Goal: Communication & Community: Answer question/provide support

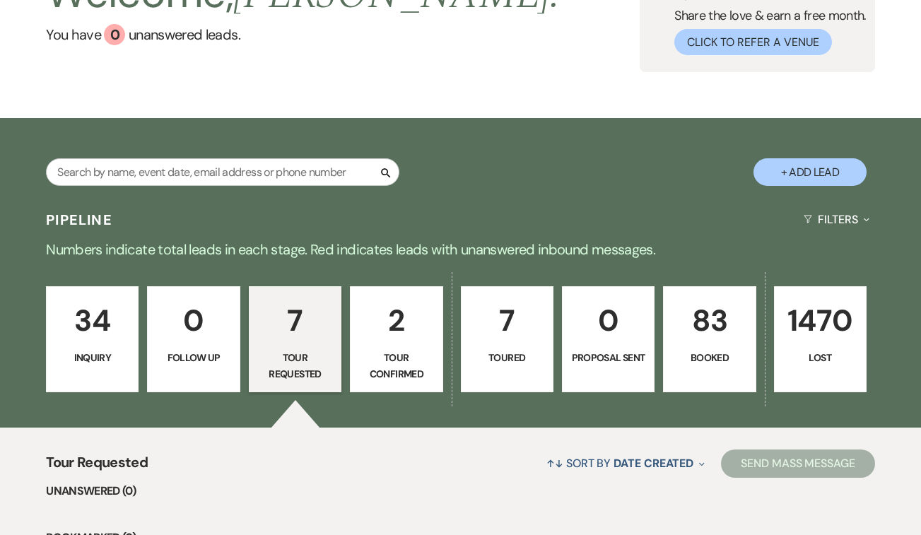
scroll to position [168, 0]
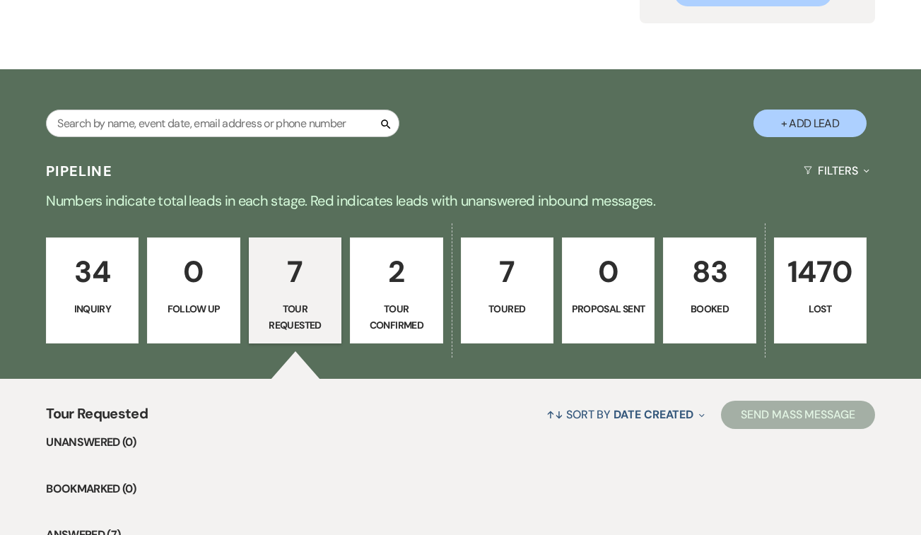
click at [519, 284] on p "7" at bounding box center [507, 271] width 74 height 47
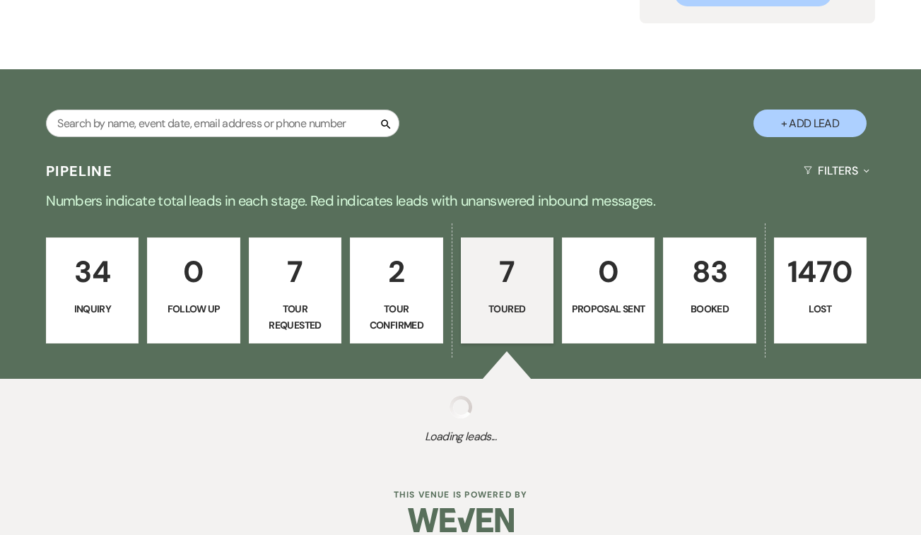
select select "5"
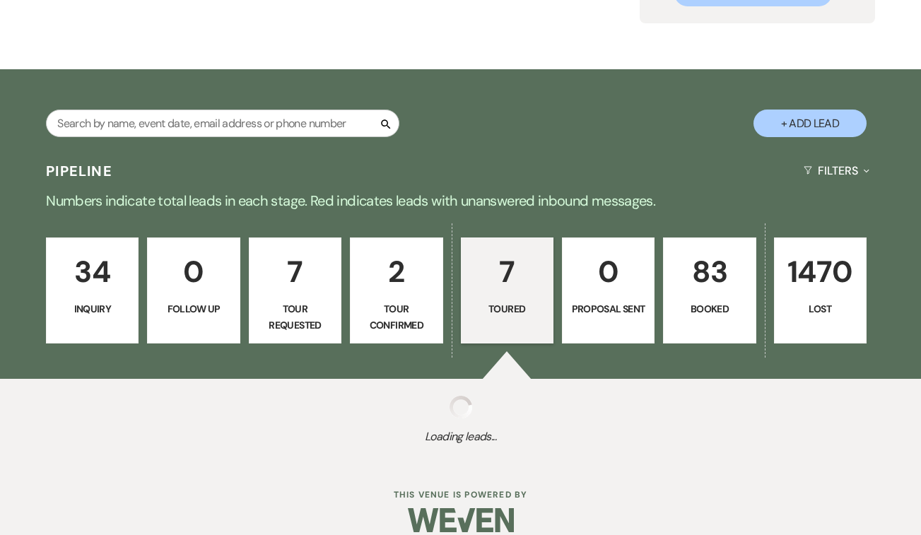
select select "5"
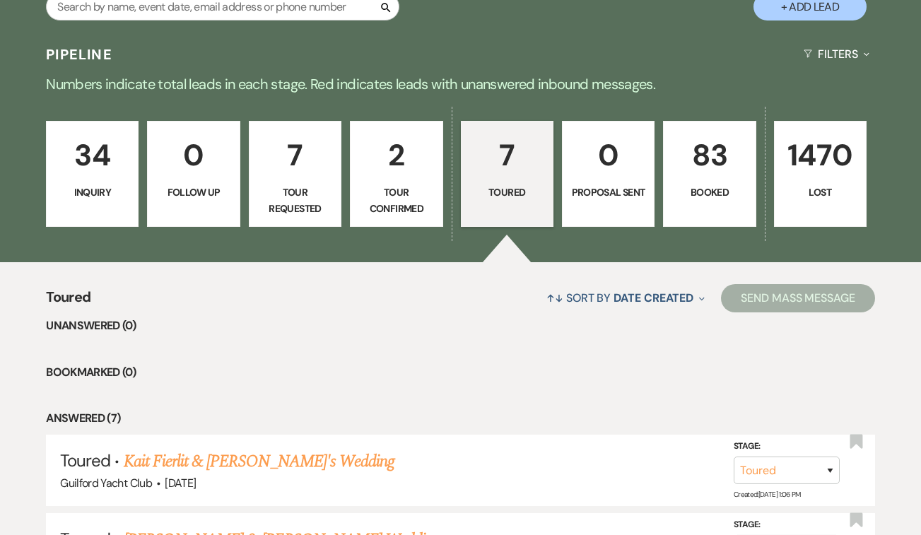
scroll to position [566, 0]
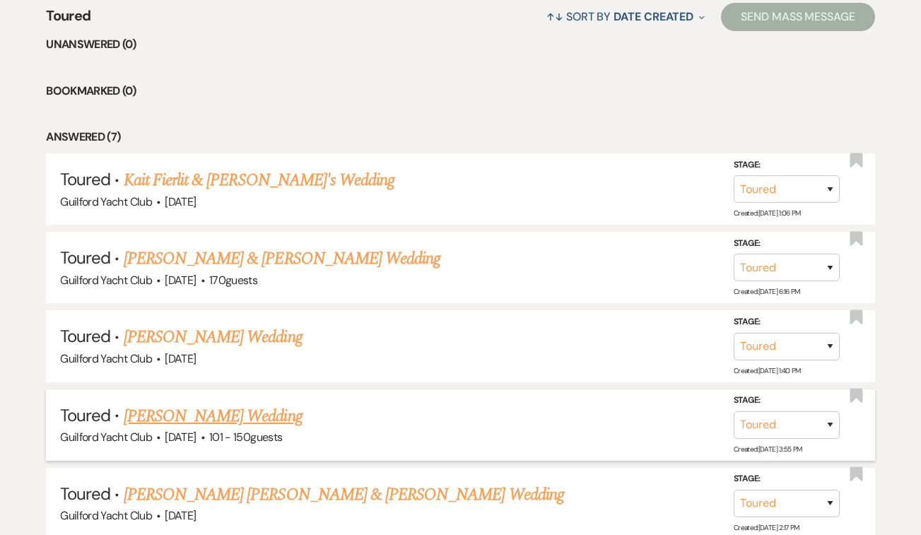
click at [200, 412] on link "[PERSON_NAME] Wedding" at bounding box center [213, 416] width 179 height 25
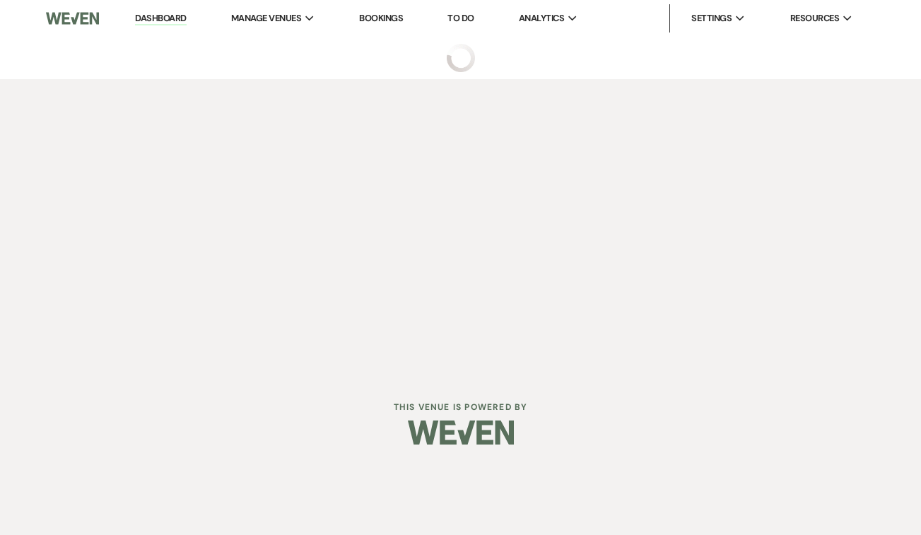
select select "5"
select select "2"
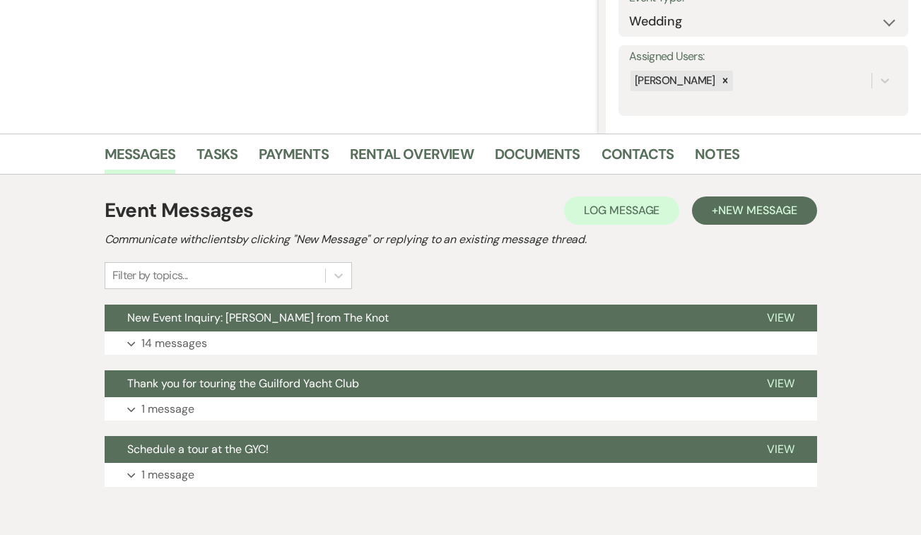
scroll to position [272, 0]
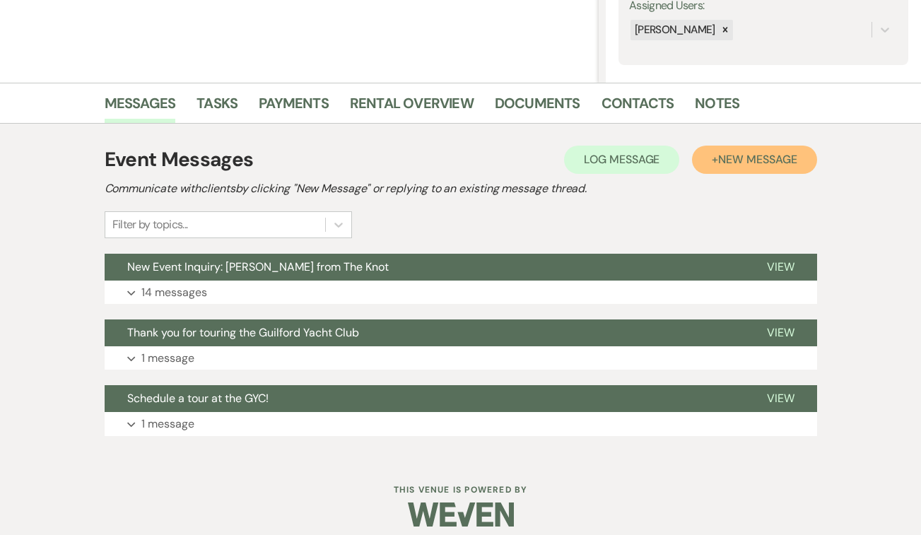
click at [781, 156] on span "New Message" at bounding box center [758, 159] width 78 height 15
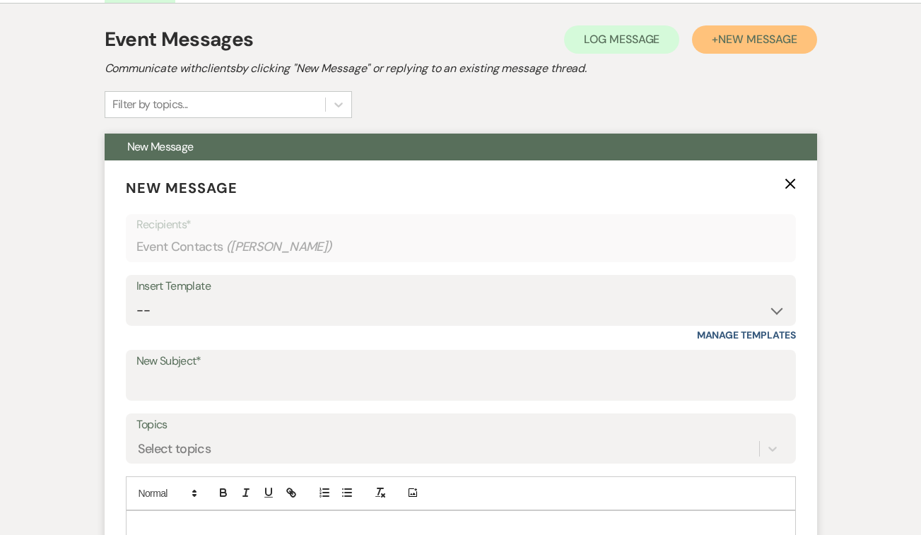
scroll to position [393, 0]
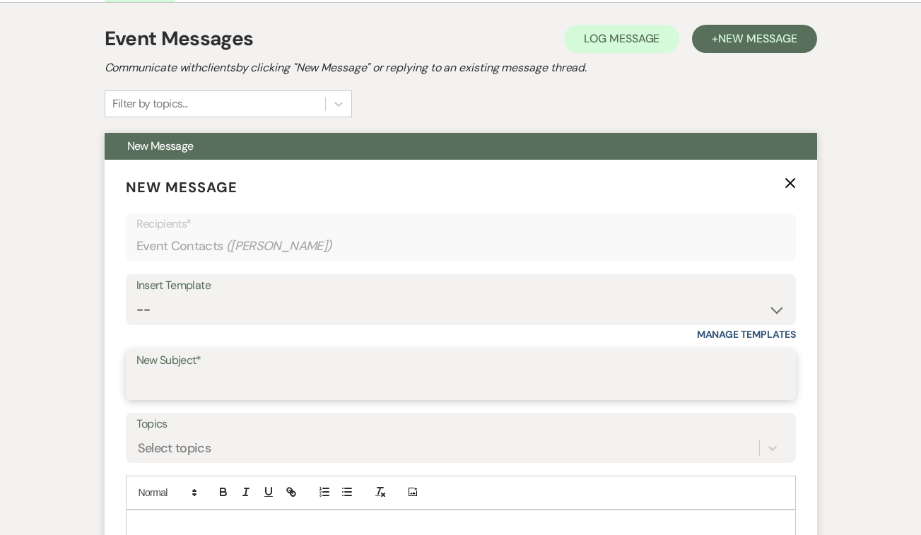
click at [291, 386] on input "New Subject*" at bounding box center [460, 385] width 649 height 28
type input "Floor Plan samples"
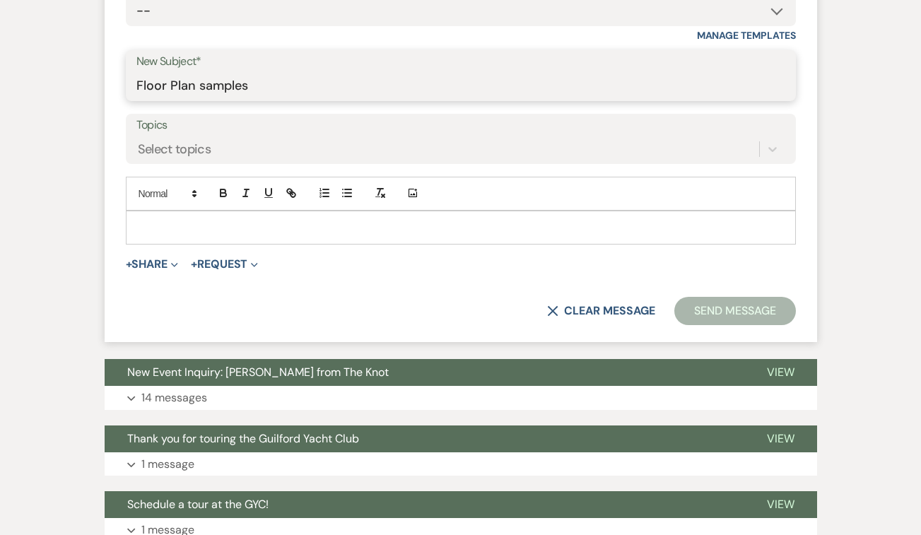
scroll to position [723, 0]
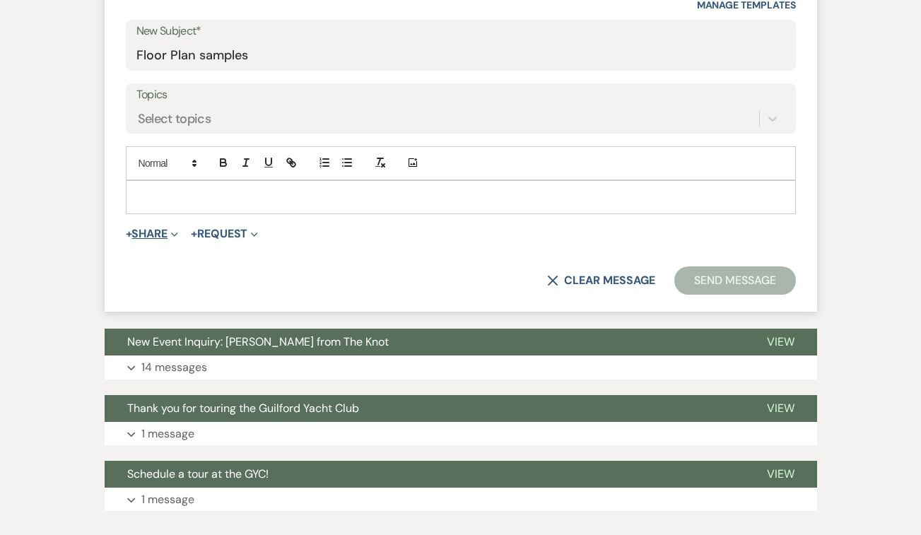
click at [158, 229] on button "+ Share Expand" at bounding box center [152, 233] width 53 height 11
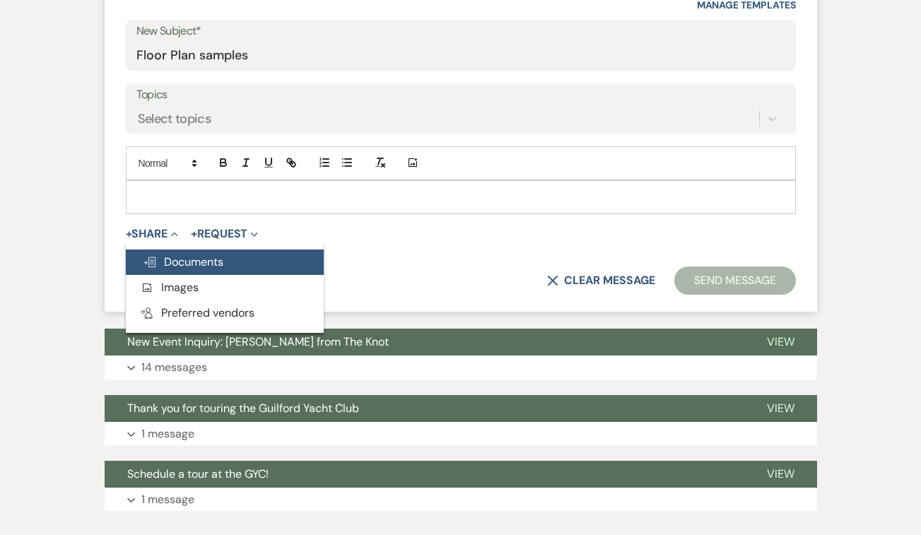
click at [170, 269] on button "Doc Upload Documents" at bounding box center [225, 262] width 198 height 25
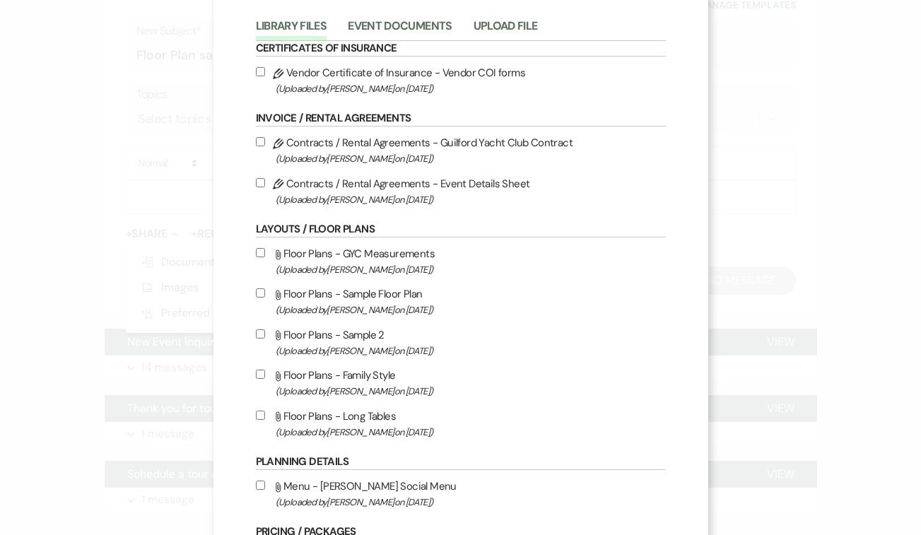
scroll to position [74, 0]
click at [347, 296] on label "Attach File Floor Plans - Sample Floor Plan (Uploaded by [PERSON_NAME] on [DATE…" at bounding box center [461, 300] width 410 height 33
click at [265, 296] on input "Attach File Floor Plans - Sample Floor Plan (Uploaded by [PERSON_NAME] on [DATE…" at bounding box center [260, 291] width 9 height 9
checkbox input "true"
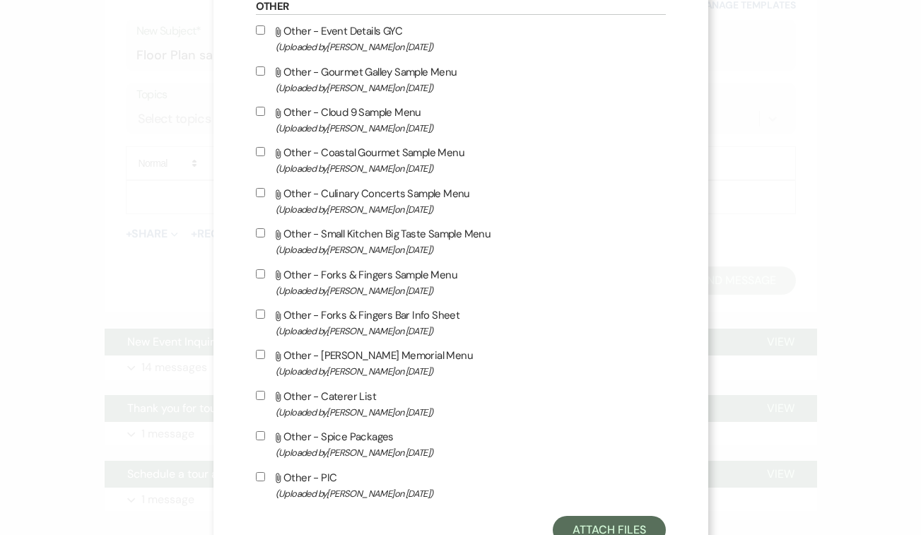
scroll to position [1156, 0]
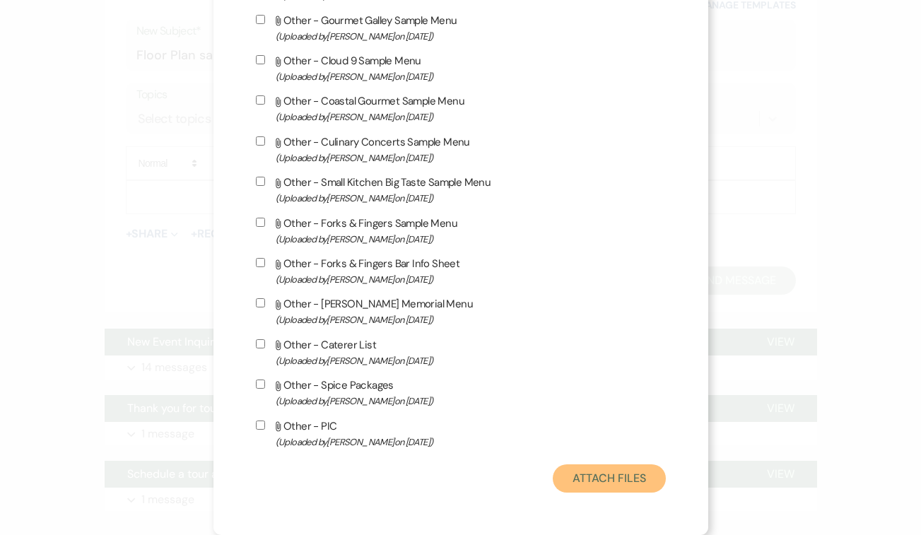
click at [594, 474] on button "Attach Files" at bounding box center [609, 479] width 112 height 28
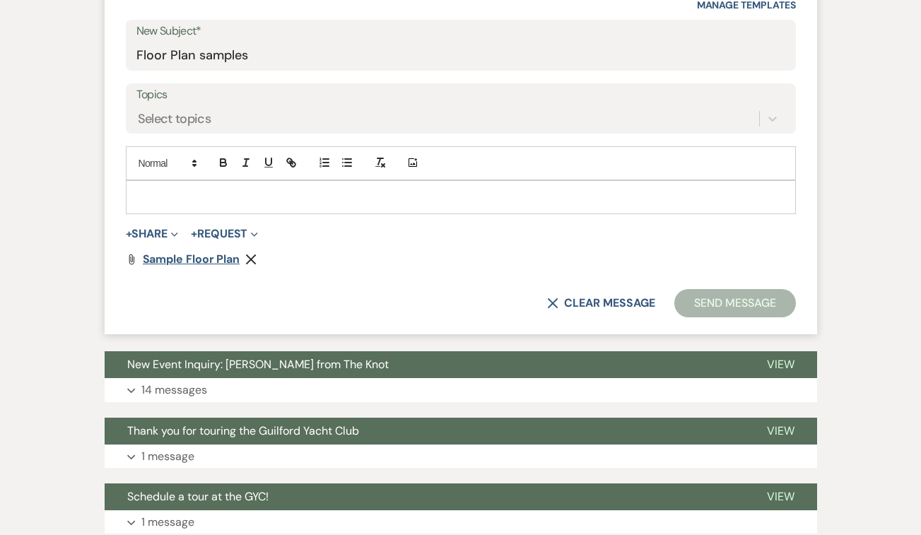
click at [200, 260] on span "Sample Floor Plan" at bounding box center [192, 259] width 98 height 15
click at [152, 235] on button "+ Share Expand" at bounding box center [152, 233] width 53 height 11
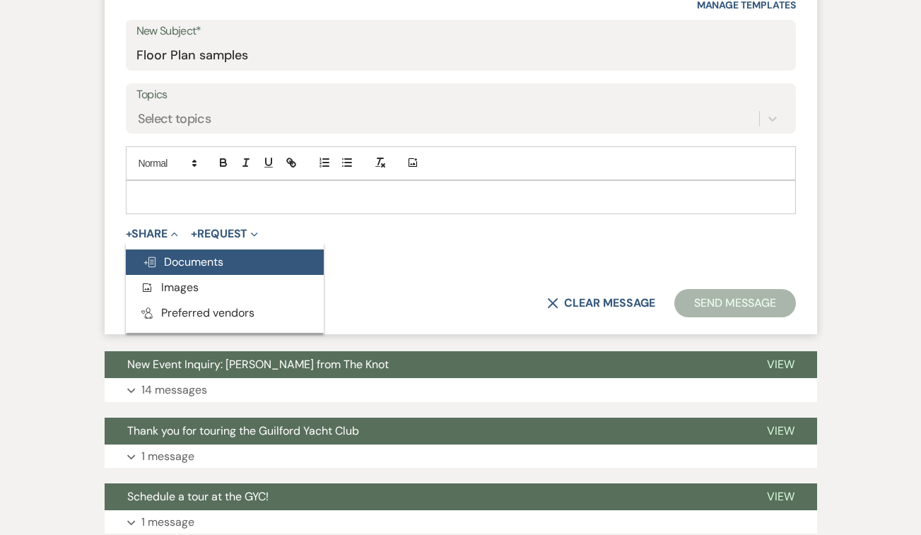
click at [178, 262] on span "Doc Upload Documents" at bounding box center [183, 262] width 81 height 15
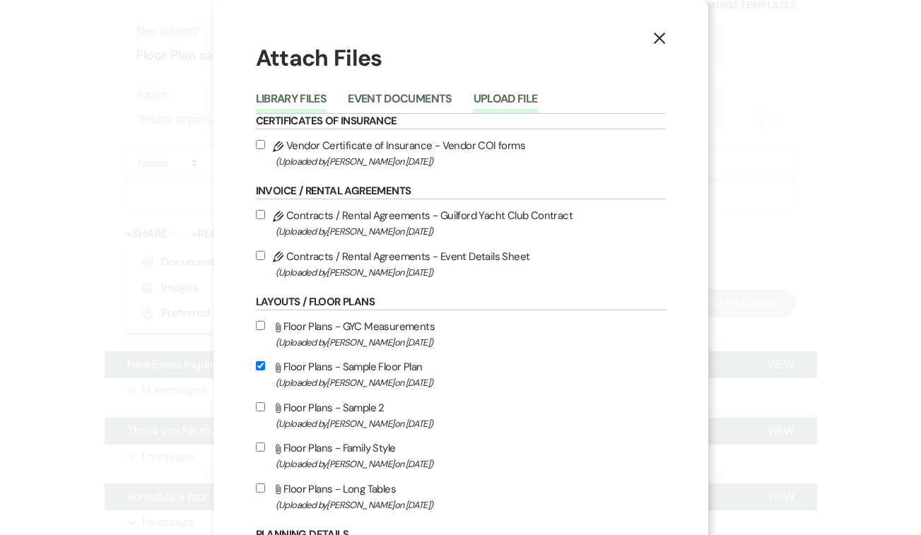
click at [498, 94] on button "Upload File" at bounding box center [506, 103] width 64 height 20
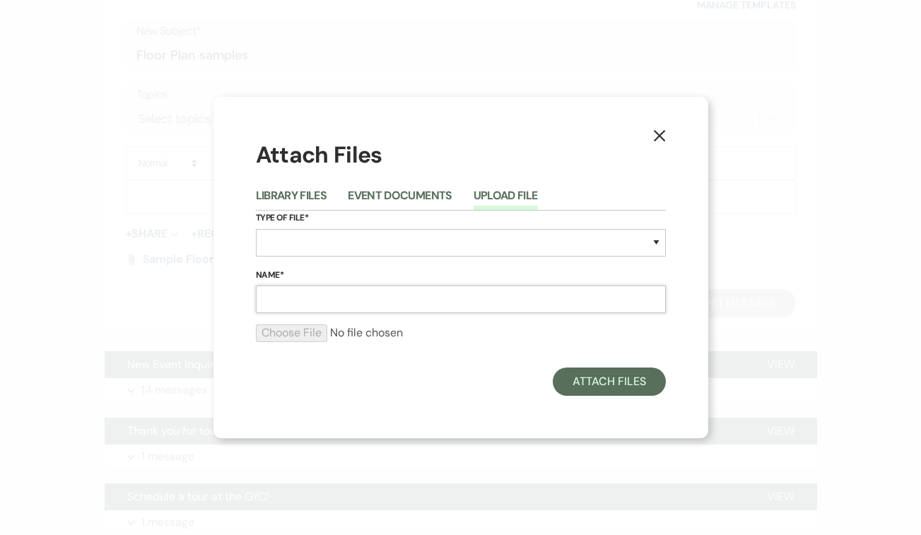
click at [278, 303] on input "Name*" at bounding box center [461, 300] width 410 height 28
type input "120 Floorplan"
click at [293, 246] on select "Special Event Insurance Vendor Certificate of Insurance Contracts / Rental Agre…" at bounding box center [461, 243] width 410 height 28
select select "24"
click at [256, 229] on select "Special Event Insurance Vendor Certificate of Insurance Contracts / Rental Agre…" at bounding box center [461, 243] width 410 height 28
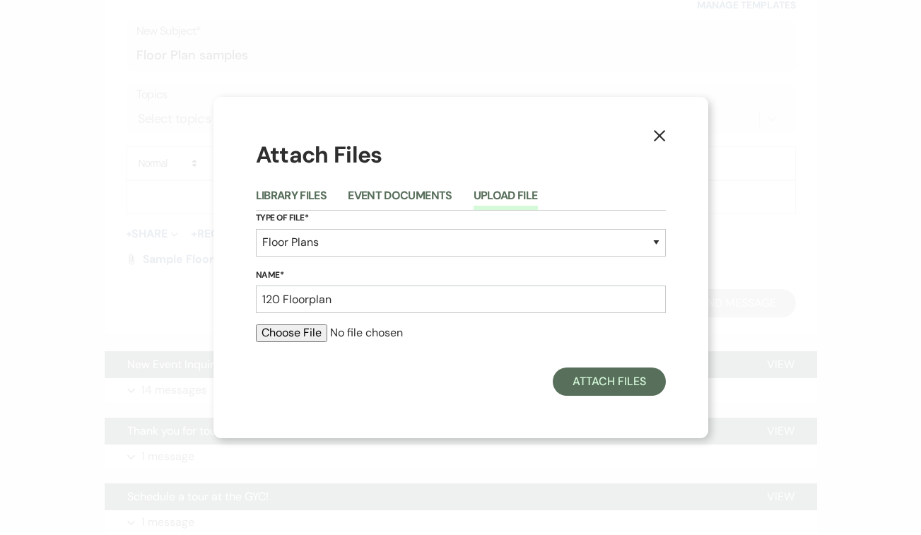
click at [306, 339] on input "file" at bounding box center [461, 333] width 410 height 17
type input "C:\fakepath\7.31 Final Floorplan [PERSON_NAME] (2) (2).pdf"
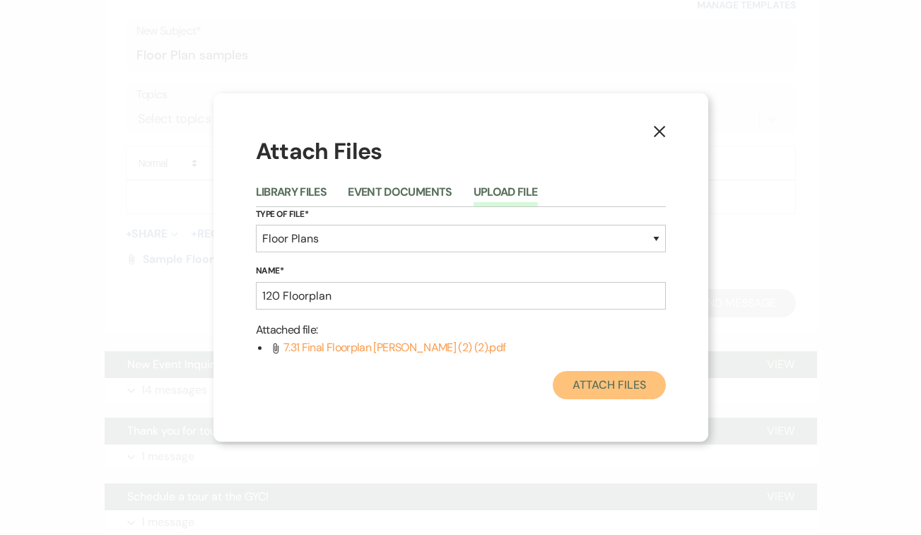
click at [589, 381] on button "Attach Files" at bounding box center [609, 385] width 112 height 28
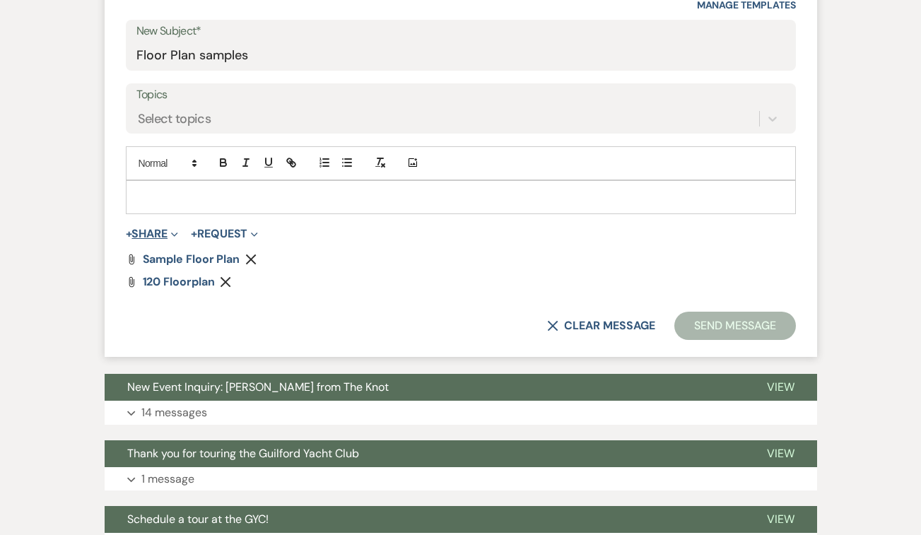
click at [157, 237] on button "+ Share Expand" at bounding box center [152, 233] width 53 height 11
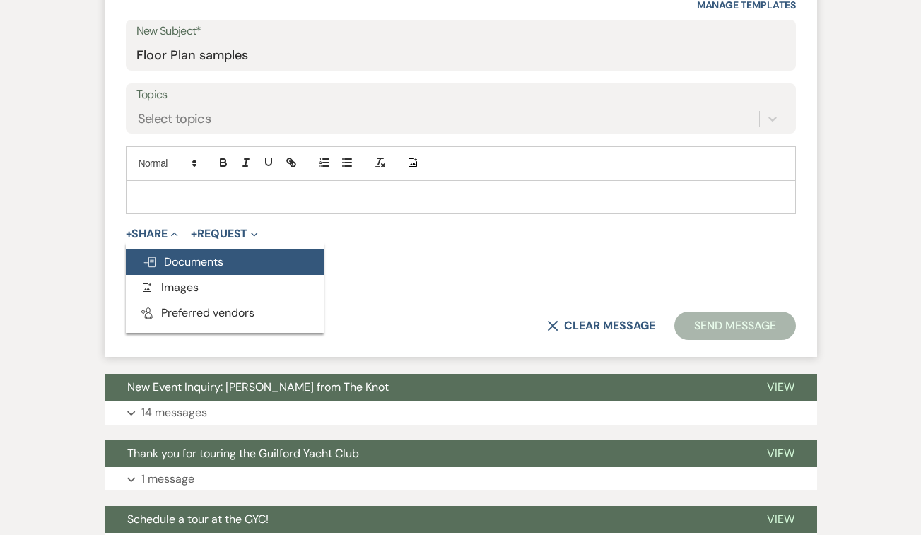
click at [168, 261] on span "Doc Upload Documents" at bounding box center [183, 262] width 81 height 15
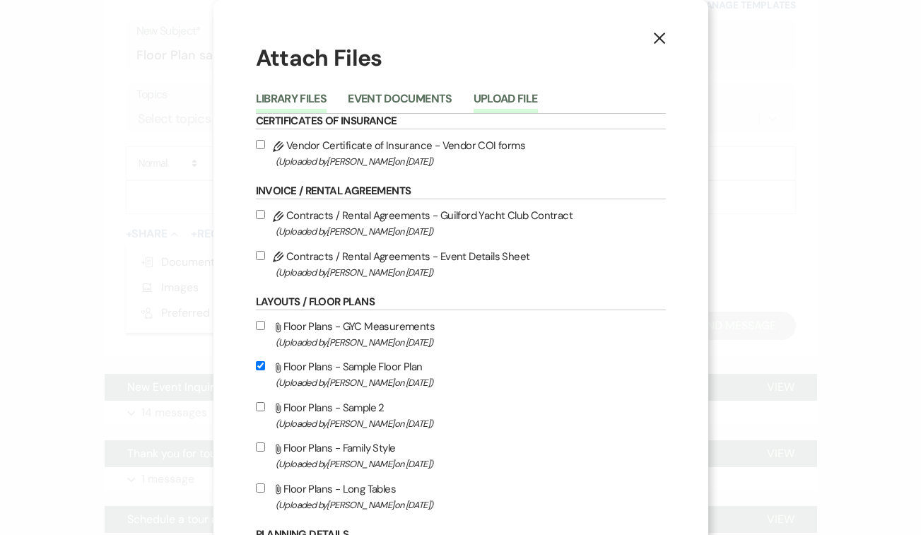
click at [495, 93] on button "Upload File" at bounding box center [506, 103] width 64 height 20
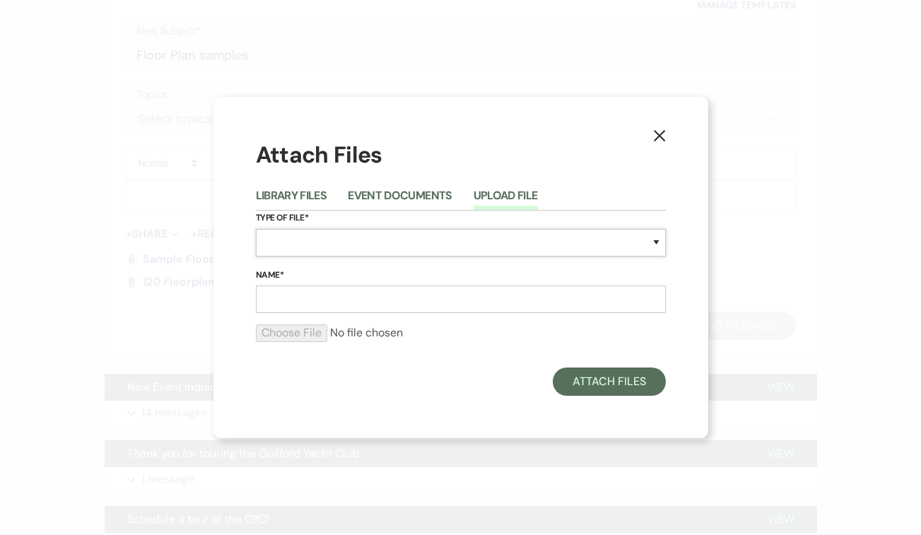
click at [289, 243] on select "Special Event Insurance Vendor Certificate of Insurance Contracts / Rental Agre…" at bounding box center [461, 243] width 410 height 28
select select "24"
click at [256, 229] on select "Special Event Insurance Vendor Certificate of Insurance Contracts / Rental Agre…" at bounding box center [461, 243] width 410 height 28
click at [287, 308] on input "Name*" at bounding box center [461, 300] width 410 height 28
type input "144 with Tables to be removed"
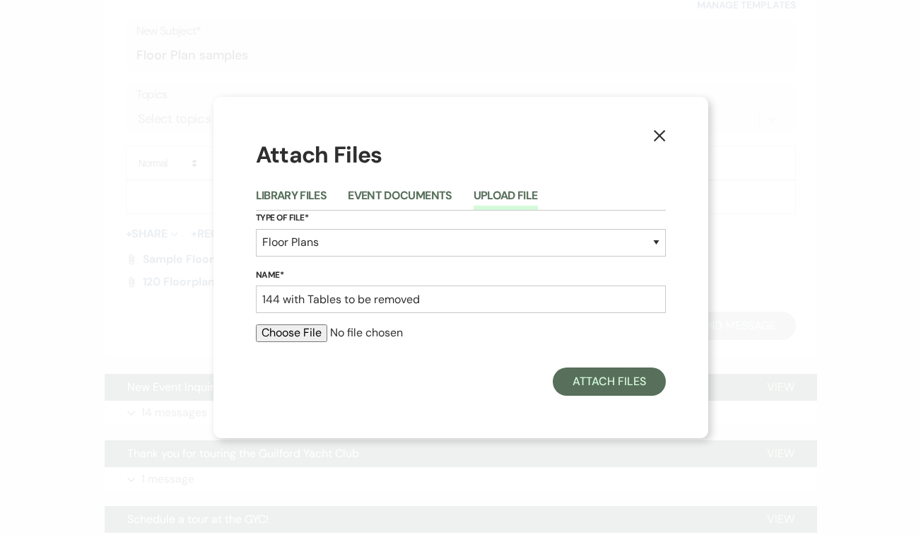
click at [300, 338] on input "file" at bounding box center [461, 333] width 410 height 17
type input "C:\fakepath\Screenshot [DATE] 11.47.51 AM.png"
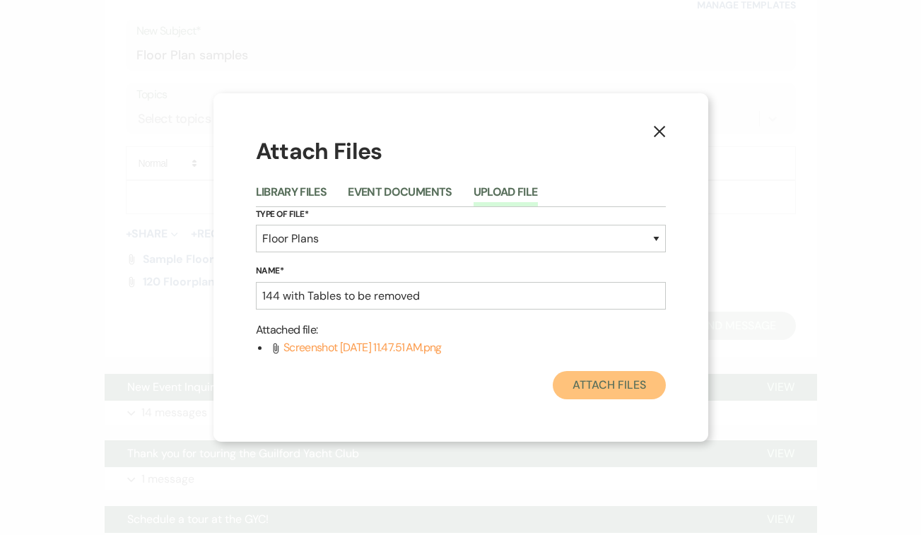
click at [623, 388] on button "Attach Files" at bounding box center [609, 385] width 112 height 28
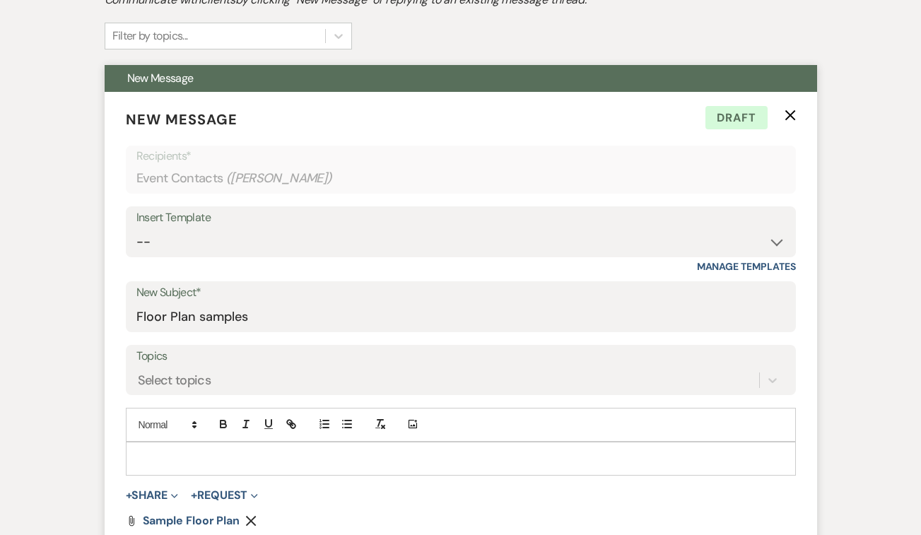
scroll to position [524, 0]
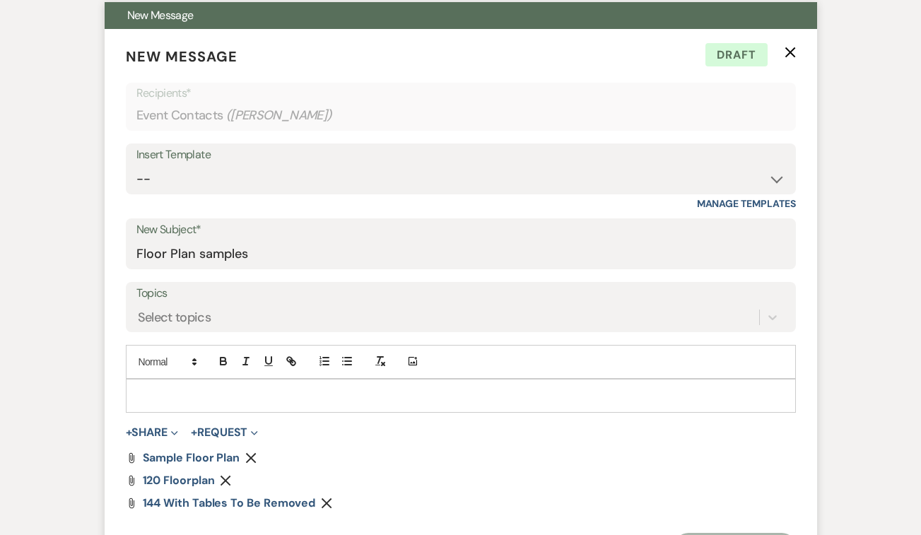
click at [234, 402] on p at bounding box center [461, 396] width 648 height 16
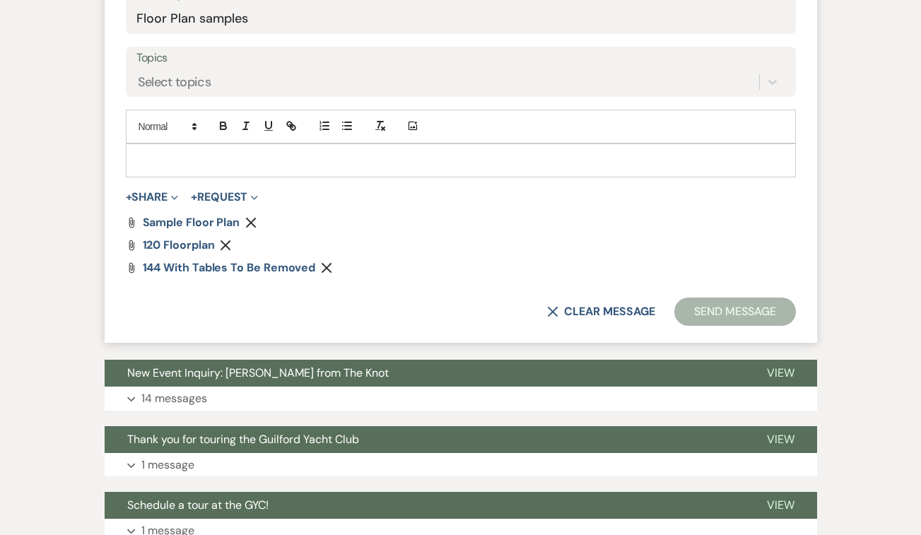
scroll to position [714, 0]
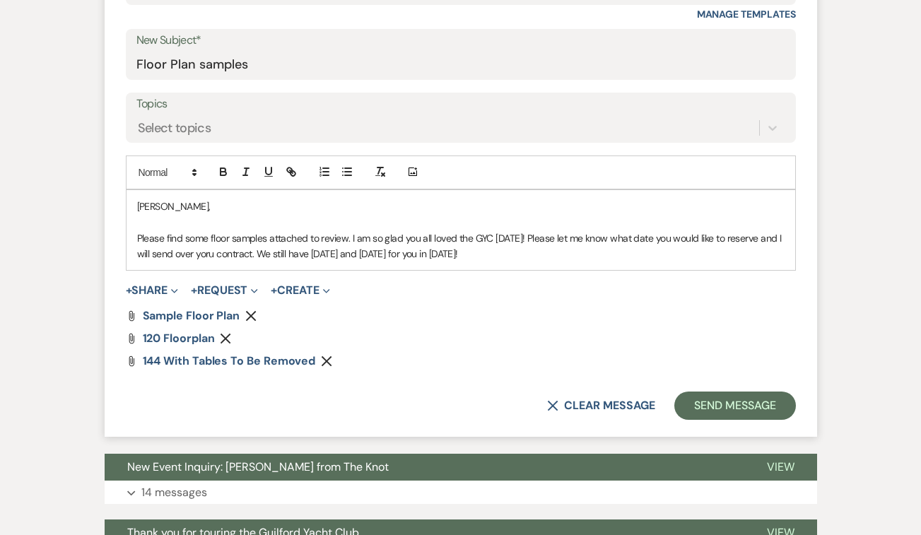
click at [209, 252] on p "Please find some floor samples attached to review. I am so glad you all loved t…" at bounding box center [461, 247] width 648 height 32
click at [463, 252] on p "Please find some floor samples attached to review. I am so glad you all loved t…" at bounding box center [461, 247] width 648 height 32
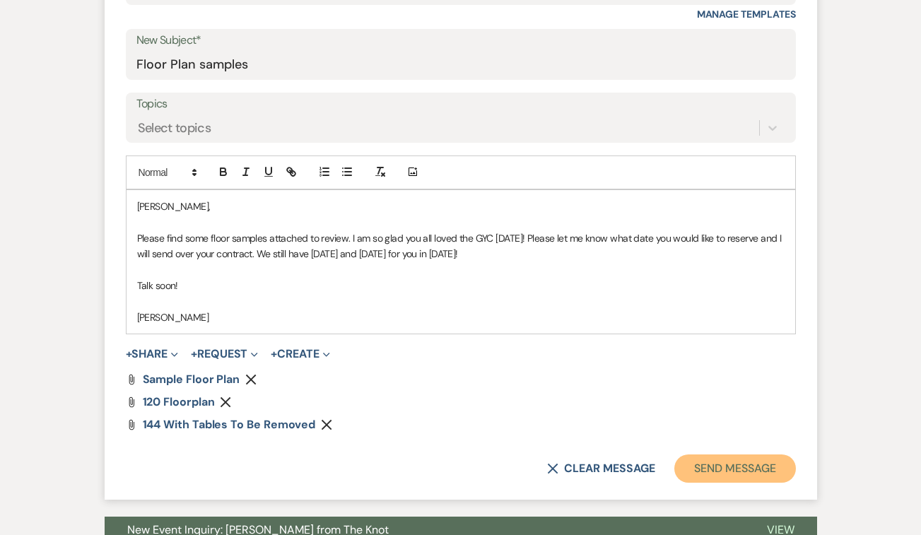
click at [732, 465] on button "Send Message" at bounding box center [735, 469] width 121 height 28
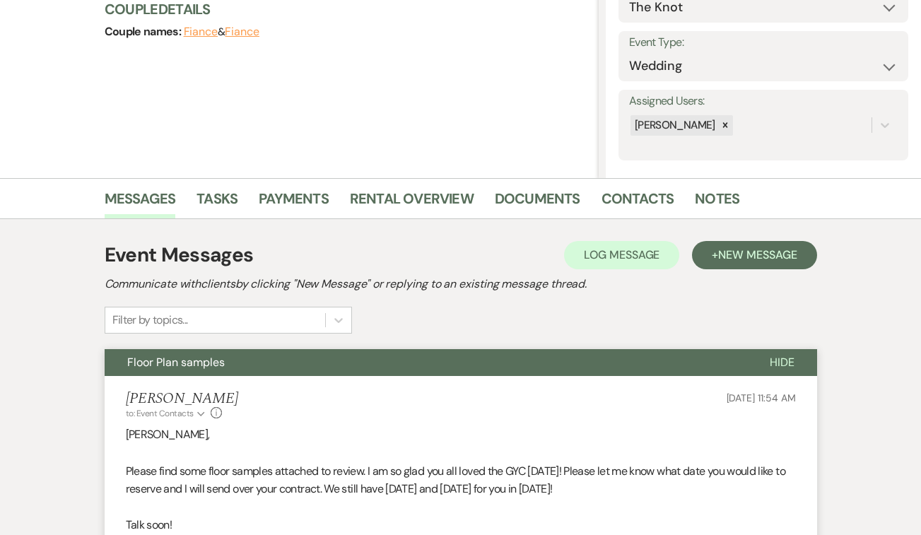
scroll to position [0, 0]
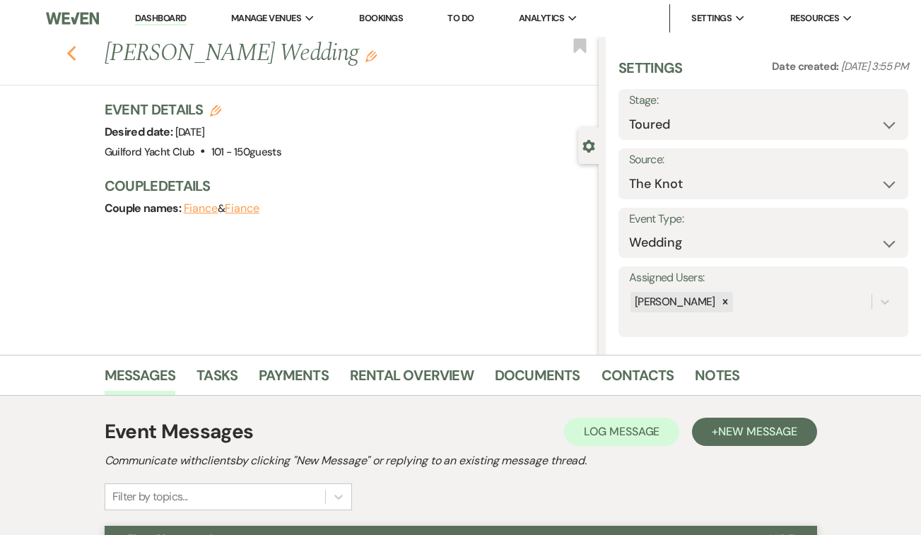
click at [69, 51] on icon "Previous" at bounding box center [71, 53] width 11 height 17
select select "5"
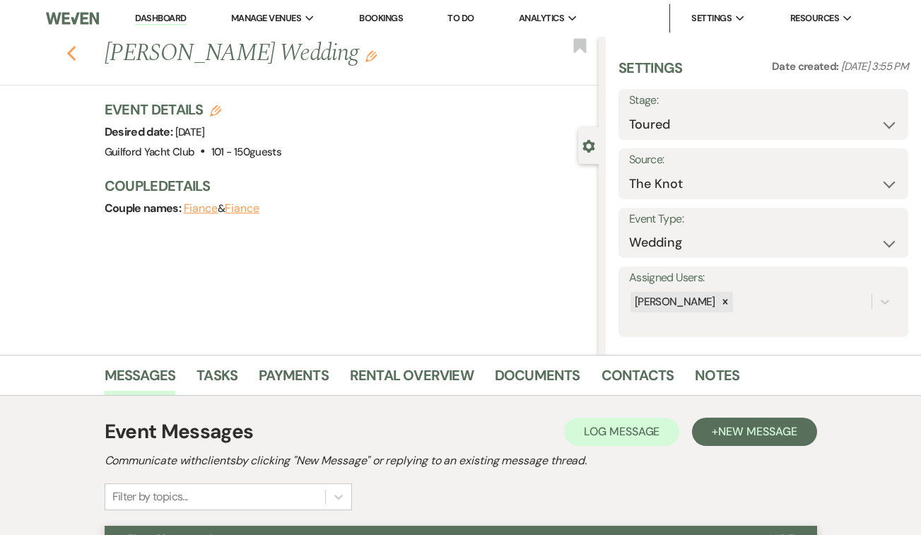
select select "5"
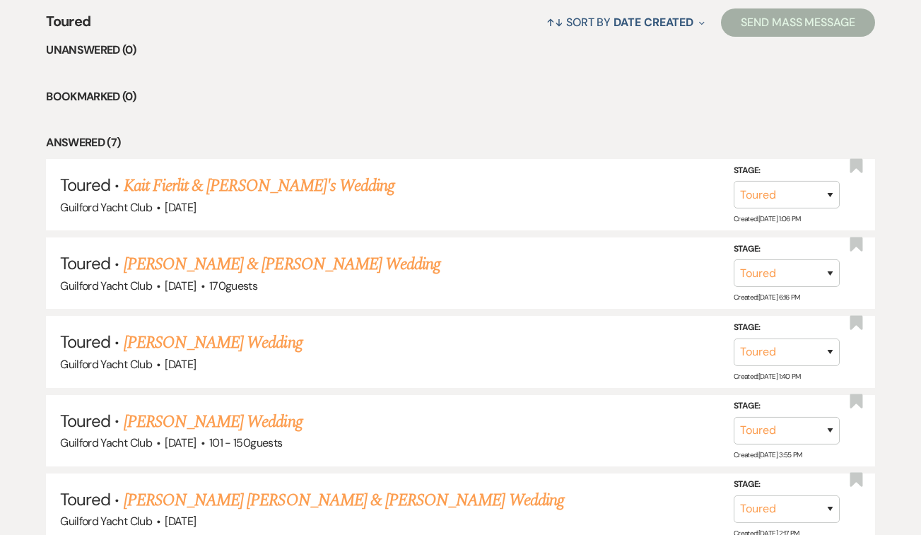
scroll to position [164, 0]
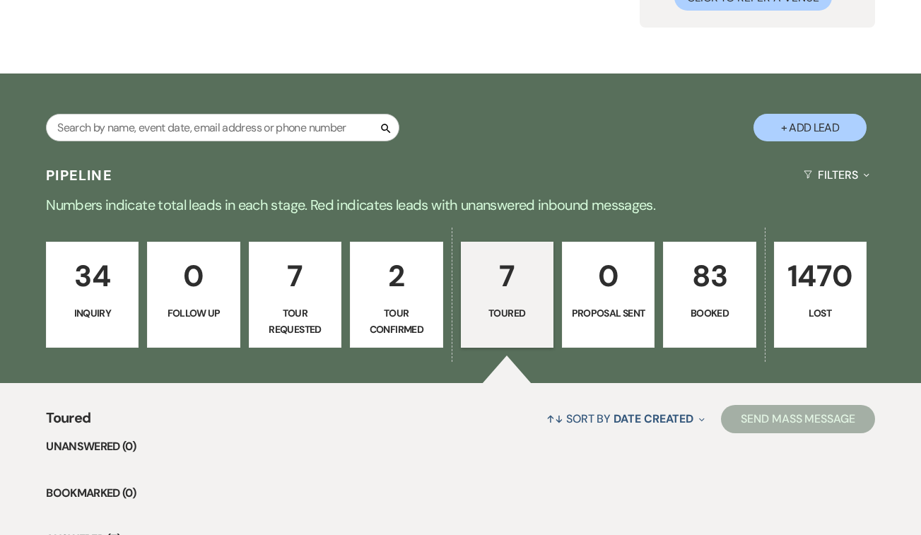
click at [408, 325] on p "Tour Confirmed" at bounding box center [396, 322] width 74 height 32
select select "4"
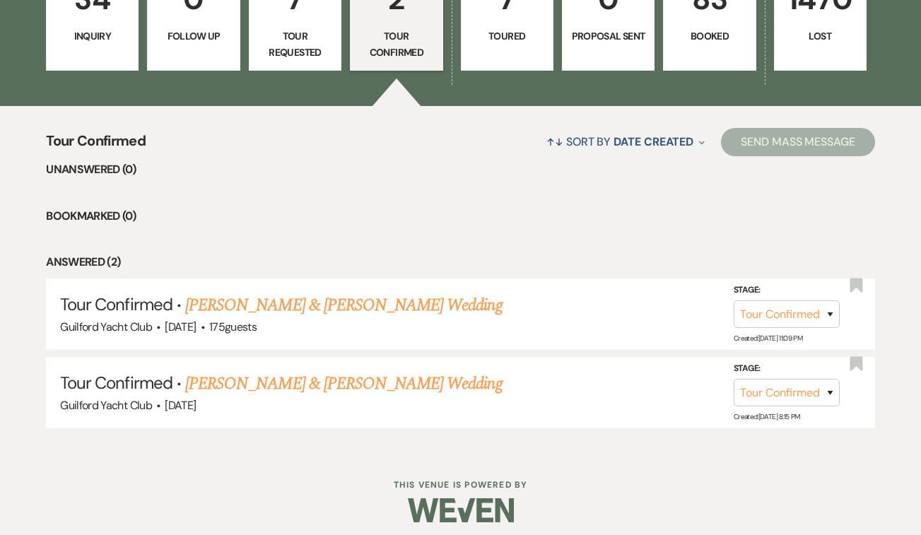
scroll to position [448, 0]
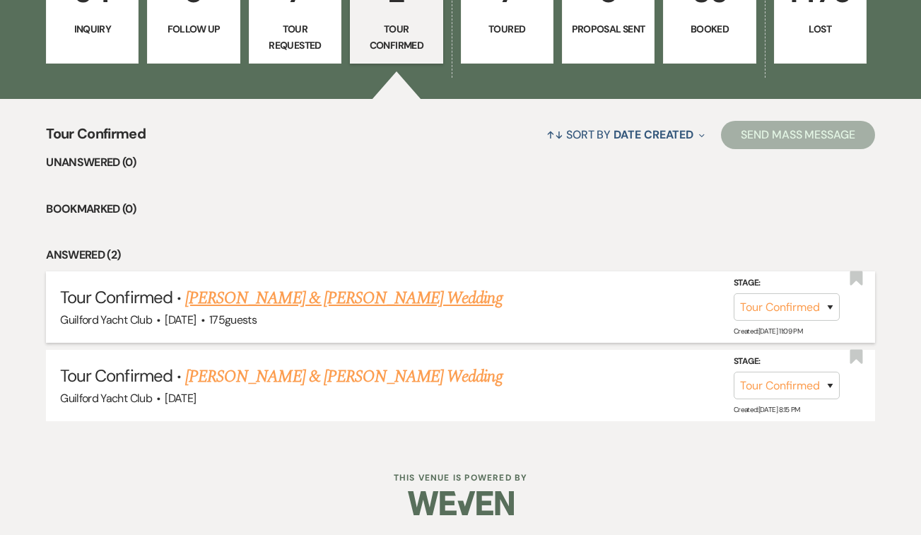
click at [357, 296] on link "[PERSON_NAME] & [PERSON_NAME] Wedding" at bounding box center [343, 298] width 317 height 25
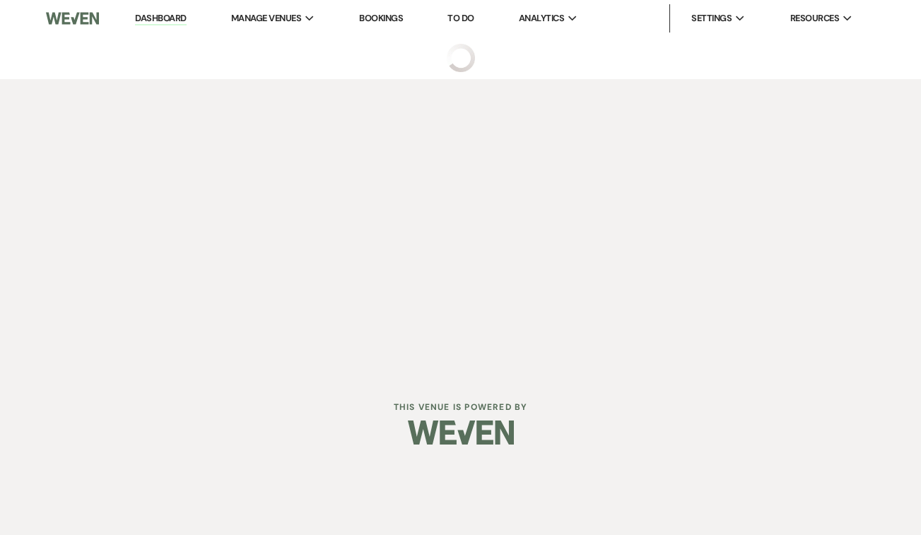
select select "4"
select select "5"
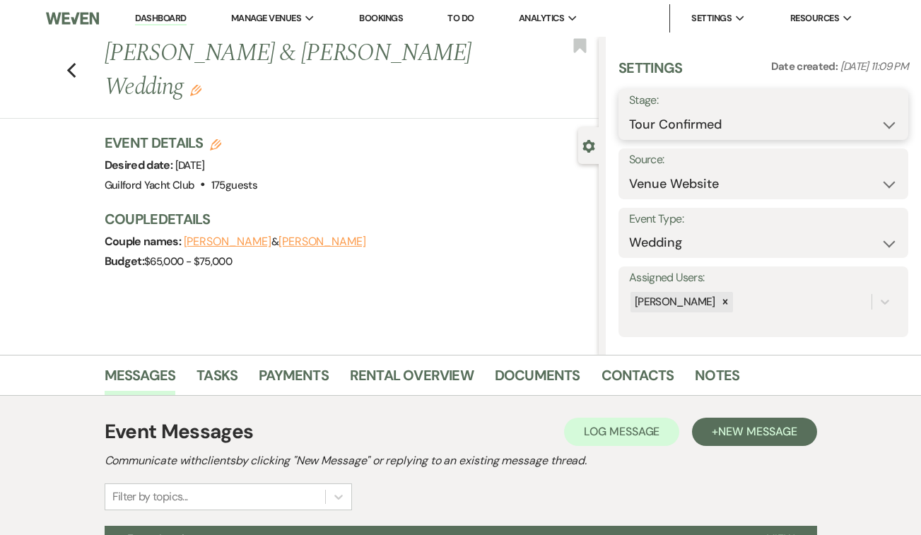
click at [733, 127] on select "Inquiry Follow Up Tour Requested Tour Confirmed Toured Proposal Sent Booked Lost" at bounding box center [763, 125] width 269 height 28
select select "5"
click at [629, 111] on select "Inquiry Follow Up Tour Requested Tour Confirmed Toured Proposal Sent Booked Lost" at bounding box center [763, 125] width 269 height 28
click at [885, 114] on button "Save" at bounding box center [879, 114] width 60 height 28
click at [71, 63] on use "button" at bounding box center [70, 71] width 9 height 16
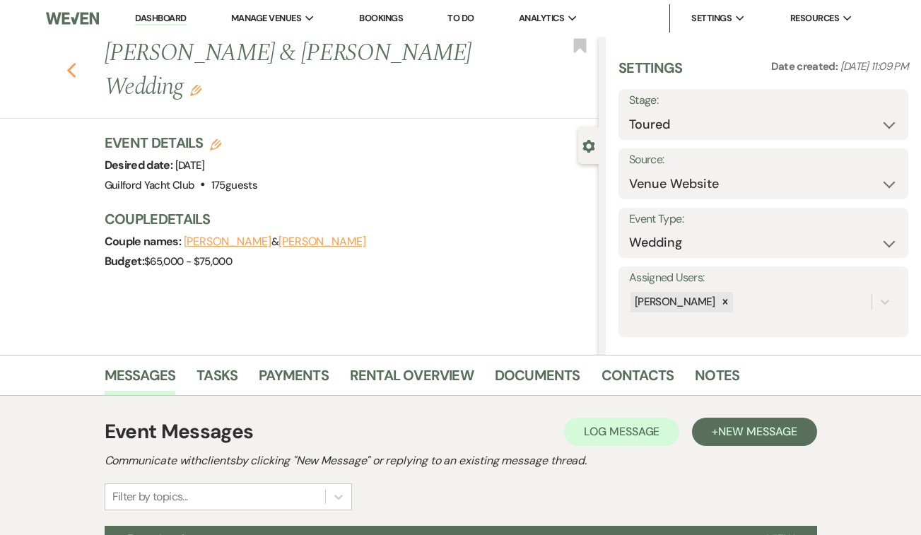
select select "5"
select select "4"
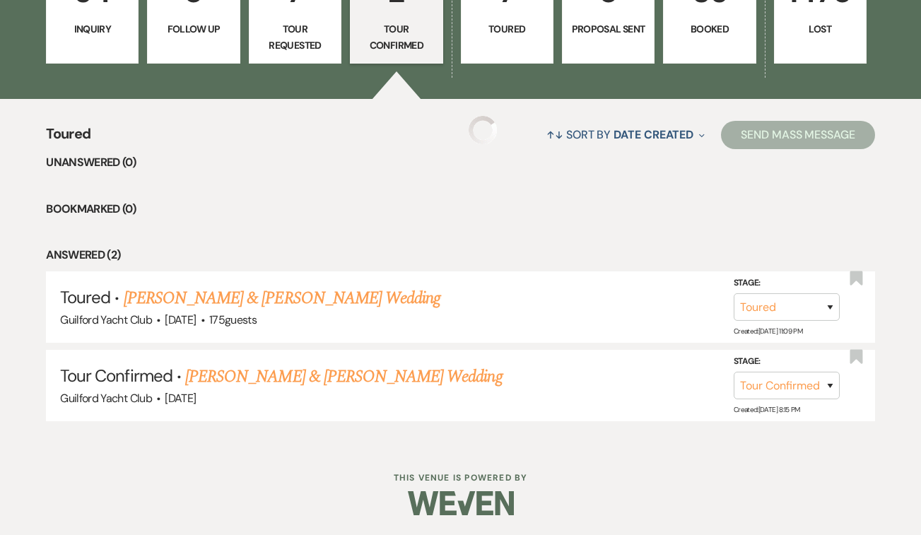
scroll to position [371, 0]
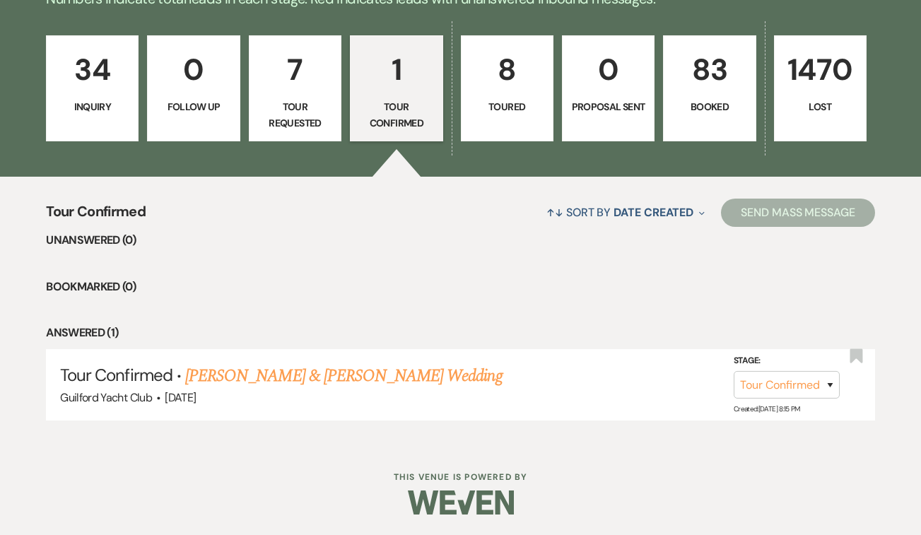
click at [504, 102] on p "Toured" at bounding box center [507, 107] width 74 height 16
select select "5"
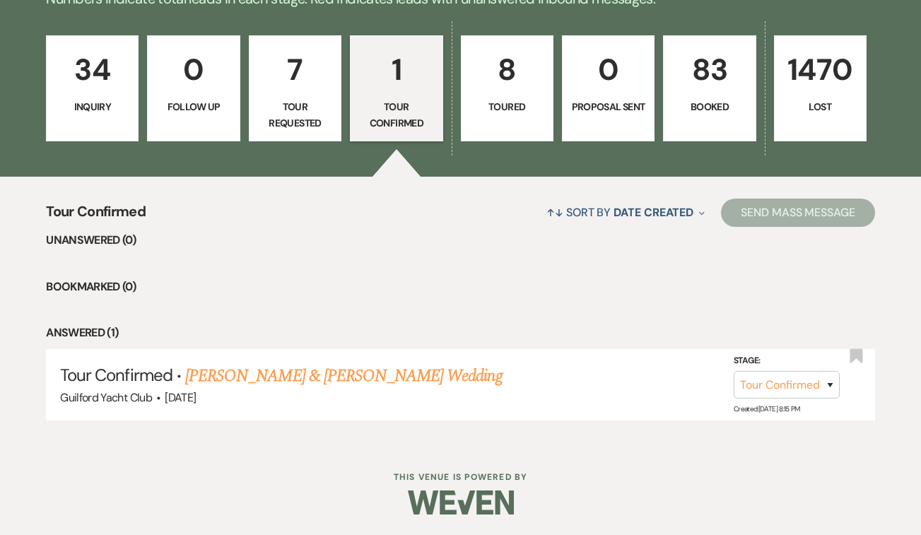
select select "5"
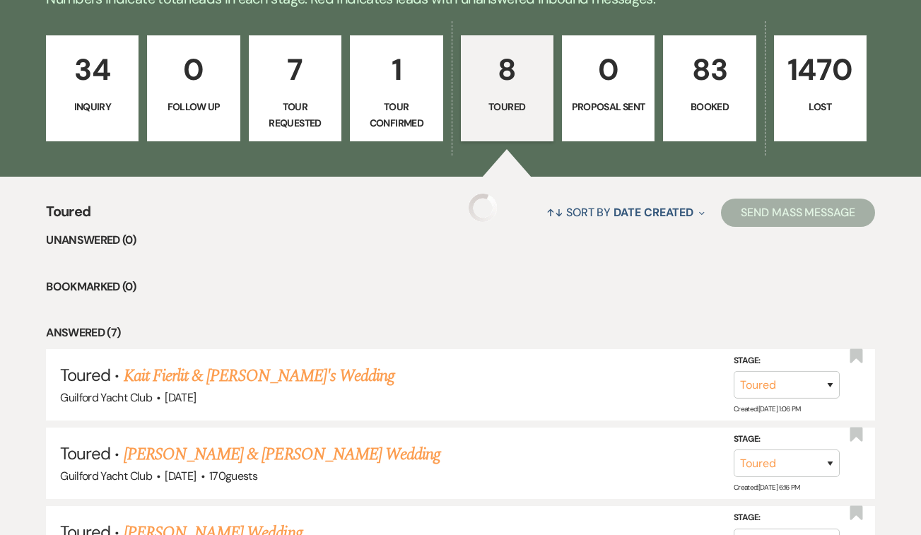
select select "5"
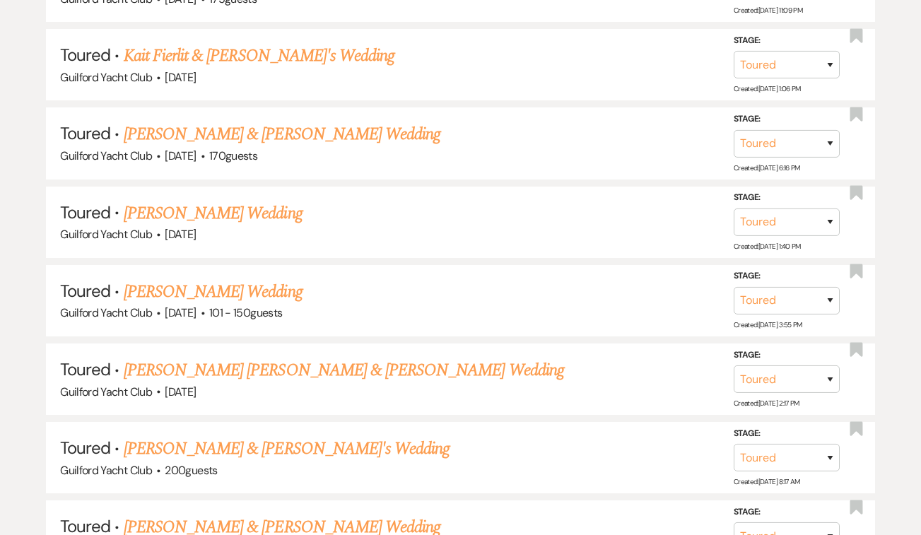
scroll to position [844, 0]
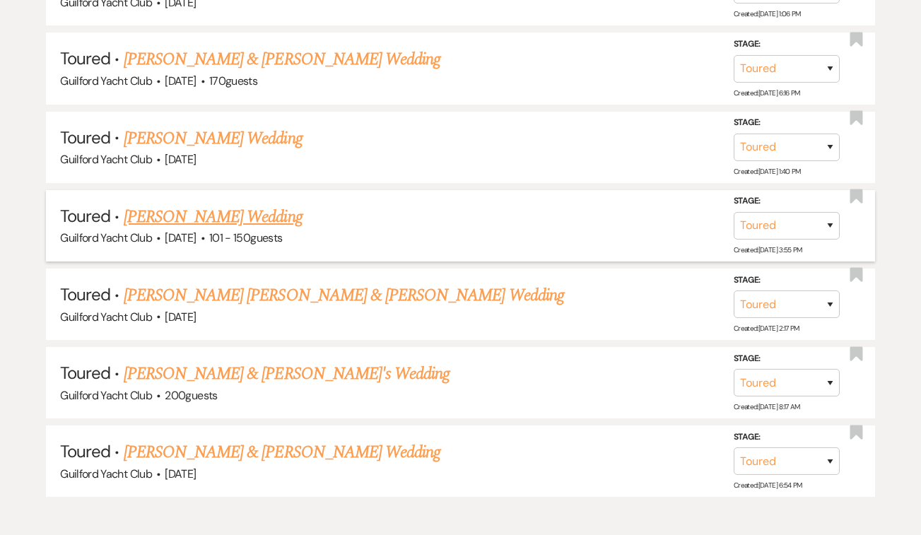
click at [214, 214] on link "[PERSON_NAME] Wedding" at bounding box center [213, 216] width 179 height 25
select select "5"
select select "2"
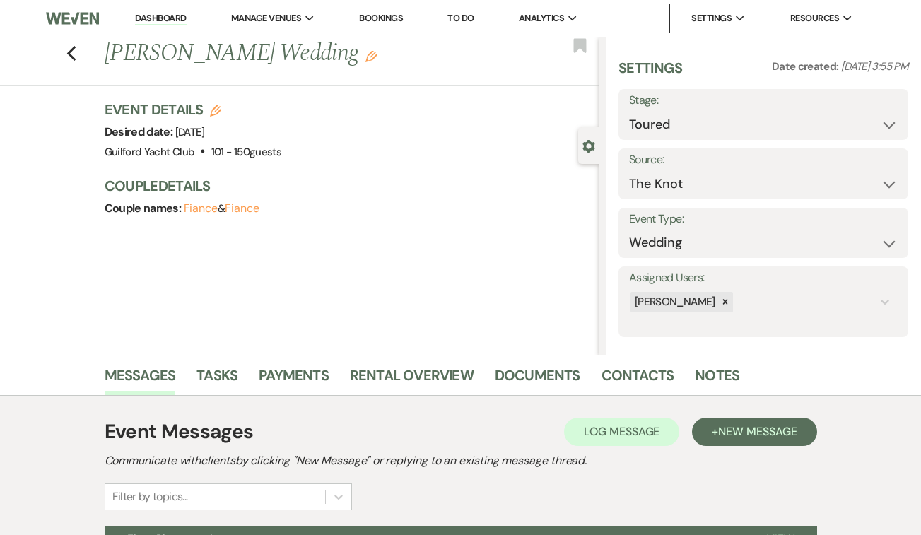
scroll to position [351, 0]
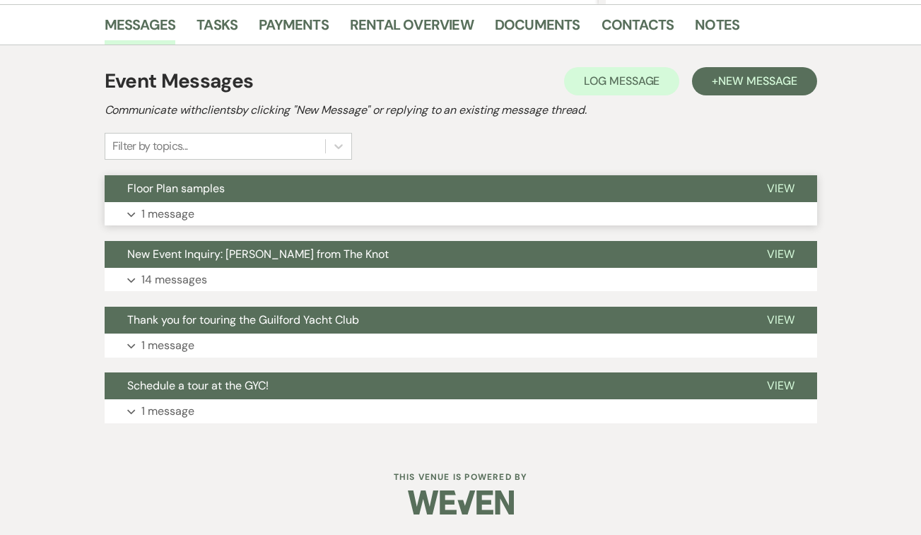
click at [778, 186] on span "View" at bounding box center [781, 188] width 28 height 15
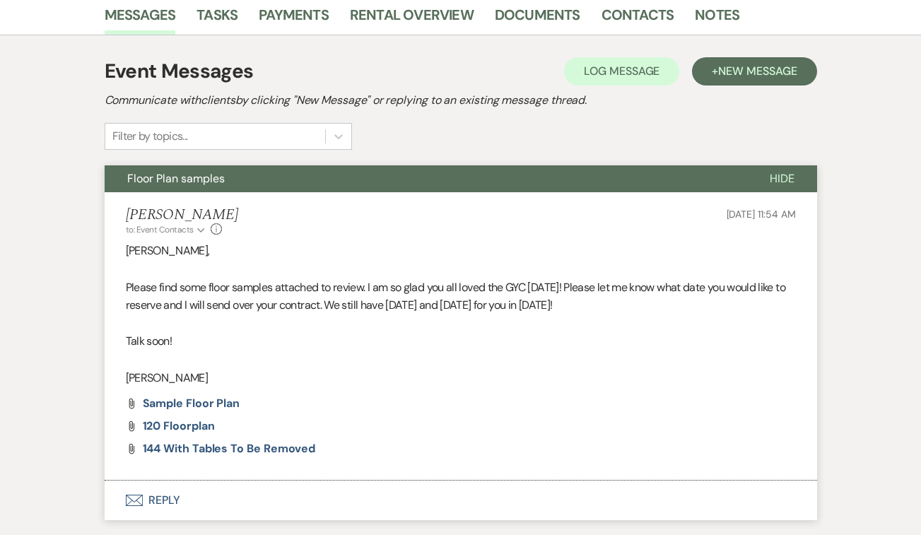
scroll to position [335, 0]
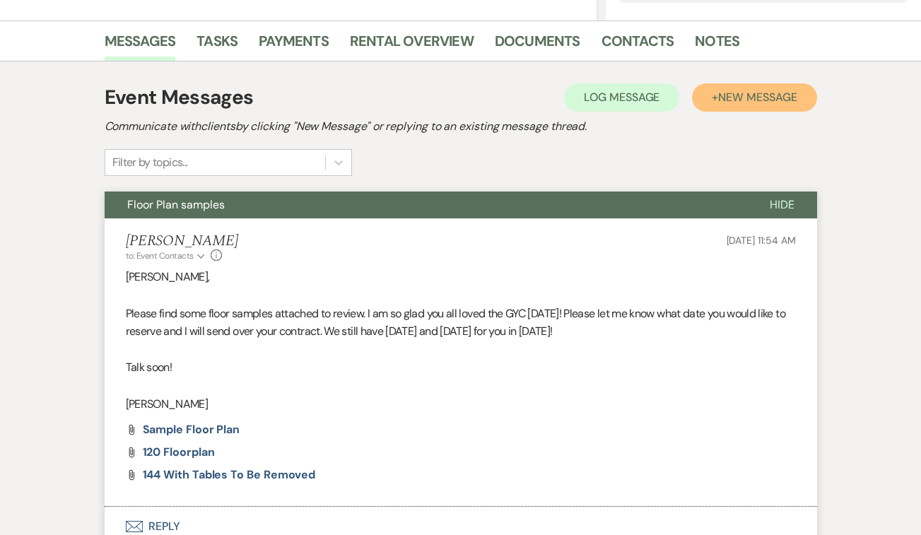
click at [768, 101] on span "New Message" at bounding box center [758, 97] width 78 height 15
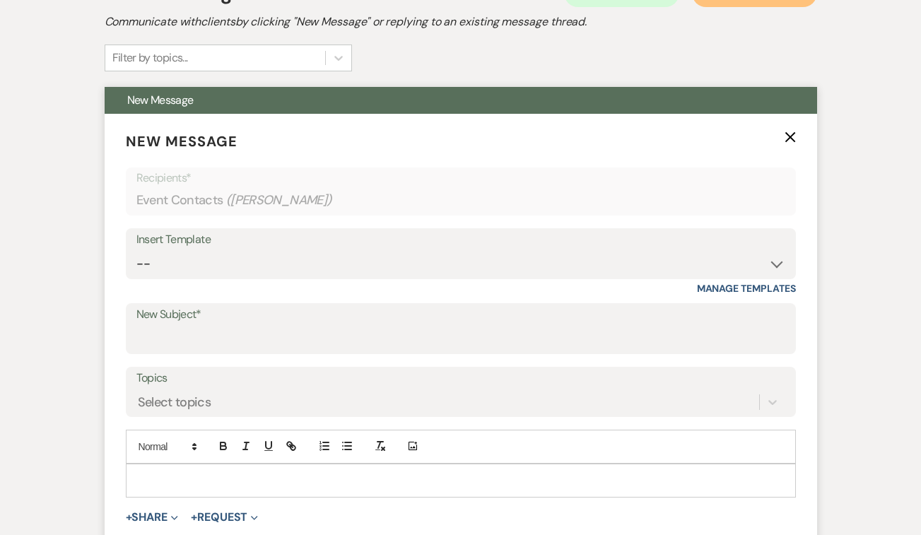
scroll to position [441, 0]
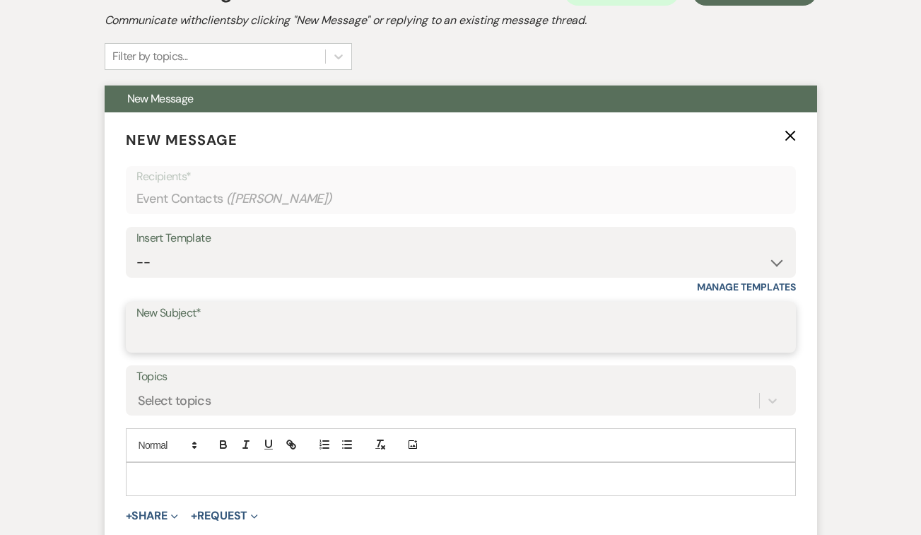
click at [312, 325] on input "New Subject*" at bounding box center [460, 338] width 649 height 28
type input "Ceremony/Cocktail tent"
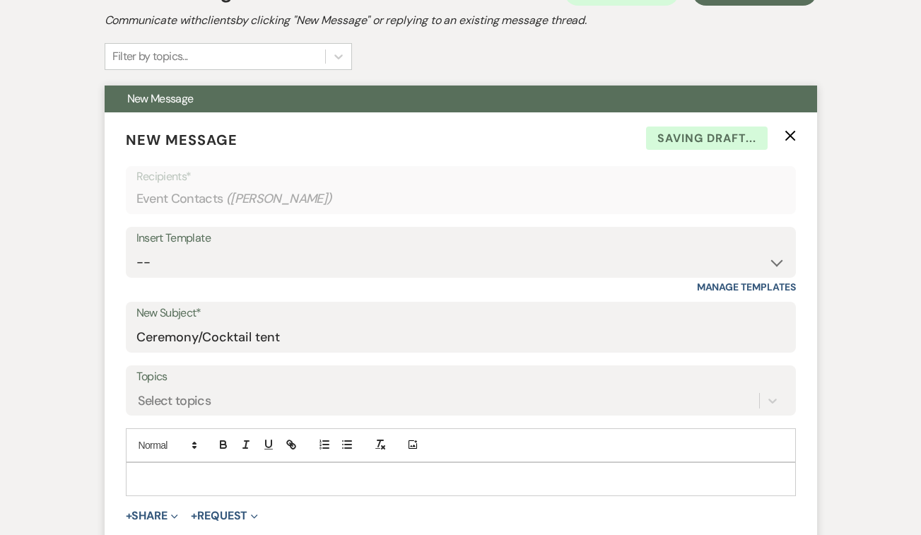
click at [204, 463] on div at bounding box center [461, 480] width 670 height 34
click at [187, 479] on p at bounding box center [461, 480] width 648 height 16
click at [279, 480] on p "Here is the vendor for the cocktial hour tent we discussed [DATE]:" at bounding box center [461, 480] width 648 height 16
click at [421, 483] on p "Here is the vendor for the cocktail hour tent we discussed [DATE]:" at bounding box center [461, 480] width 648 height 16
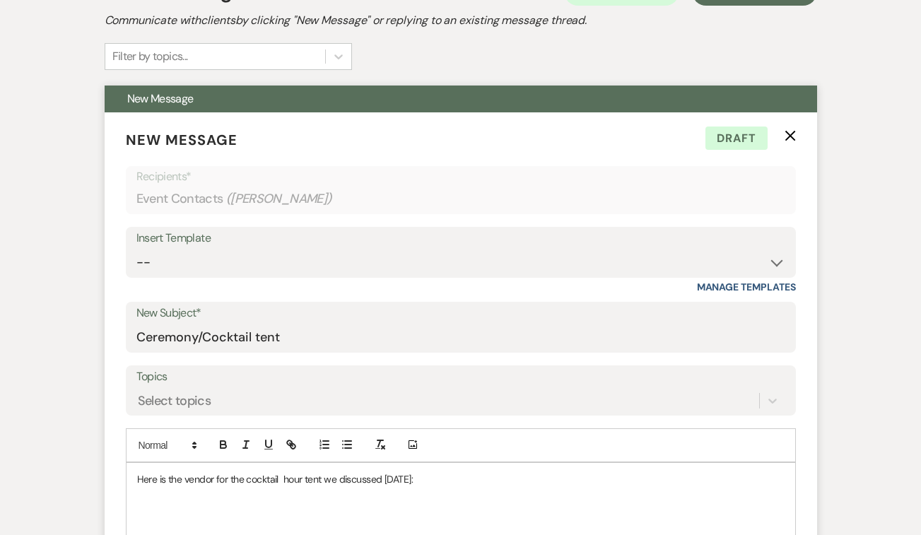
scroll to position [520, 0]
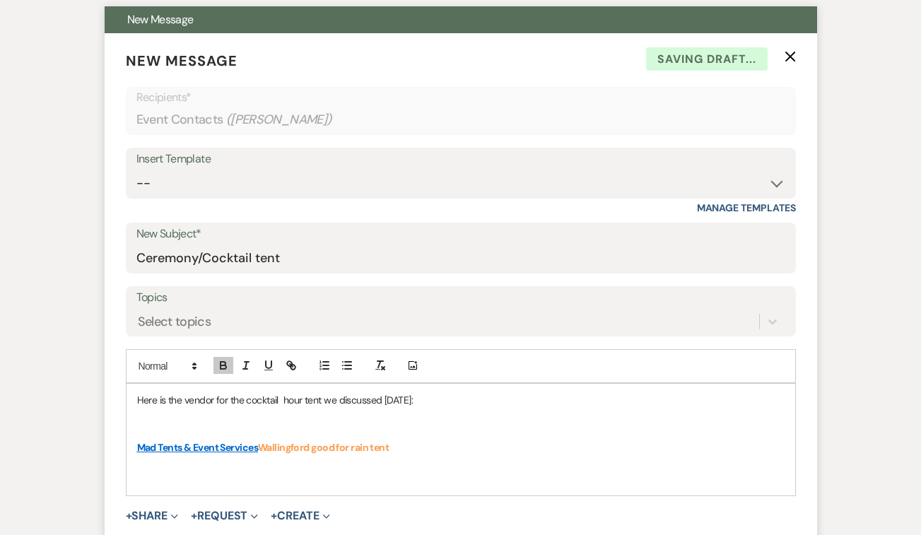
click at [200, 444] on link "Mad Tents & Event Services" at bounding box center [197, 447] width 121 height 13
click at [465, 436] on p at bounding box center [461, 432] width 648 height 16
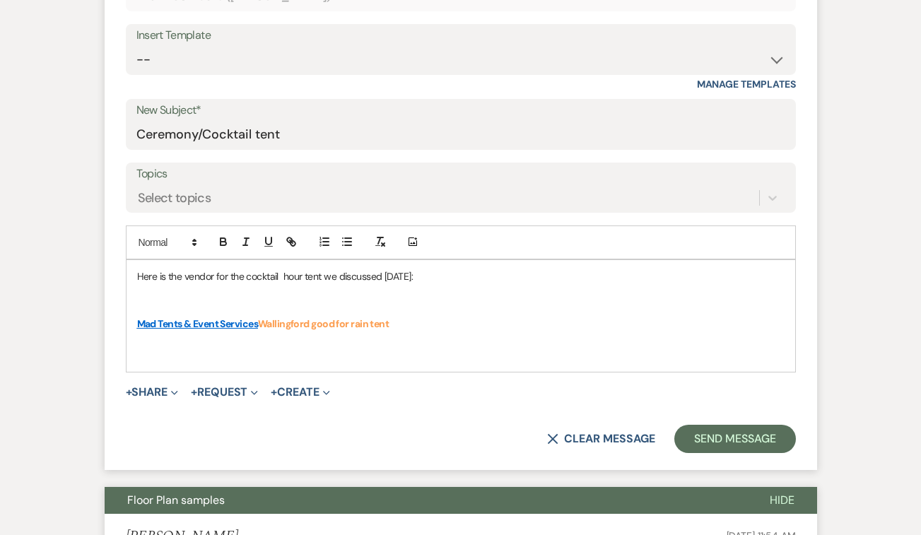
scroll to position [644, 0]
click at [734, 438] on button "Send Message" at bounding box center [735, 438] width 121 height 28
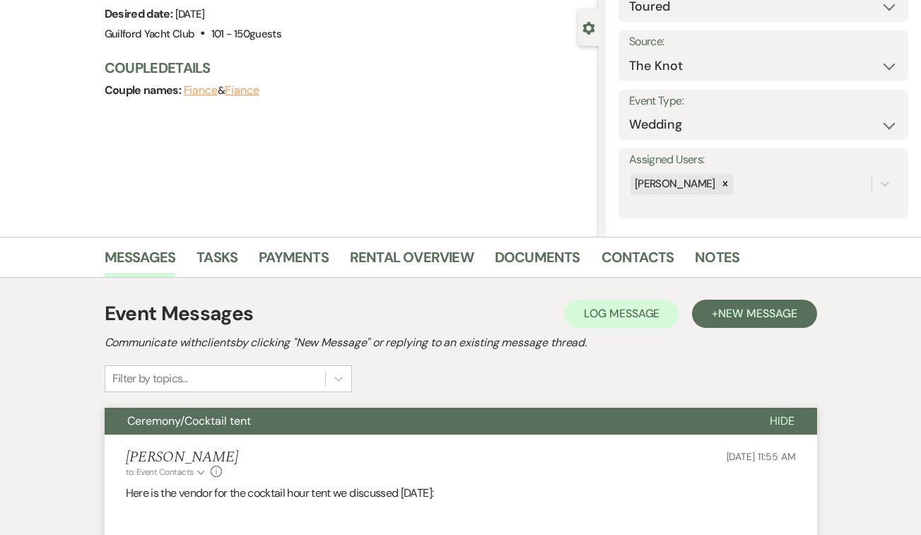
scroll to position [0, 0]
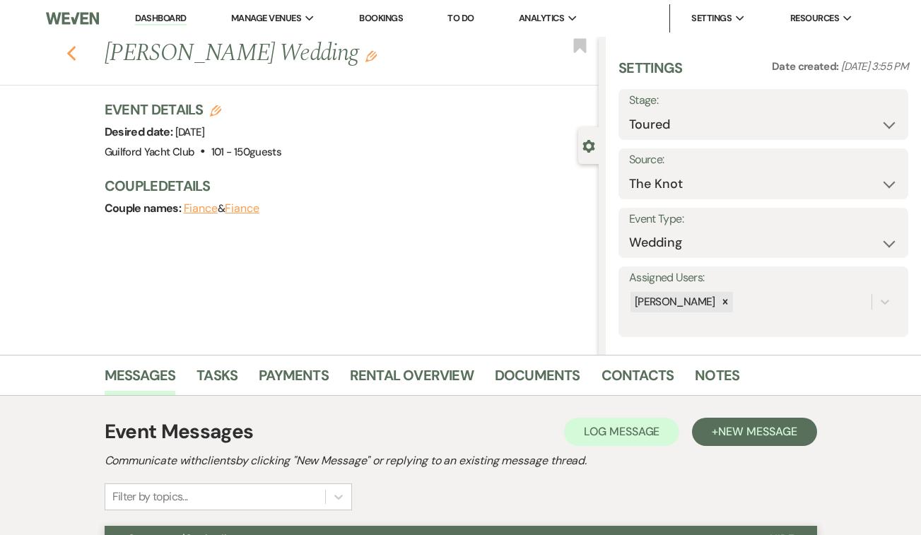
click at [73, 50] on icon "Previous" at bounding box center [71, 53] width 11 height 17
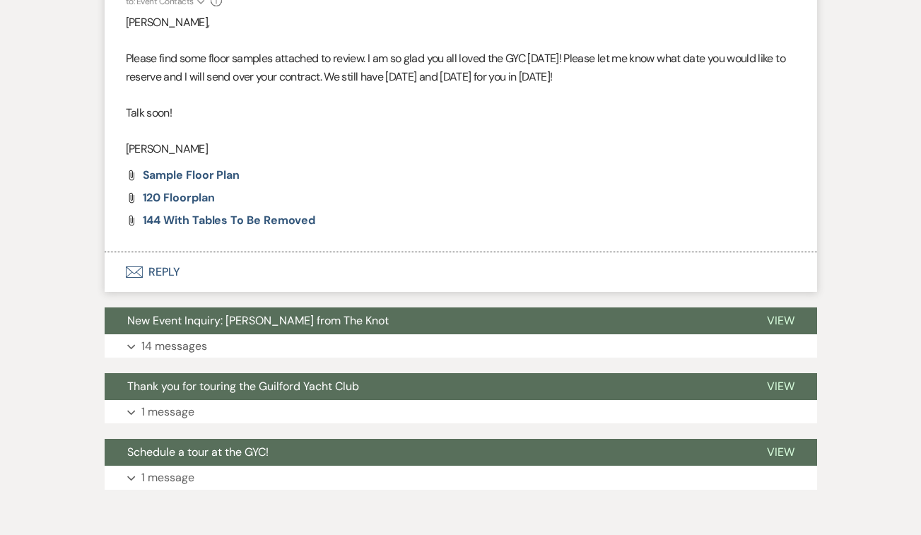
select select "5"
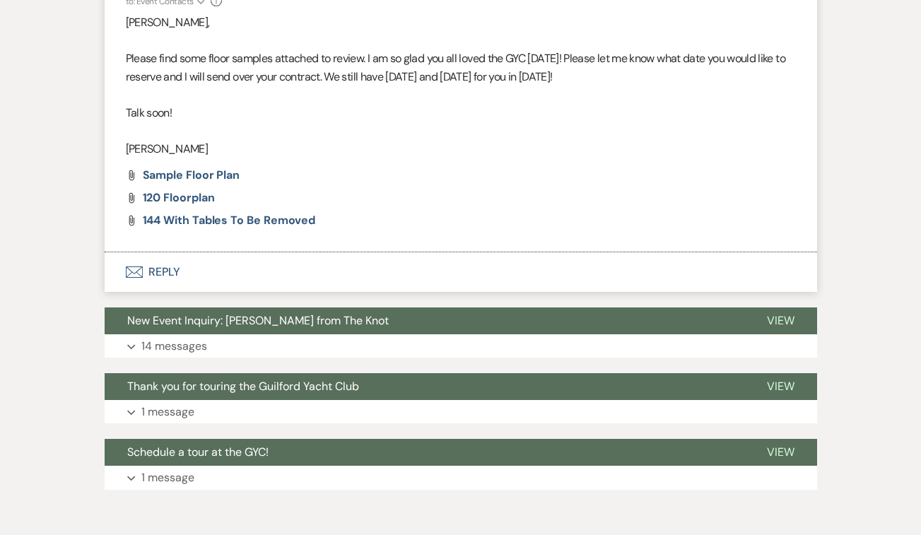
select select "5"
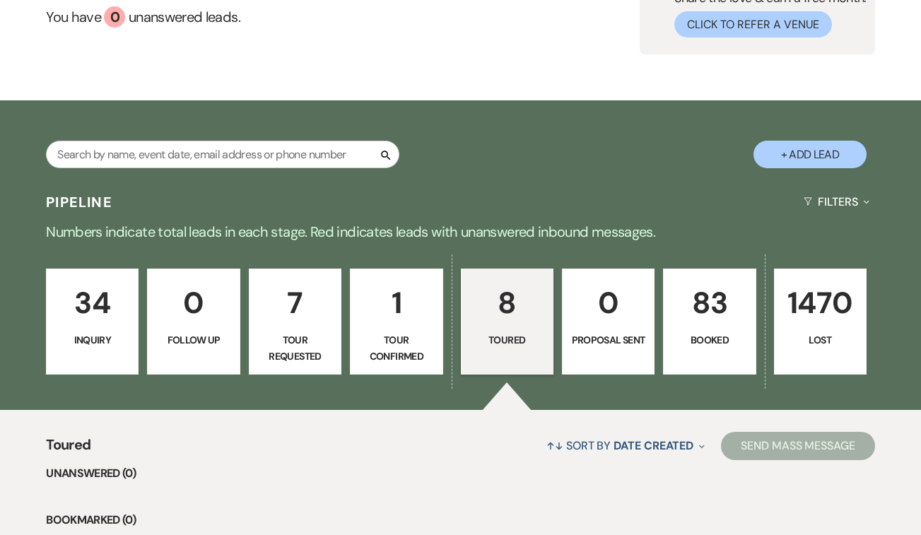
scroll to position [136, 0]
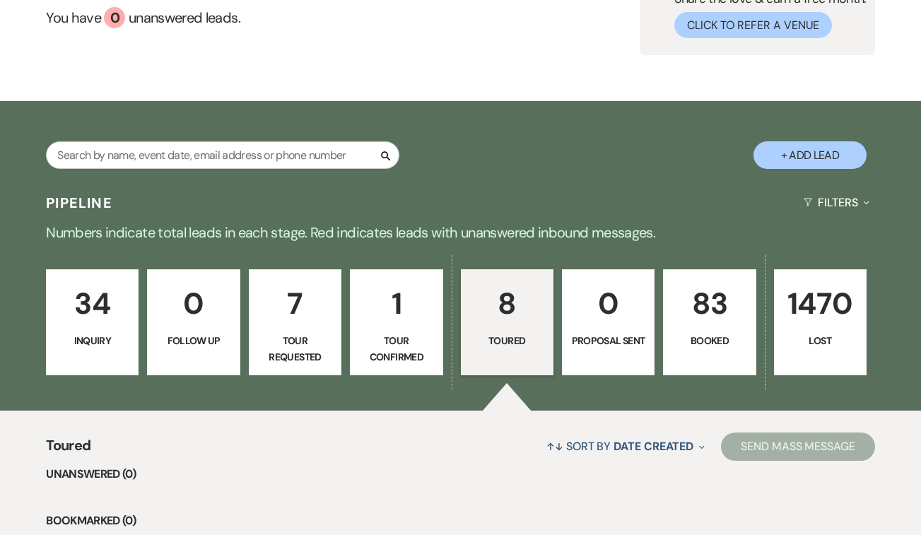
click at [494, 313] on p "8" at bounding box center [507, 303] width 74 height 47
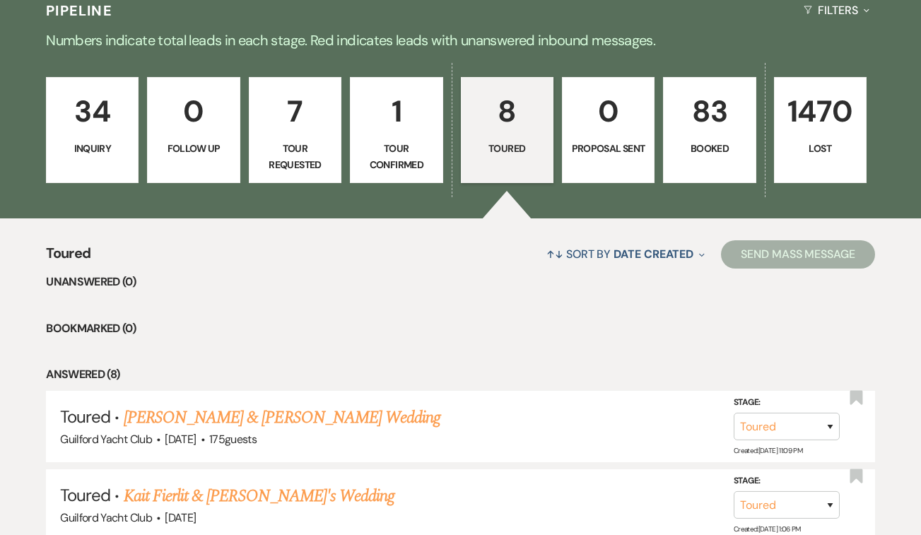
scroll to position [603, 0]
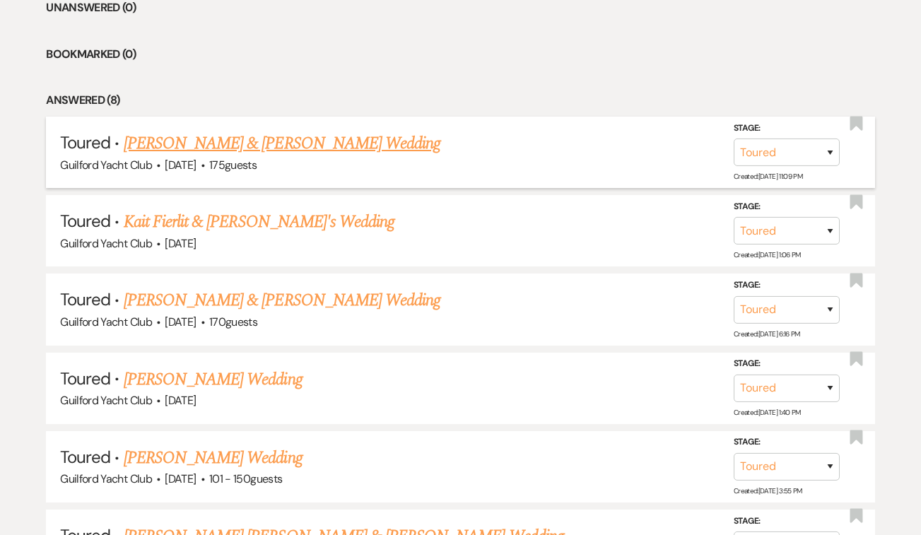
click at [339, 140] on link "[PERSON_NAME] & [PERSON_NAME] Wedding" at bounding box center [282, 143] width 317 height 25
select select "5"
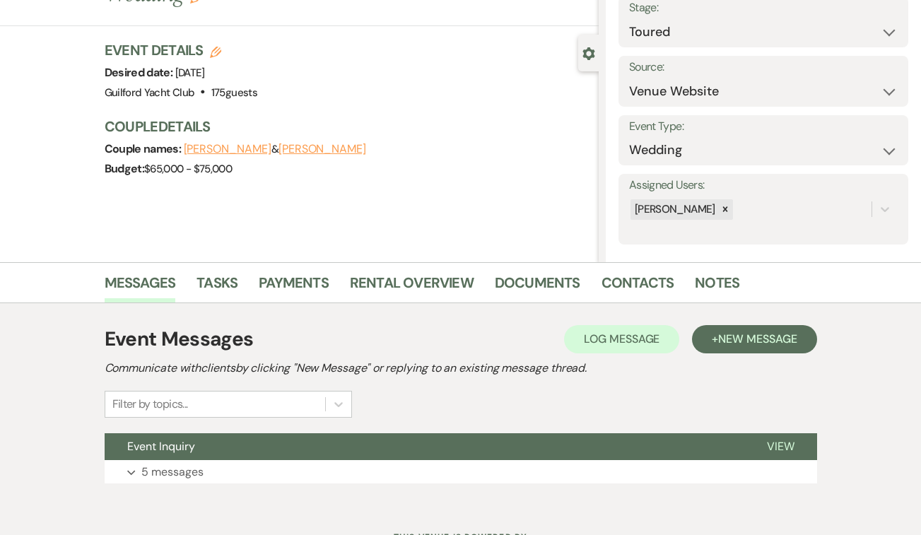
scroll to position [153, 0]
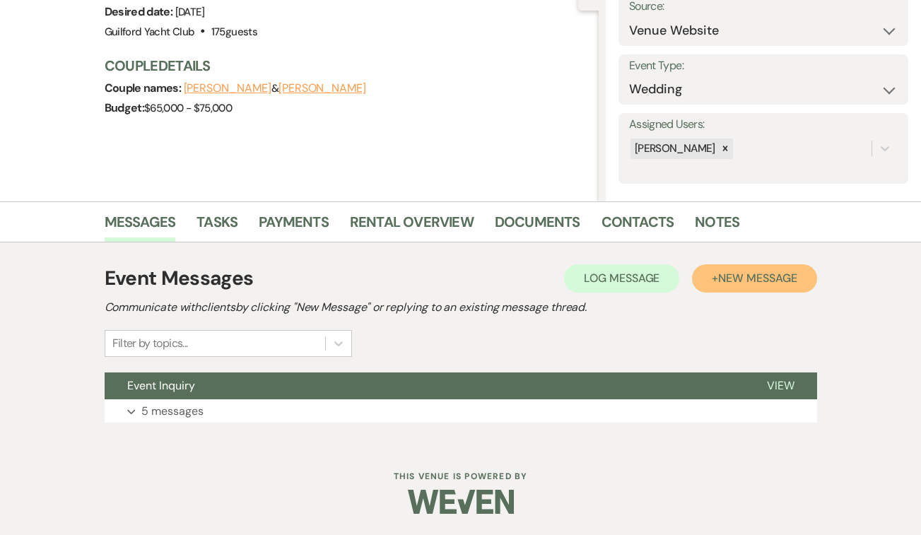
click at [764, 266] on button "+ New Message" at bounding box center [754, 278] width 124 height 28
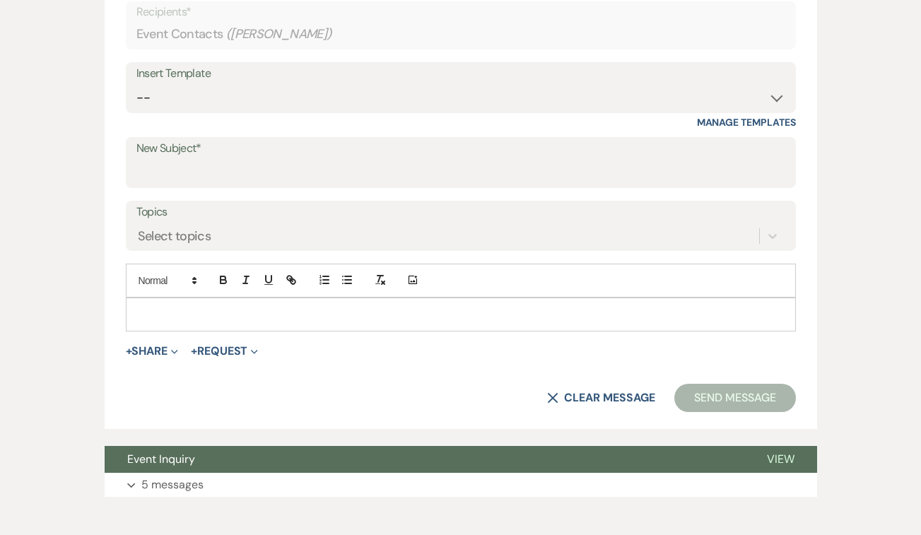
scroll to position [679, 0]
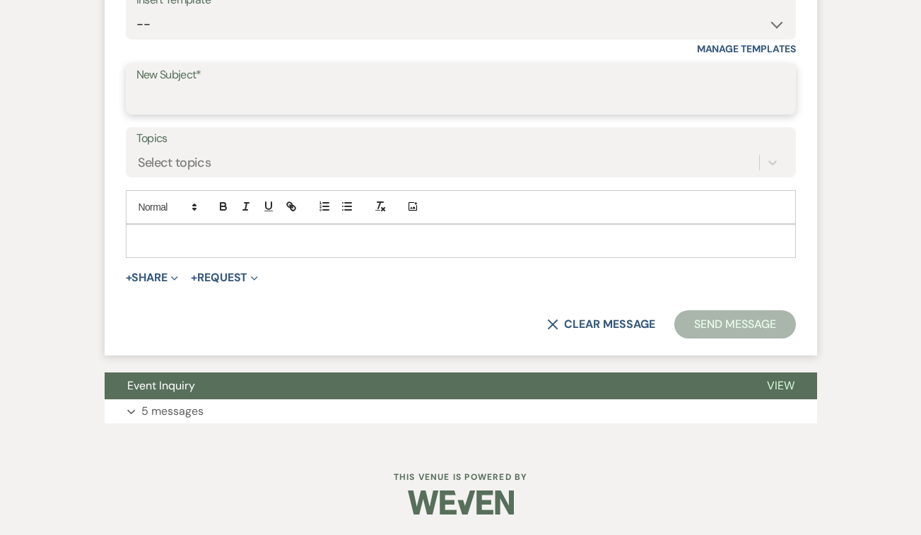
click at [179, 100] on input "New Subject*" at bounding box center [460, 100] width 649 height 28
type input "Thank you for touring the Guilford Yacht Club"
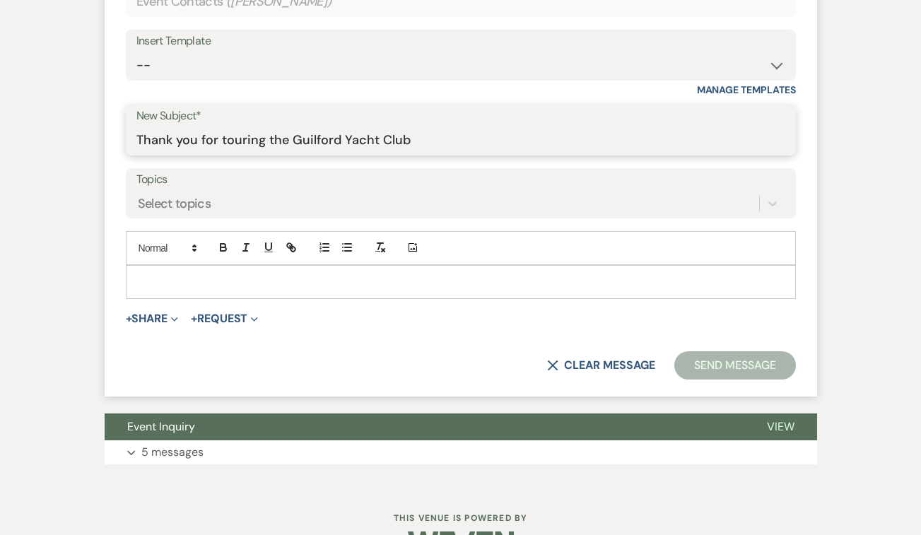
scroll to position [617, 0]
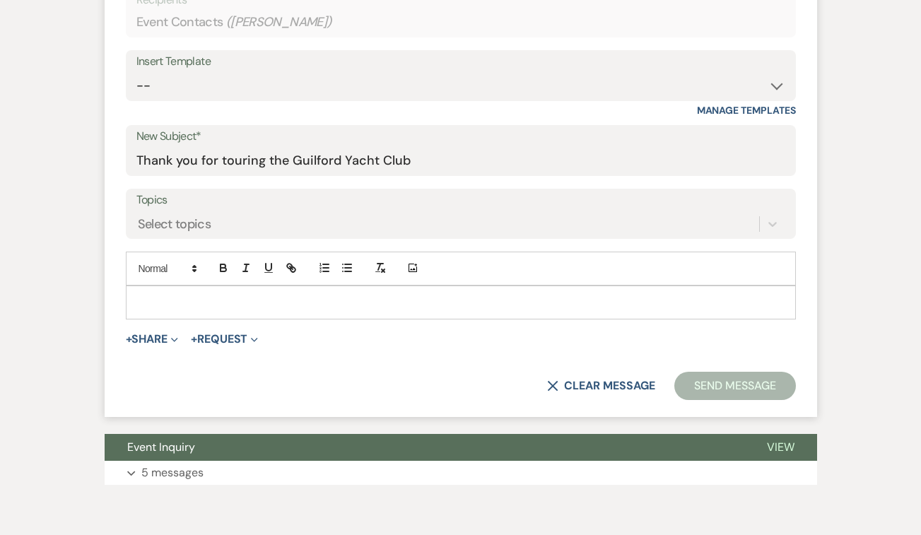
click at [201, 69] on div "Insert Template" at bounding box center [460, 62] width 649 height 21
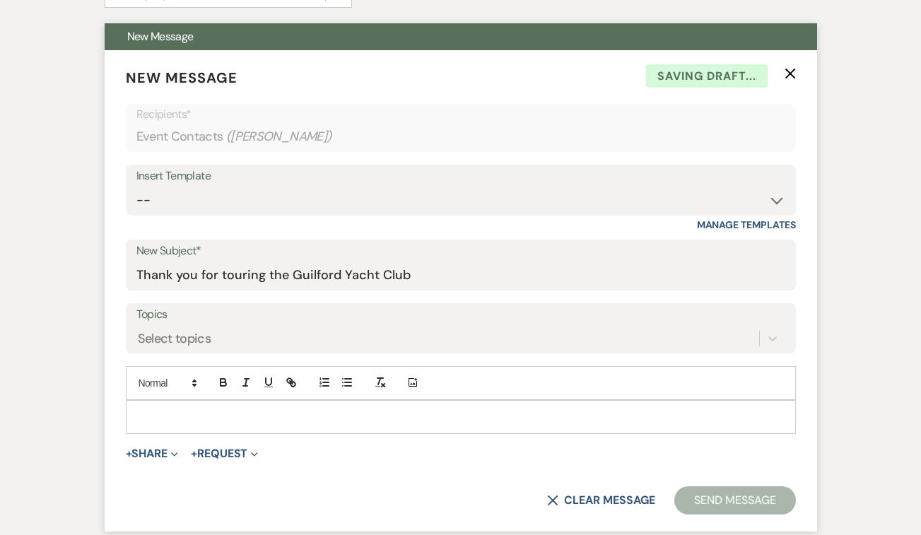
scroll to position [502, 0]
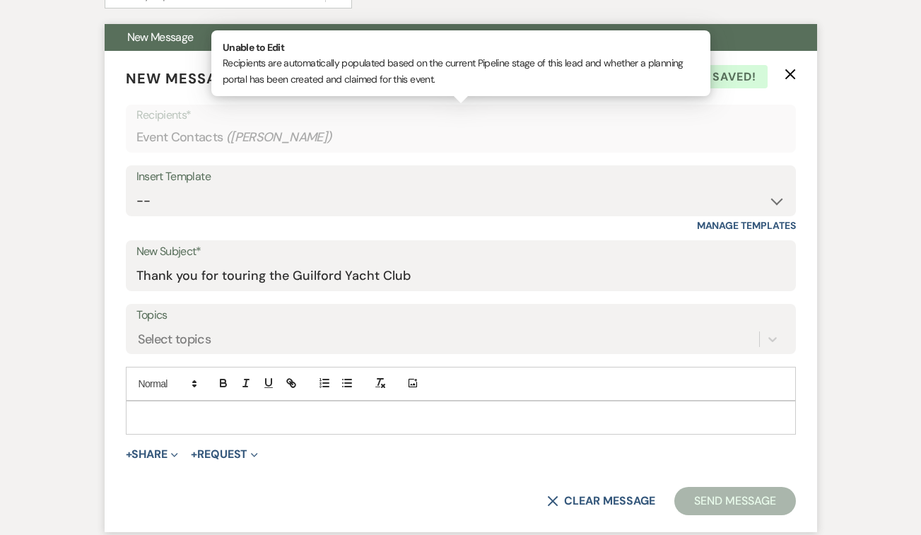
click at [214, 135] on div "Event Contacts ( [PERSON_NAME] )" at bounding box center [460, 138] width 649 height 28
click at [175, 187] on select "-- Weven Planning Portal Introduction (Booked Events) Initial Inquiry Response …" at bounding box center [460, 201] width 649 height 28
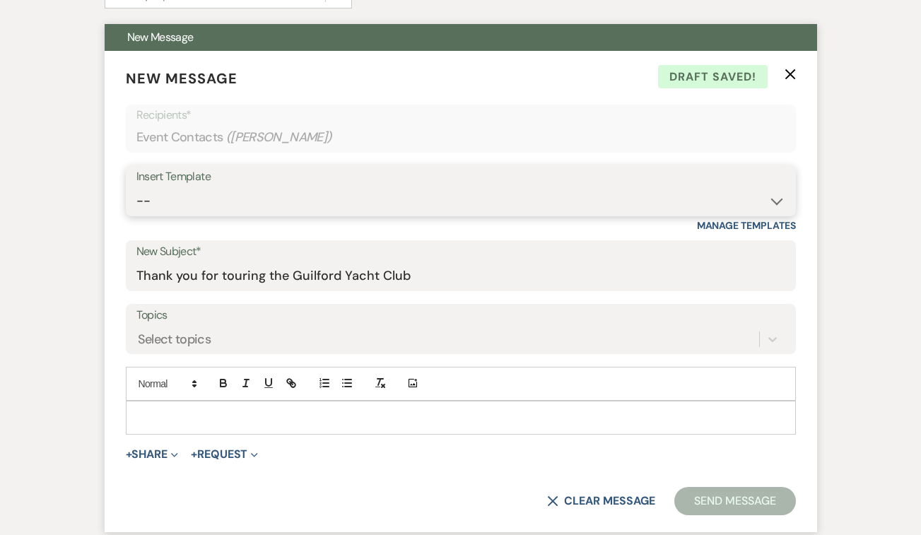
select select "2058"
click at [136, 187] on select "-- Weven Planning Portal Introduction (Booked Events) Initial Inquiry Response …" at bounding box center [460, 201] width 649 height 28
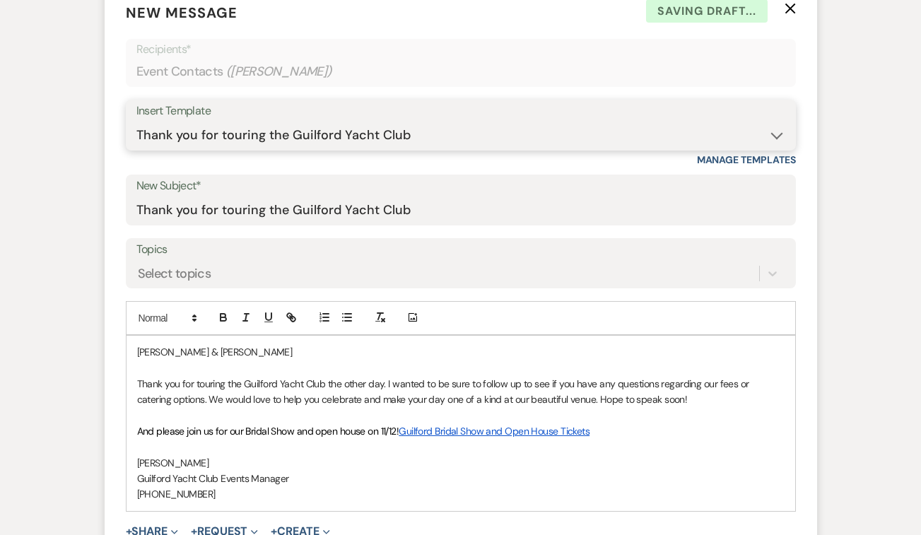
scroll to position [620, 0]
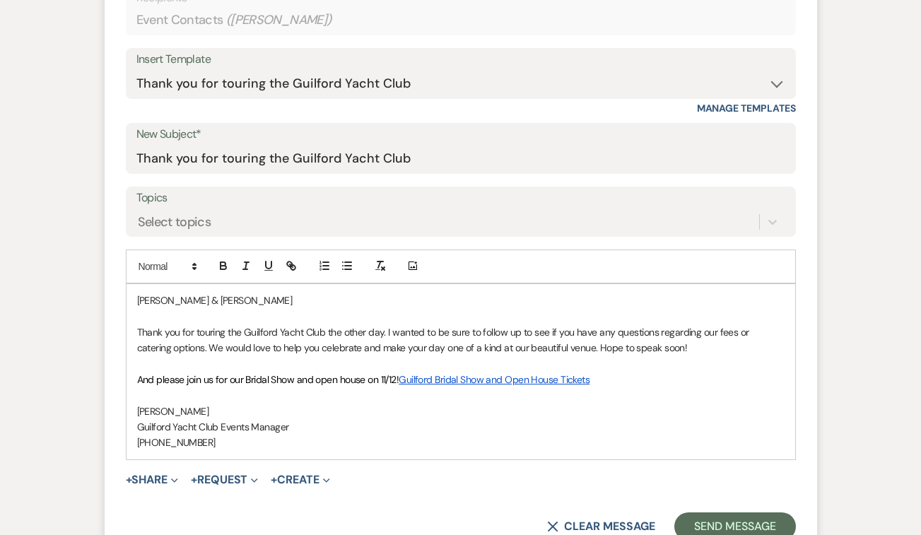
click at [213, 293] on p "[PERSON_NAME] & [PERSON_NAME]" at bounding box center [461, 301] width 648 height 16
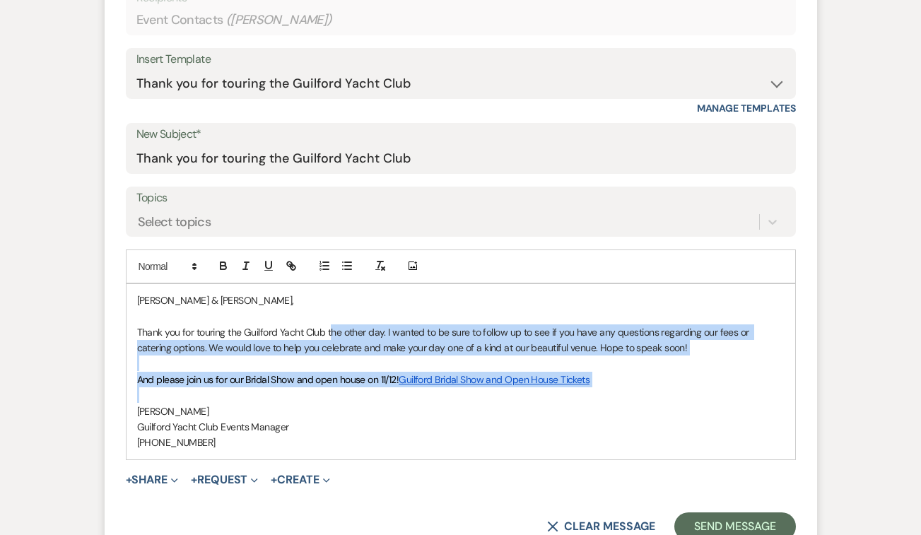
drag, startPoint x: 332, startPoint y: 327, endPoint x: 456, endPoint y: 392, distance: 139.5
click at [456, 392] on div "[PERSON_NAME] & [PERSON_NAME], Thank you for touring the Guilford Yacht Club th…" at bounding box center [461, 371] width 669 height 175
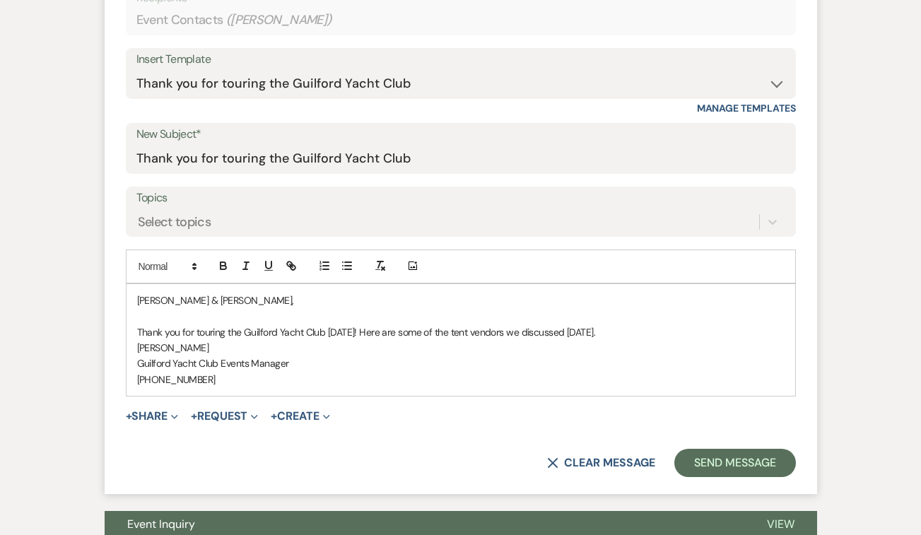
click at [465, 329] on p "Thank you for touring the Guilford Yacht Club [DATE]! Here are some of the tent…" at bounding box center [461, 333] width 648 height 16
click at [591, 334] on p "Thank you for touring the Guilford Yacht Club [DATE]! Here are some of the vend…" at bounding box center [461, 333] width 648 height 16
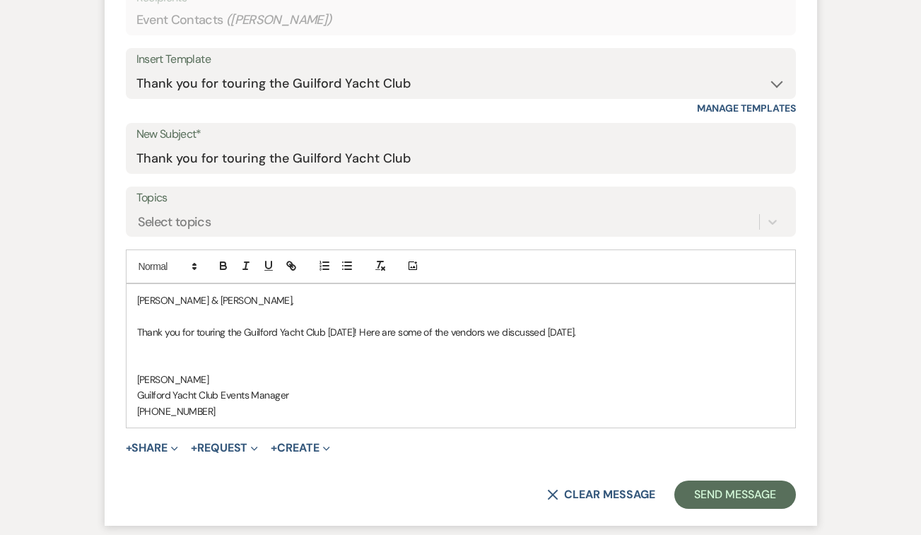
click at [623, 336] on p "Thank you for touring the Guilford Yacht Club [DATE]! Here are some of the vend…" at bounding box center [461, 333] width 648 height 16
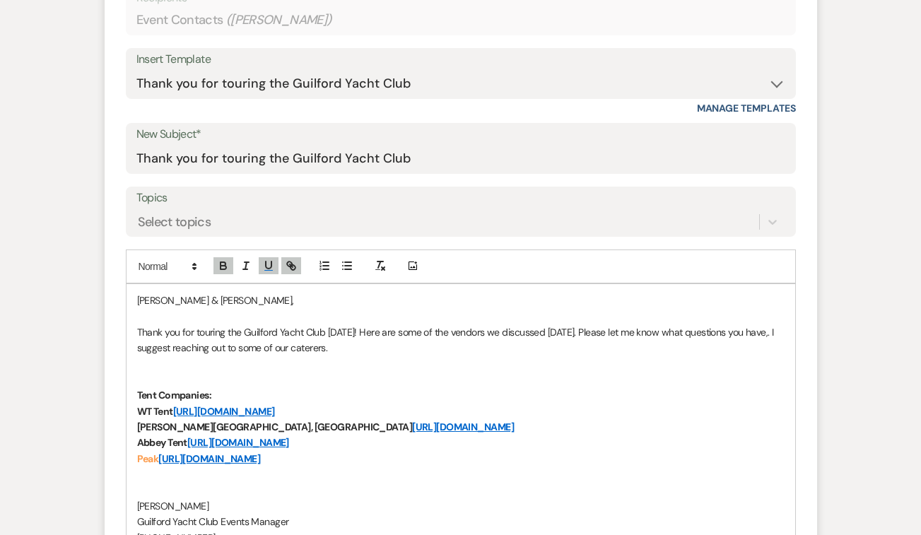
drag, startPoint x: 331, startPoint y: 438, endPoint x: 128, endPoint y: 443, distance: 203.0
click at [128, 443] on div "[PERSON_NAME] & [PERSON_NAME], Thank you for touring the Guilford Yacht Club [D…" at bounding box center [461, 419] width 669 height 270
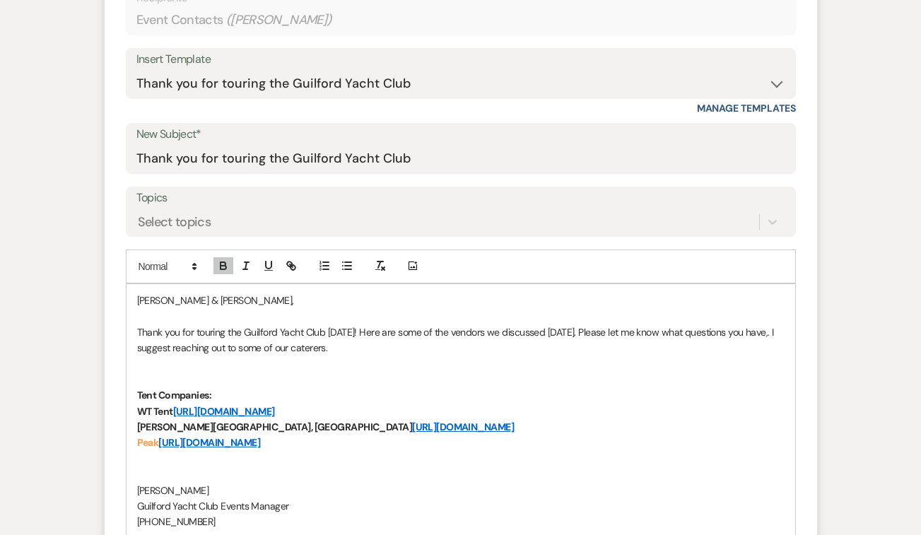
scroll to position [704, 0]
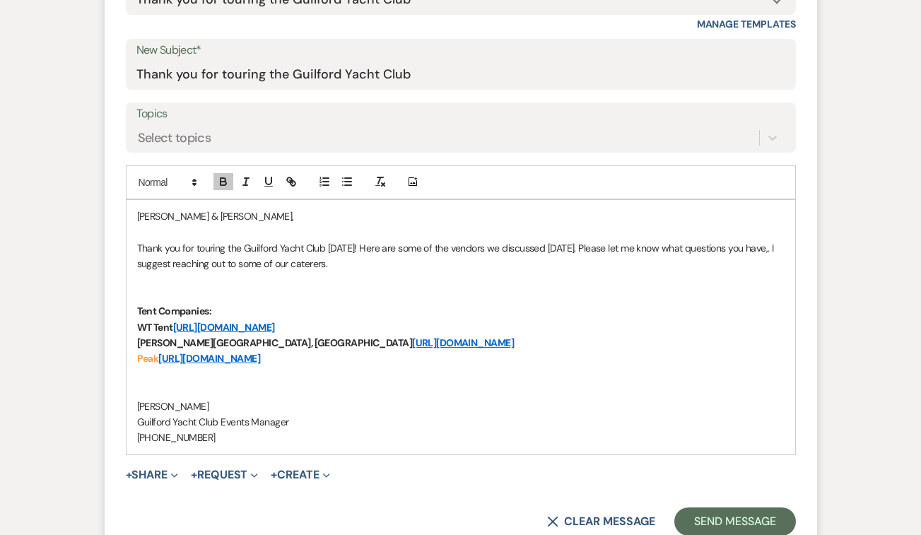
click at [366, 354] on p "Peak [URL][DOMAIN_NAME]" at bounding box center [461, 359] width 648 height 16
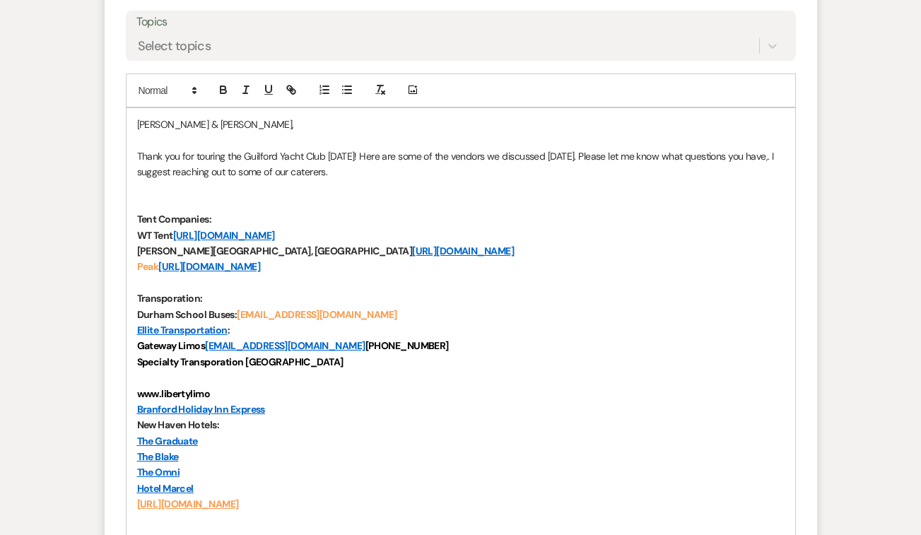
scroll to position [797, 0]
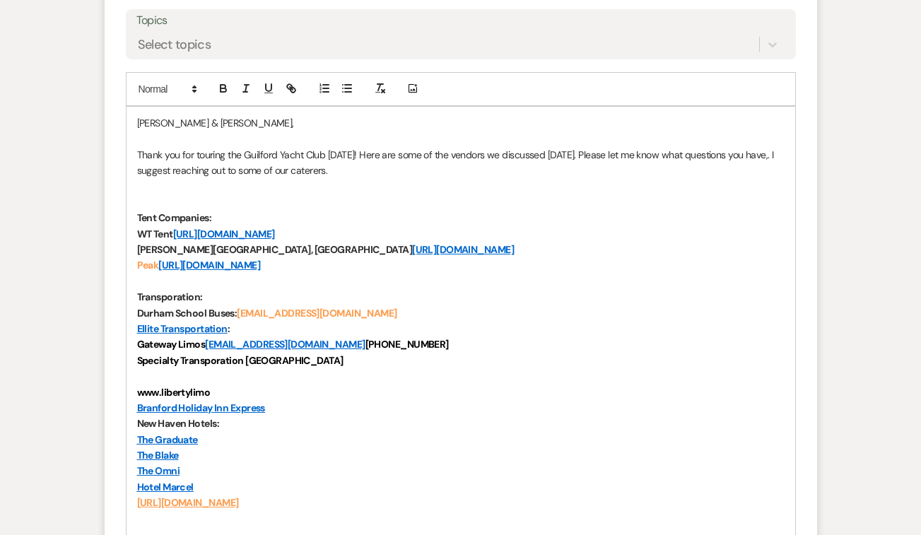
click at [226, 364] on strong "Specialty Transporation [GEOGRAPHIC_DATA]" at bounding box center [240, 360] width 207 height 13
click at [320, 357] on p "Specialty Transportation [GEOGRAPHIC_DATA]" at bounding box center [461, 361] width 648 height 16
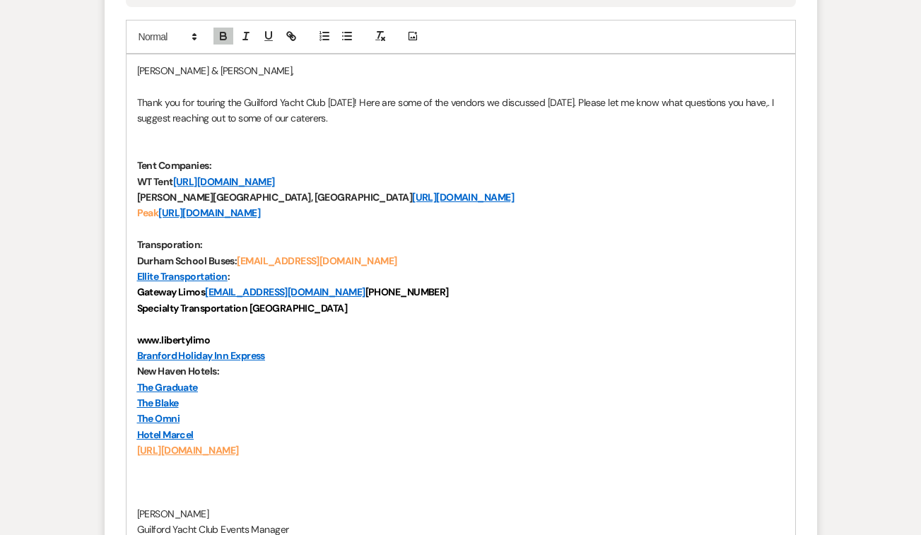
scroll to position [848, 0]
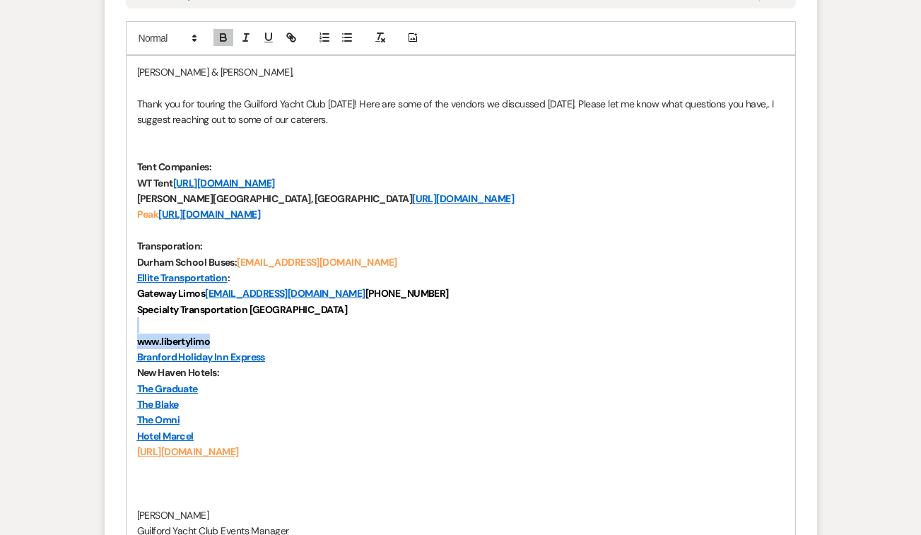
drag, startPoint x: 235, startPoint y: 339, endPoint x: 140, endPoint y: 318, distance: 98.0
click at [140, 318] on div "[PERSON_NAME] & [PERSON_NAME], Thank you for touring the Guilford Yacht Club [D…" at bounding box center [461, 310] width 669 height 508
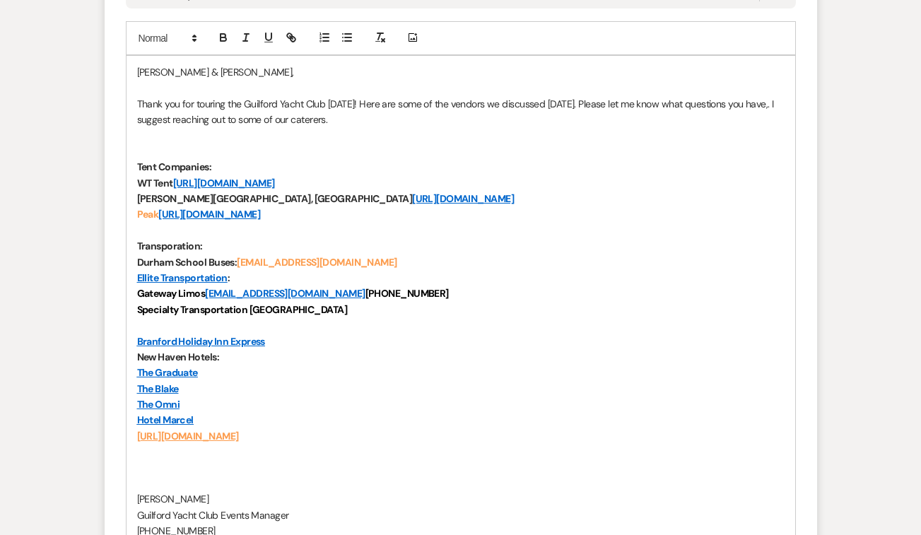
click at [198, 438] on u "[URL][DOMAIN_NAME]" at bounding box center [188, 436] width 102 height 13
click at [234, 430] on u "[URL][DOMAIN_NAME]" at bounding box center [188, 436] width 102 height 13
click at [234, 431] on u "[URL][DOMAIN_NAME]" at bounding box center [188, 436] width 102 height 13
click at [334, 438] on p "[URL][DOMAIN_NAME]" at bounding box center [461, 437] width 648 height 16
click at [239, 436] on u "[URL][DOMAIN_NAME]" at bounding box center [188, 436] width 102 height 13
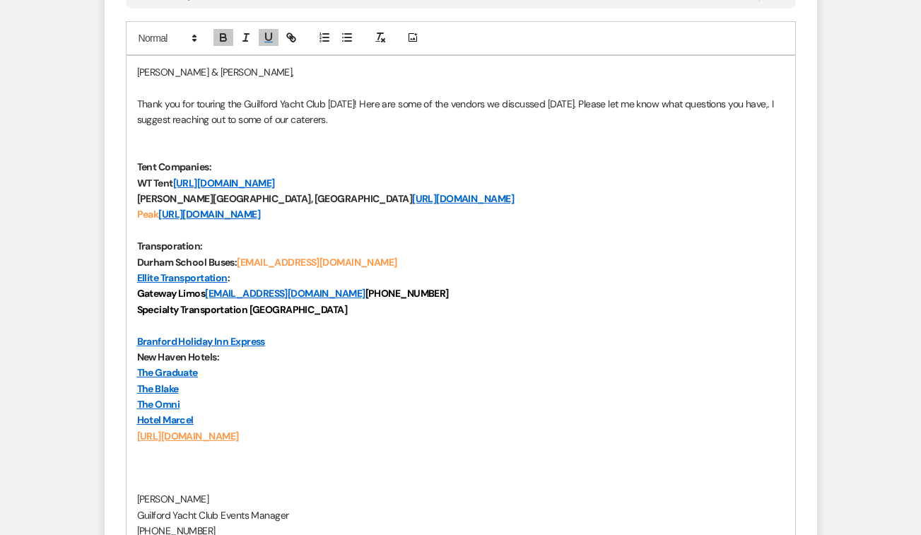
drag, startPoint x: 326, startPoint y: 437, endPoint x: 124, endPoint y: 443, distance: 201.7
click at [124, 443] on form "New Message X Draft Recipients* Event Contacts ( [PERSON_NAME] ) Insert Templat…" at bounding box center [461, 175] width 713 height 941
click at [278, 458] on p at bounding box center [461, 452] width 648 height 16
click at [337, 437] on p "[URL][DOMAIN_NAME]" at bounding box center [461, 437] width 648 height 16
click at [239, 441] on u "[URL][DOMAIN_NAME]" at bounding box center [188, 436] width 102 height 13
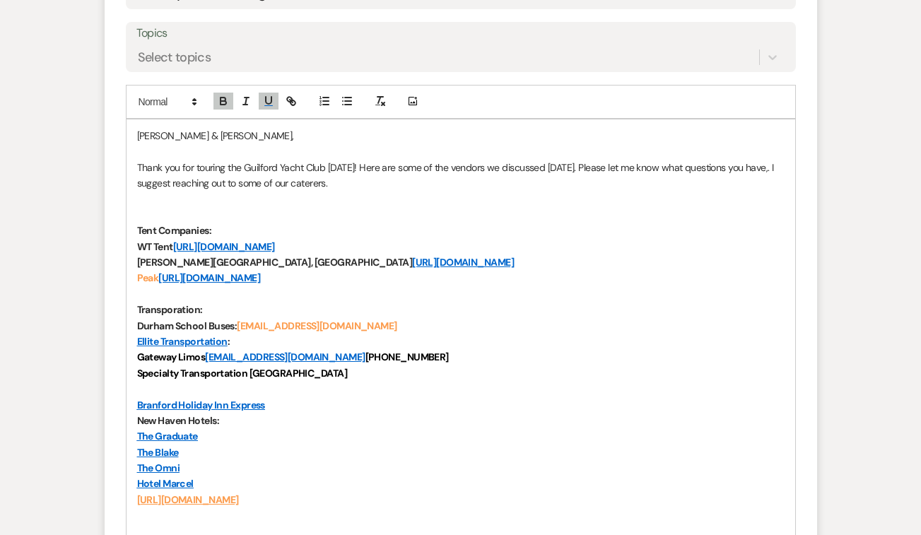
scroll to position [781, 0]
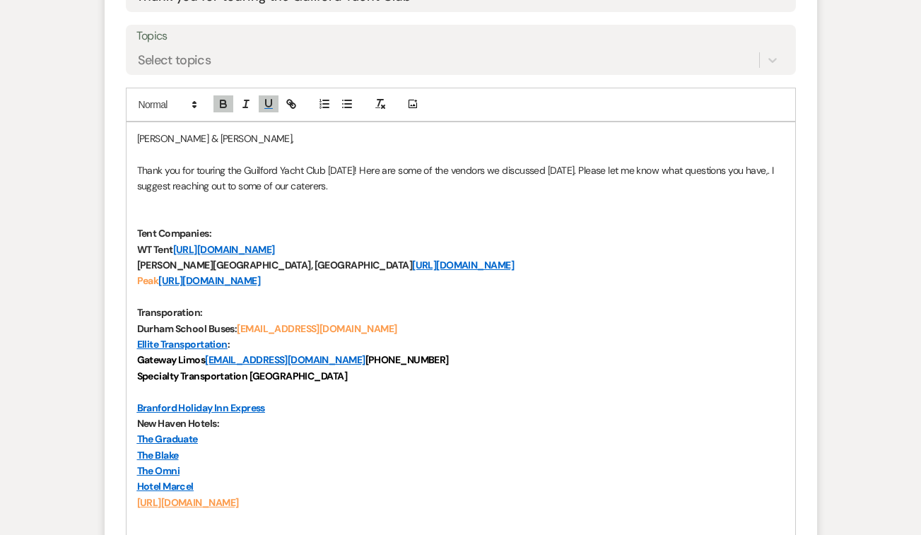
click at [178, 200] on p at bounding box center [461, 202] width 648 height 16
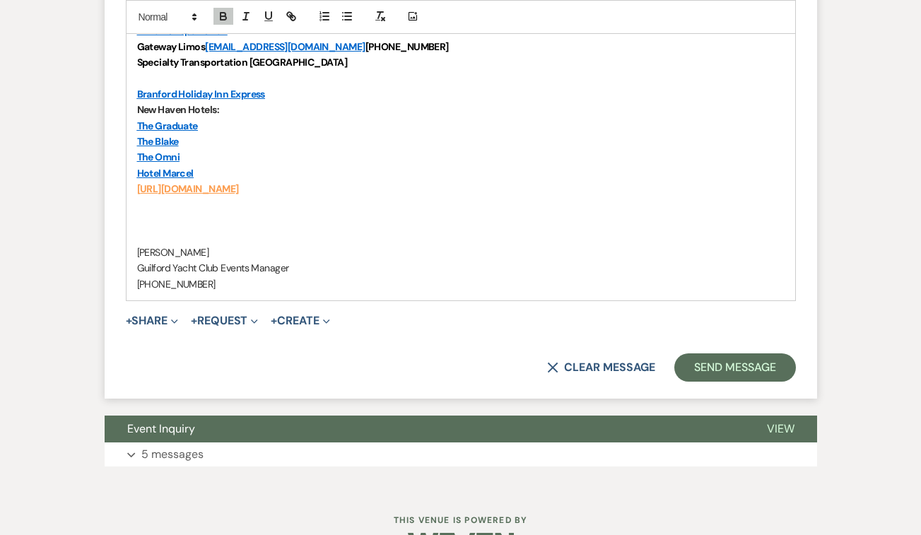
scroll to position [1222, 0]
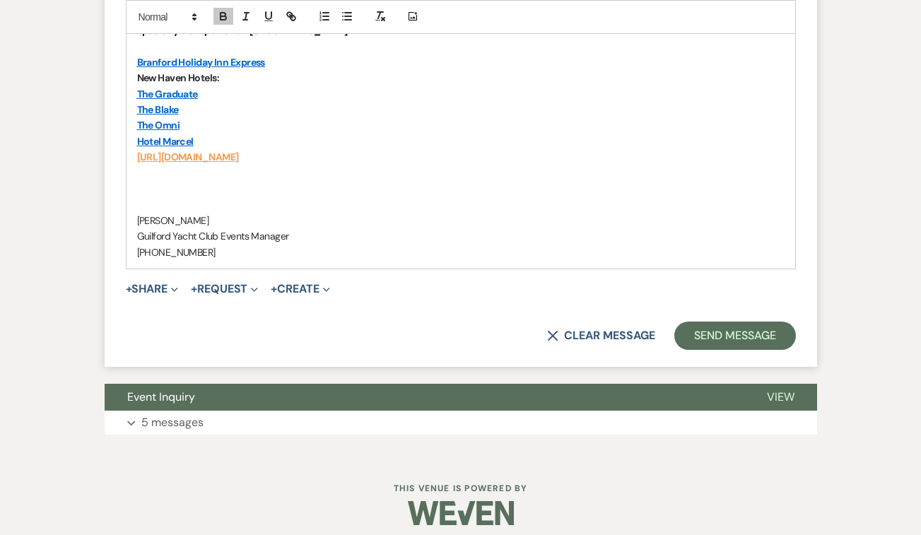
click at [146, 296] on span "+ Share Expand Doc Upload Documents Add Photo Images Pref Vendors Preferred ven…" at bounding box center [152, 289] width 53 height 17
click at [158, 284] on button "+ Share Expand" at bounding box center [152, 289] width 53 height 11
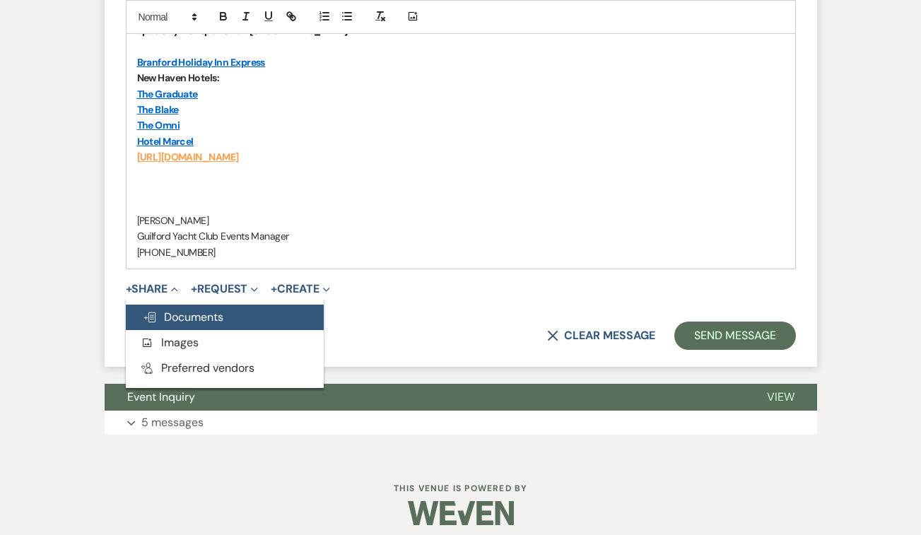
click at [186, 310] on span "Doc Upload Documents" at bounding box center [183, 317] width 81 height 15
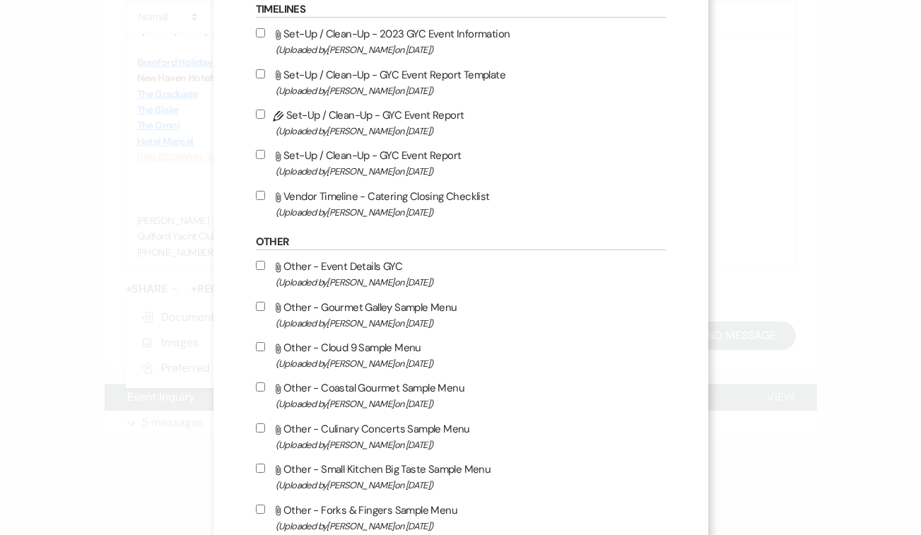
scroll to position [716, 0]
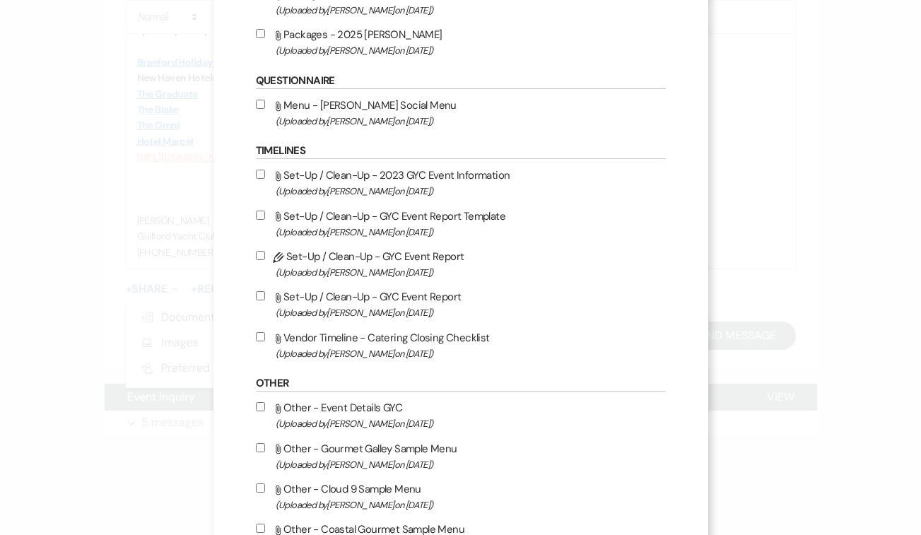
click at [263, 38] on input "Attach File Packages - 2025 [PERSON_NAME] (Uploaded by [PERSON_NAME] on [DATE] )" at bounding box center [260, 33] width 9 height 9
checkbox input "true"
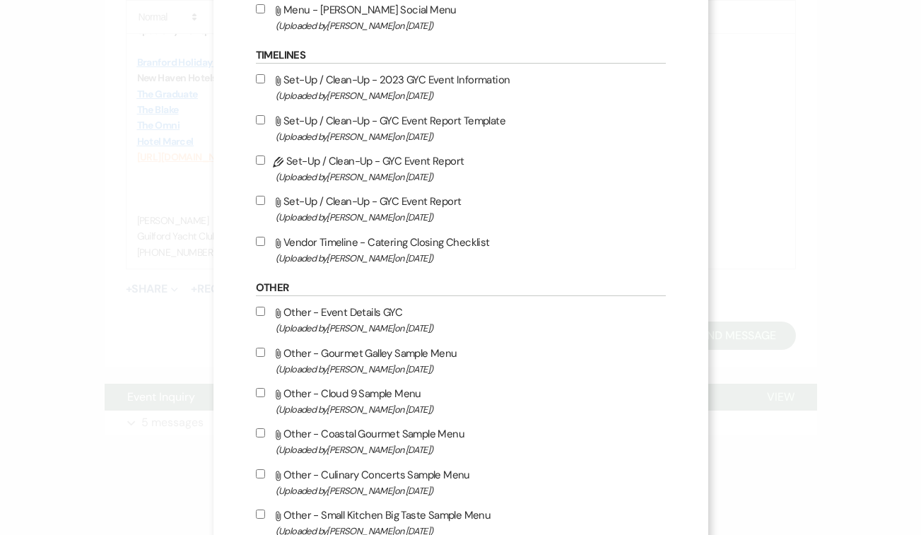
scroll to position [818, 0]
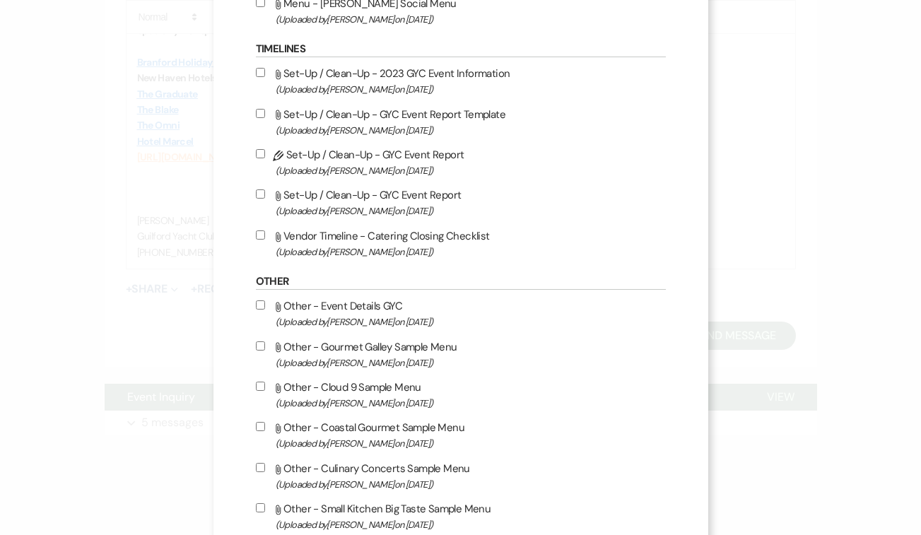
click at [259, 351] on input "Attach File Other - Gourmet Galley Sample Menu (Uploaded by [PERSON_NAME] on [D…" at bounding box center [260, 346] width 9 height 9
checkbox input "true"
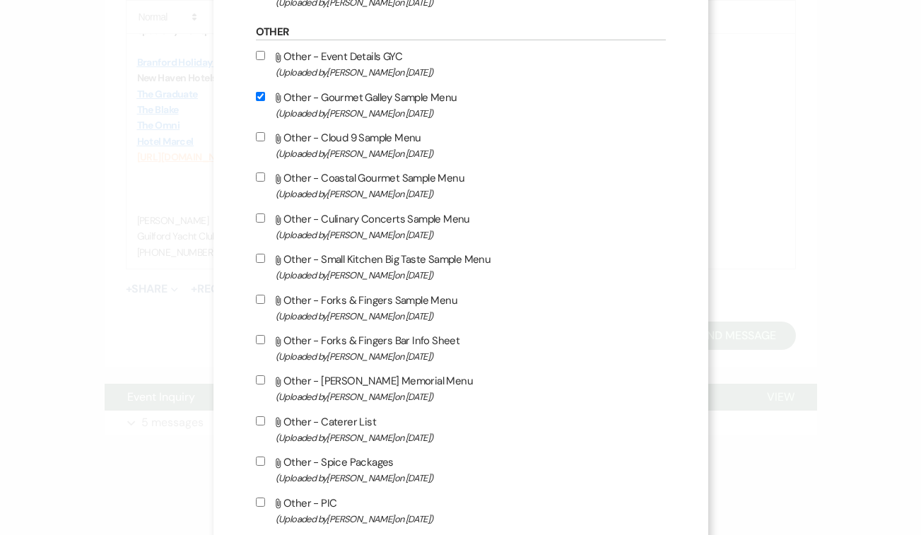
scroll to position [1156, 0]
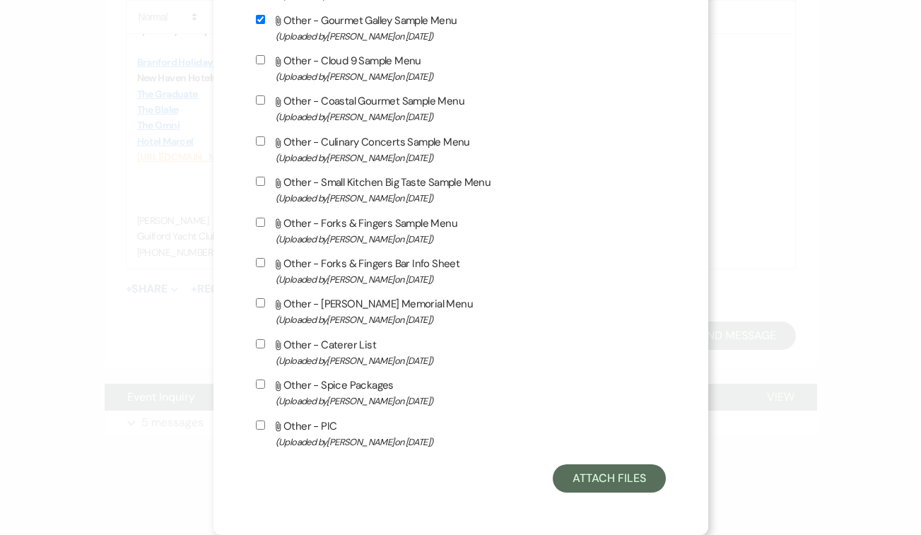
click at [260, 385] on input "Attach File Other - Spice Packages (Uploaded by [PERSON_NAME] on [DATE] )" at bounding box center [260, 384] width 9 height 9
checkbox input "true"
click at [598, 474] on button "Attach Files" at bounding box center [609, 479] width 112 height 28
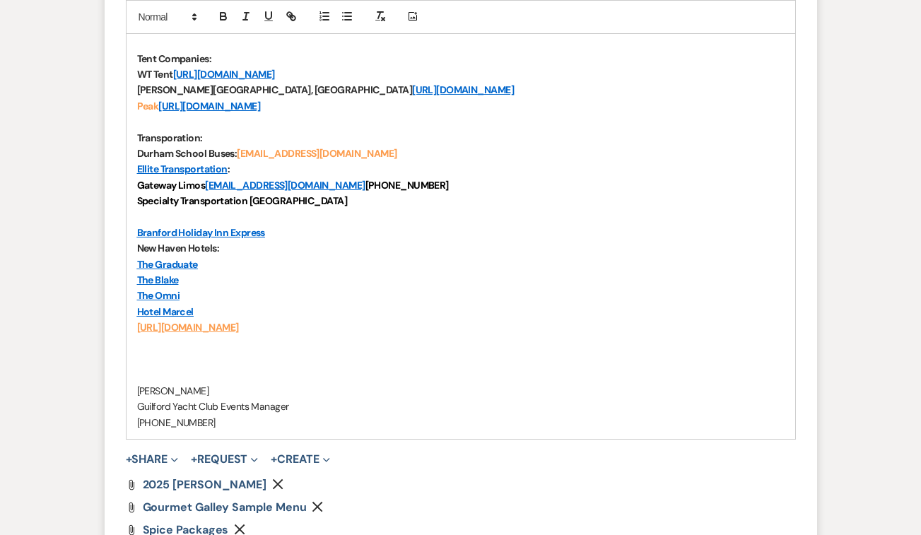
scroll to position [1132, 0]
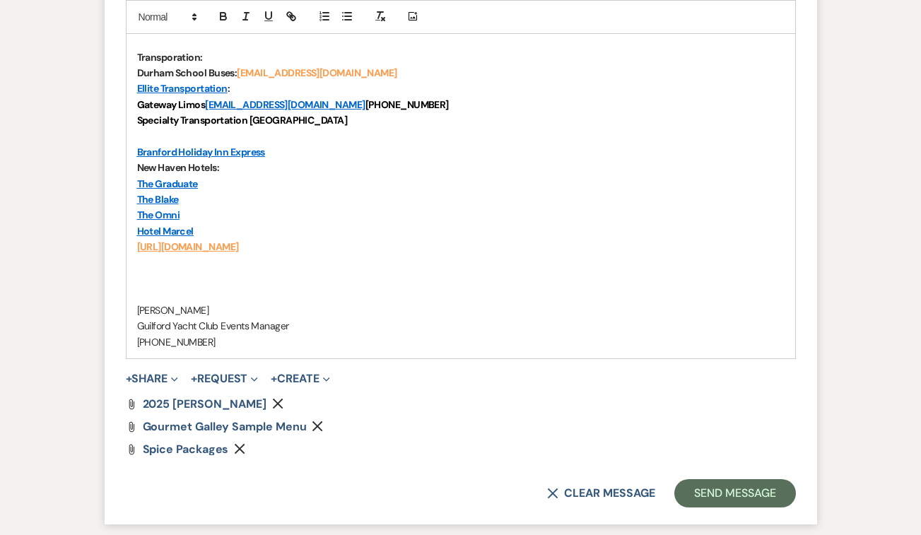
click at [237, 449] on icon "Remove" at bounding box center [239, 448] width 11 height 11
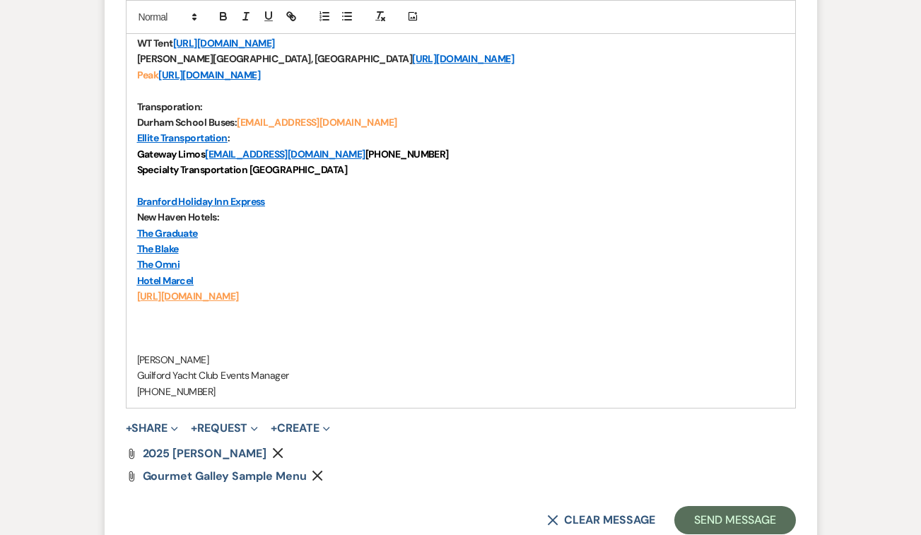
scroll to position [1133, 0]
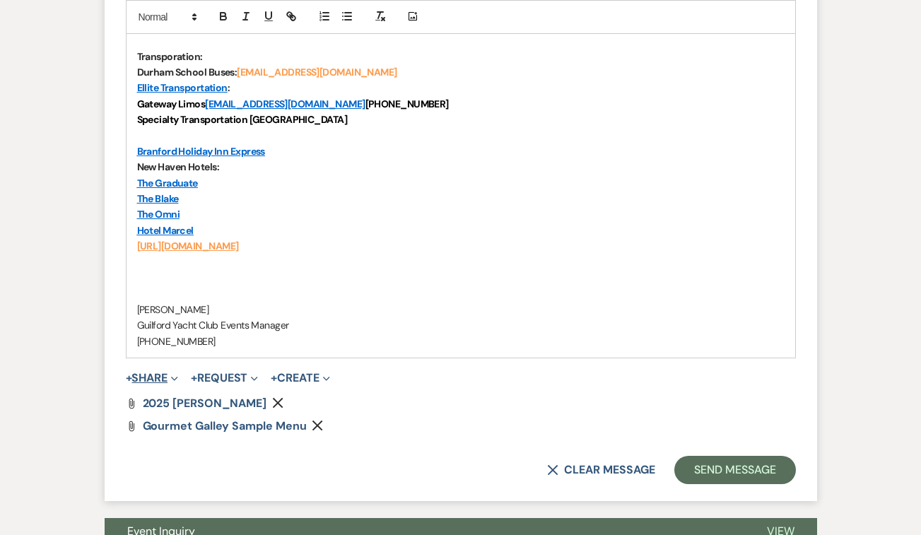
click at [160, 379] on button "+ Share Expand" at bounding box center [152, 378] width 53 height 11
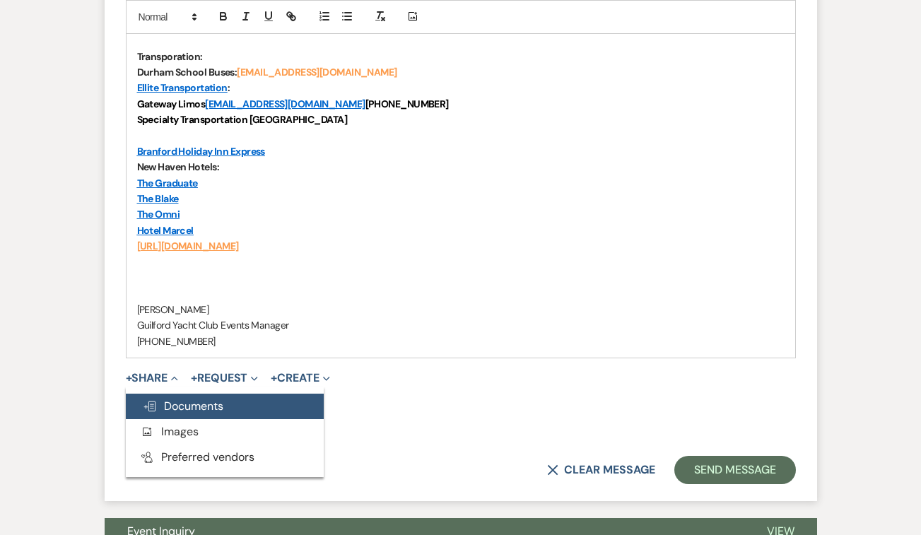
click at [186, 403] on span "Doc Upload Documents" at bounding box center [183, 406] width 81 height 15
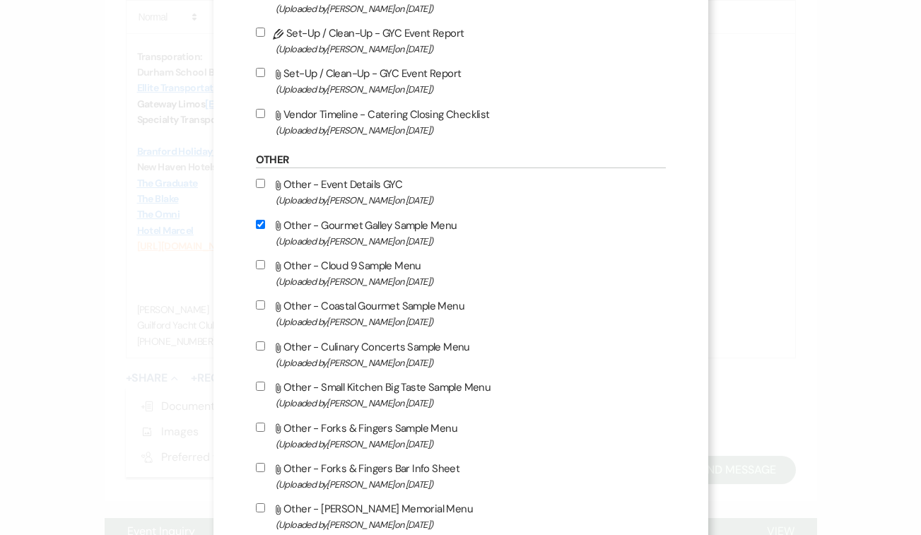
scroll to position [1156, 0]
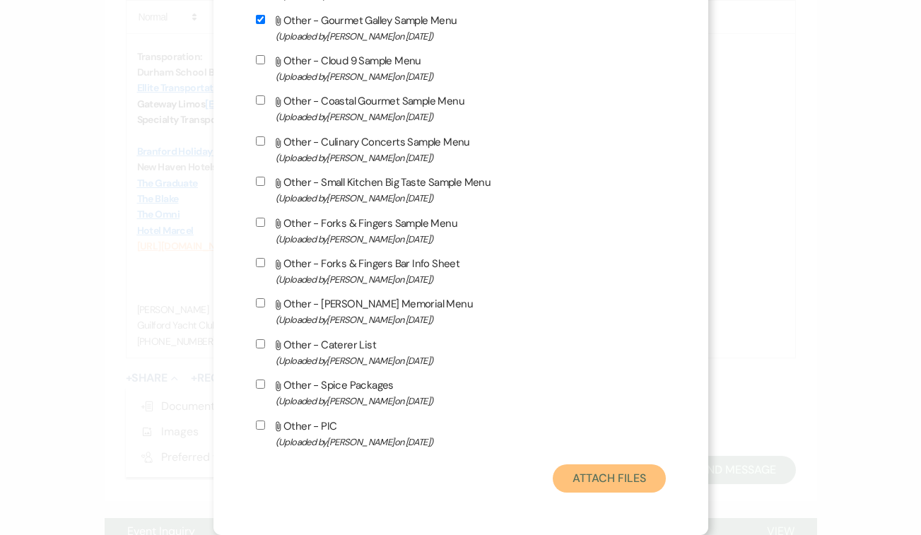
click at [617, 478] on button "Attach Files" at bounding box center [609, 479] width 112 height 28
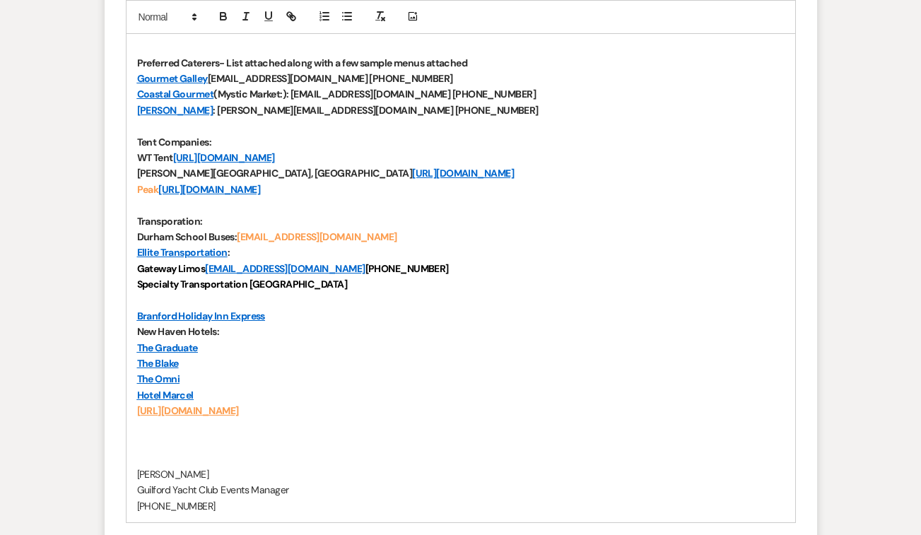
scroll to position [894, 0]
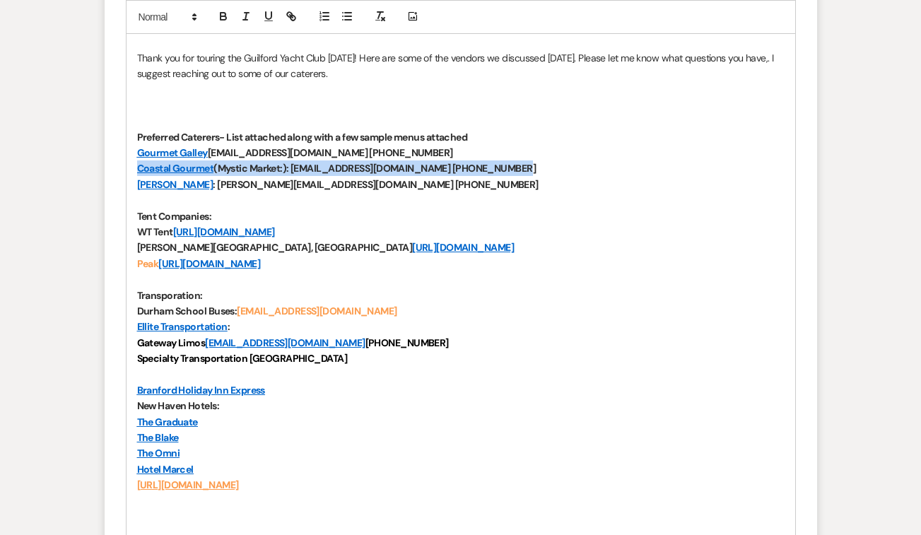
drag, startPoint x: 525, startPoint y: 170, endPoint x: 136, endPoint y: 165, distance: 389.0
click at [136, 165] on div "[PERSON_NAME] & [PERSON_NAME], Thank you for touring the Guilford Yacht Club [D…" at bounding box center [461, 303] width 669 height 587
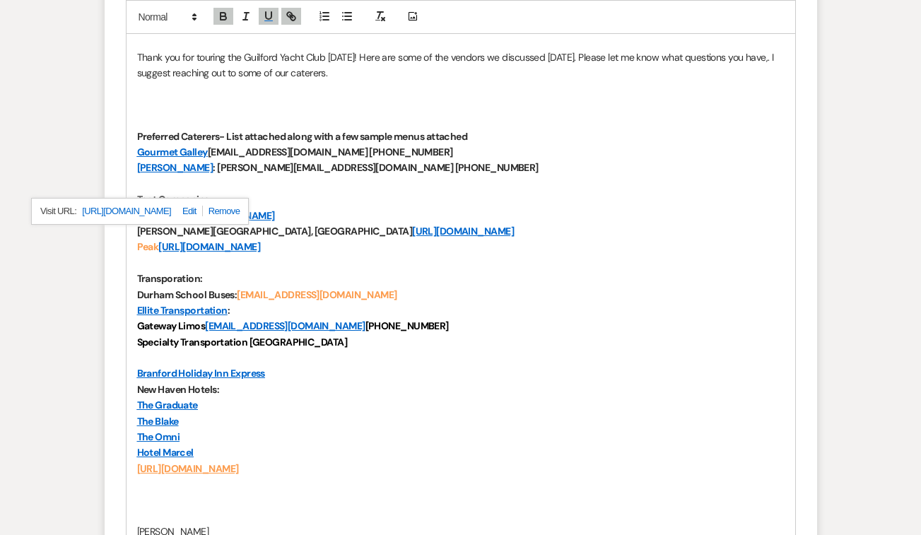
scroll to position [839, 0]
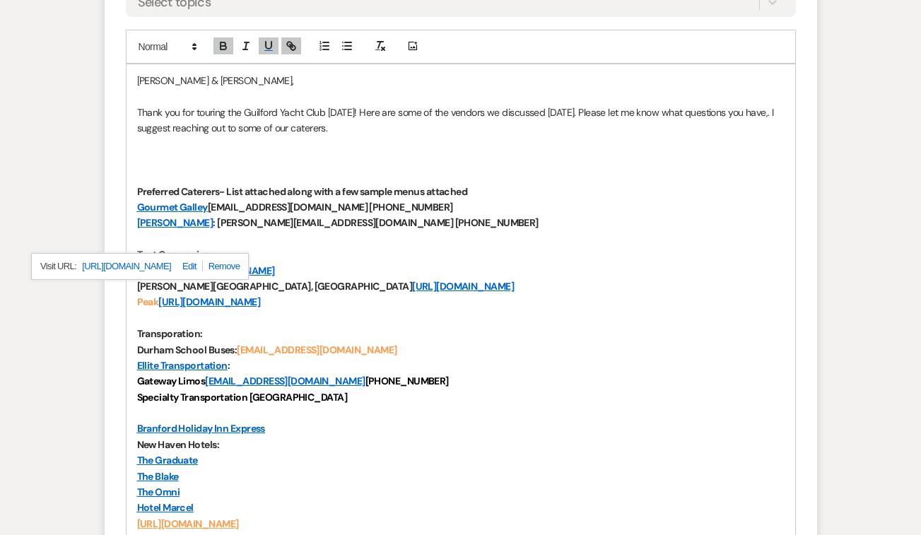
click at [568, 319] on p at bounding box center [461, 318] width 648 height 16
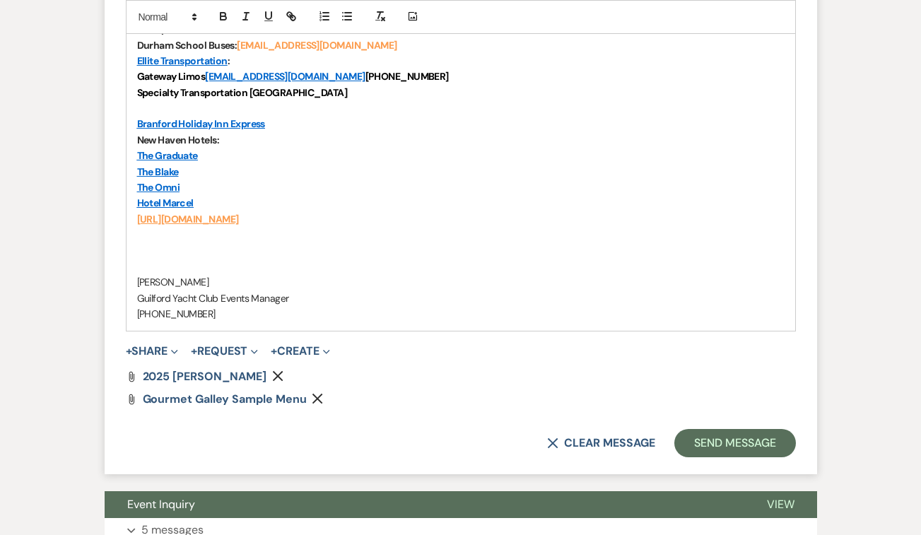
scroll to position [1224, 0]
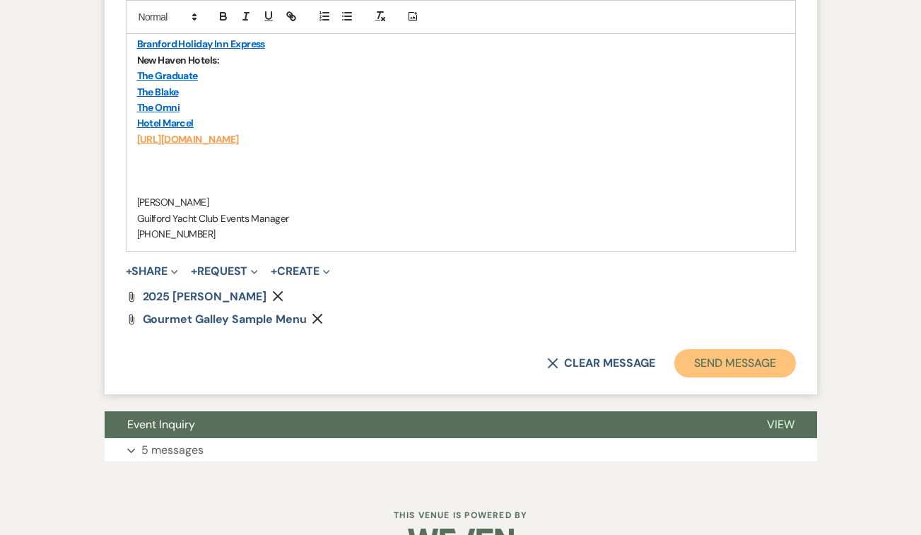
click at [701, 361] on button "Send Message" at bounding box center [735, 363] width 121 height 28
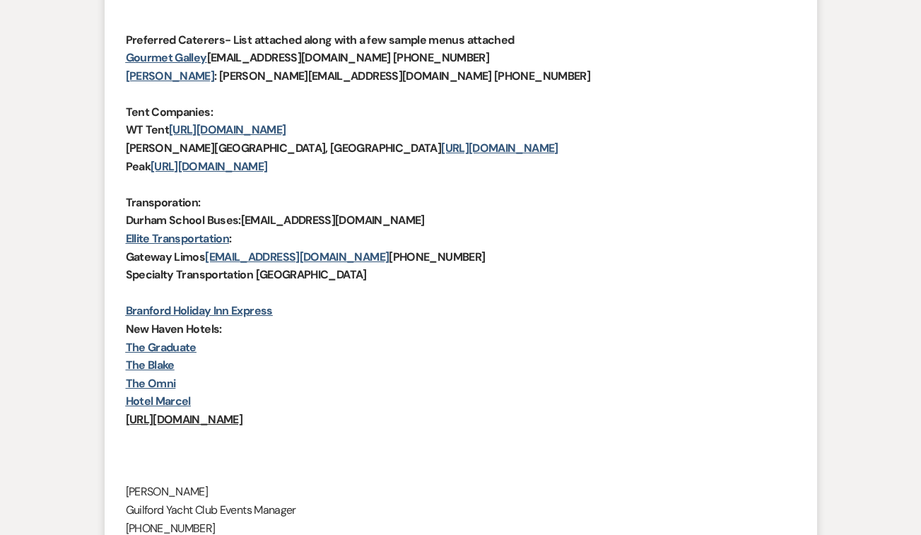
scroll to position [0, 0]
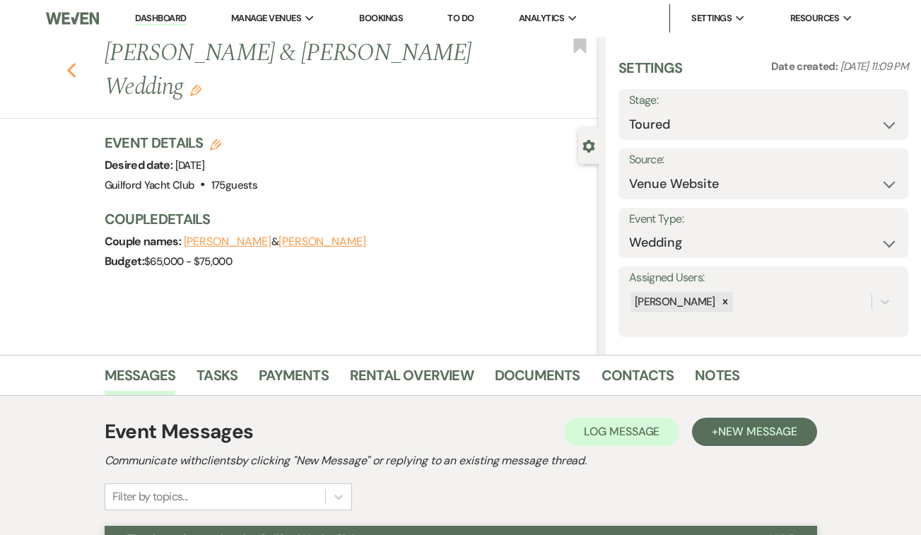
click at [69, 62] on icon "Previous" at bounding box center [71, 70] width 11 height 17
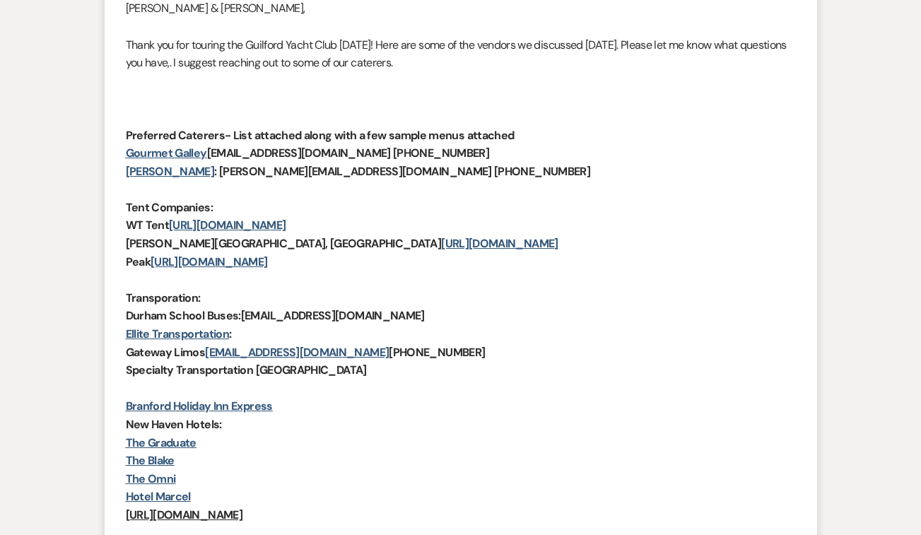
select select "5"
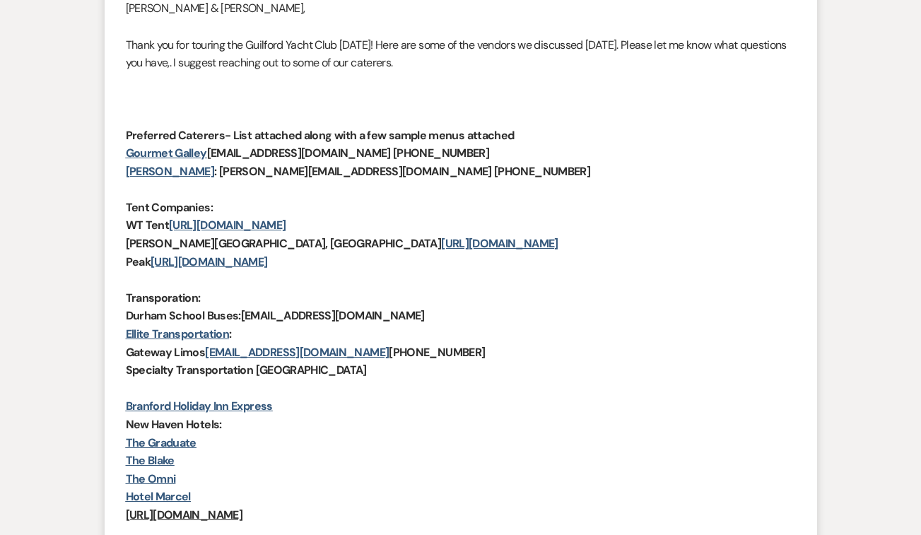
select select "5"
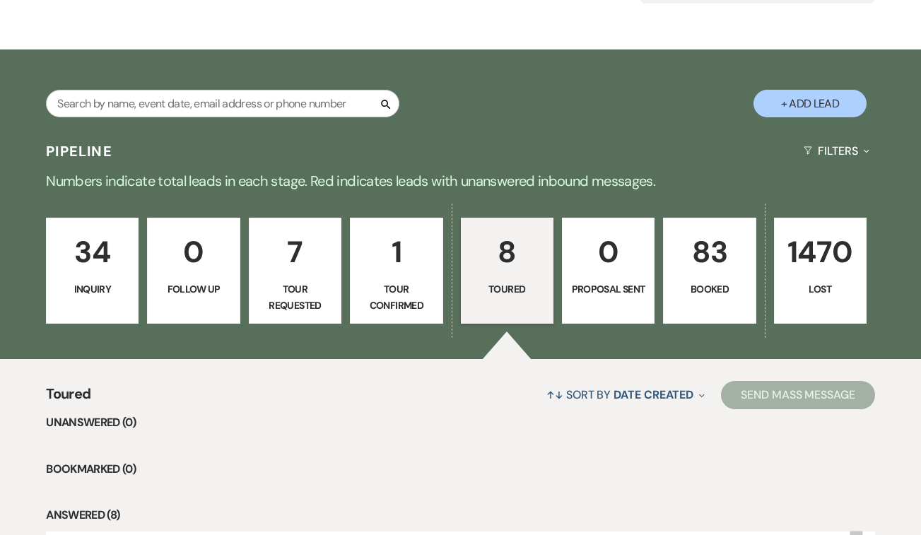
scroll to position [185, 0]
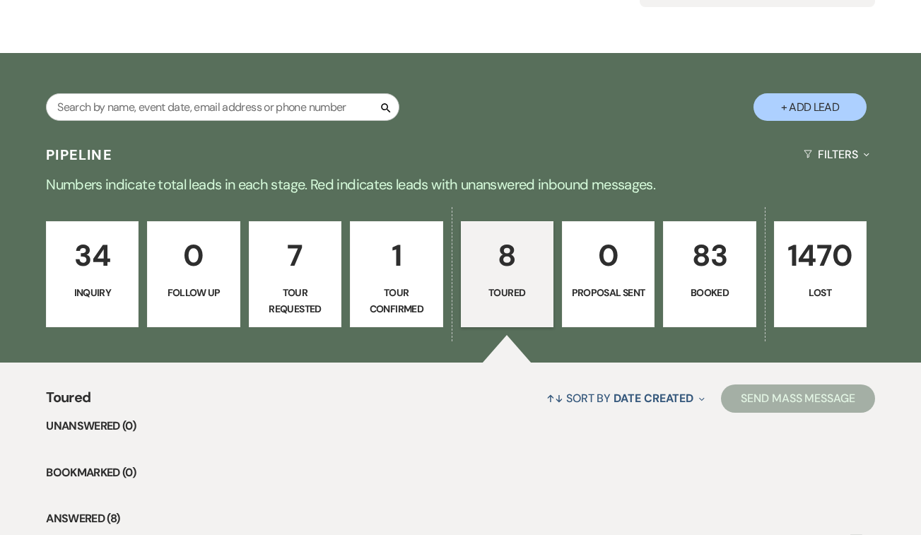
click at [516, 300] on p "Toured" at bounding box center [507, 293] width 74 height 16
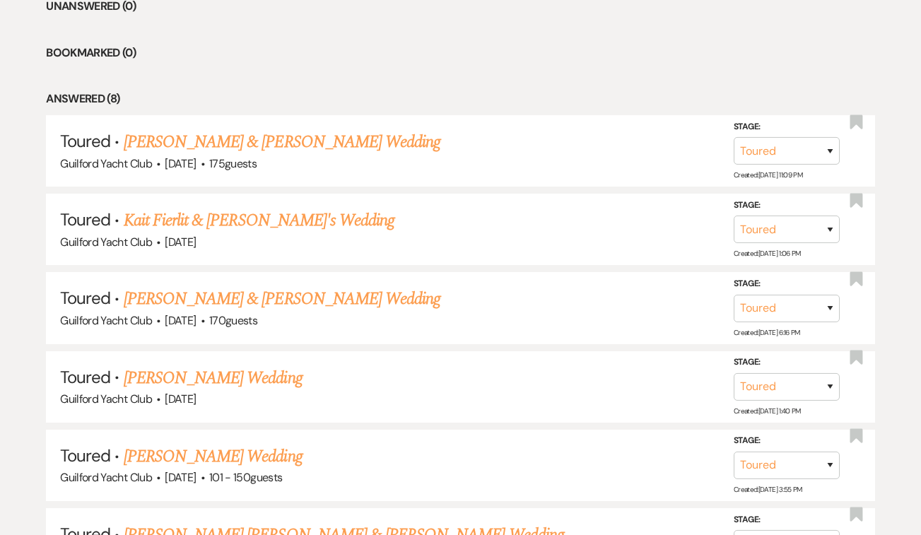
scroll to position [636, 0]
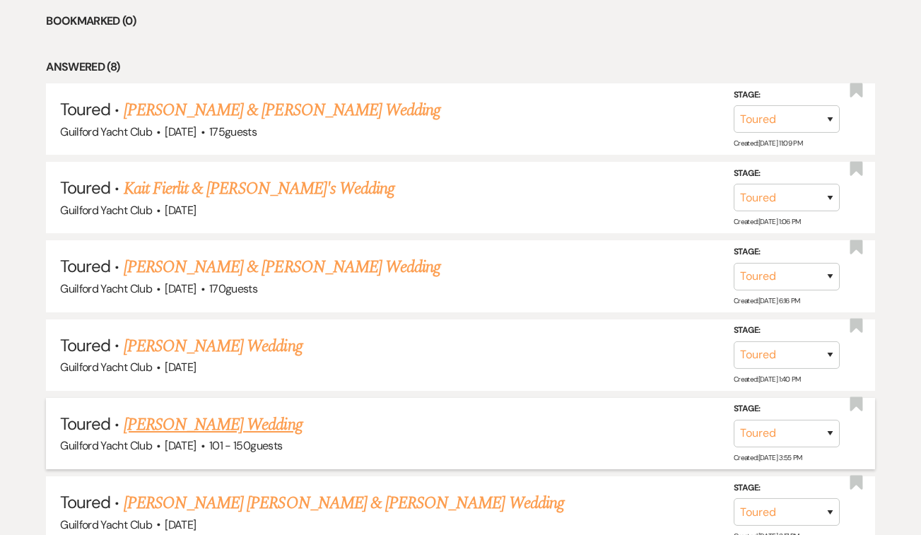
click at [233, 417] on link "[PERSON_NAME] Wedding" at bounding box center [213, 424] width 179 height 25
select select "5"
select select "2"
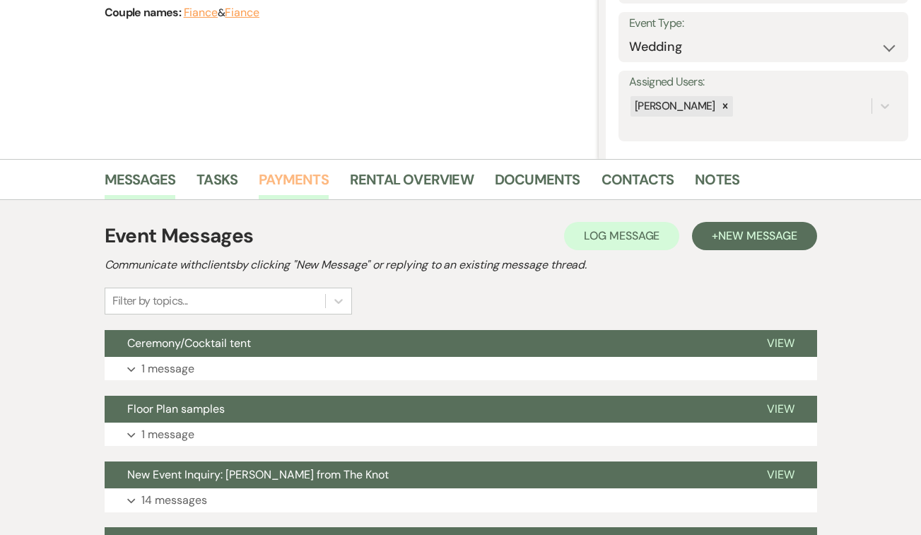
scroll to position [417, 0]
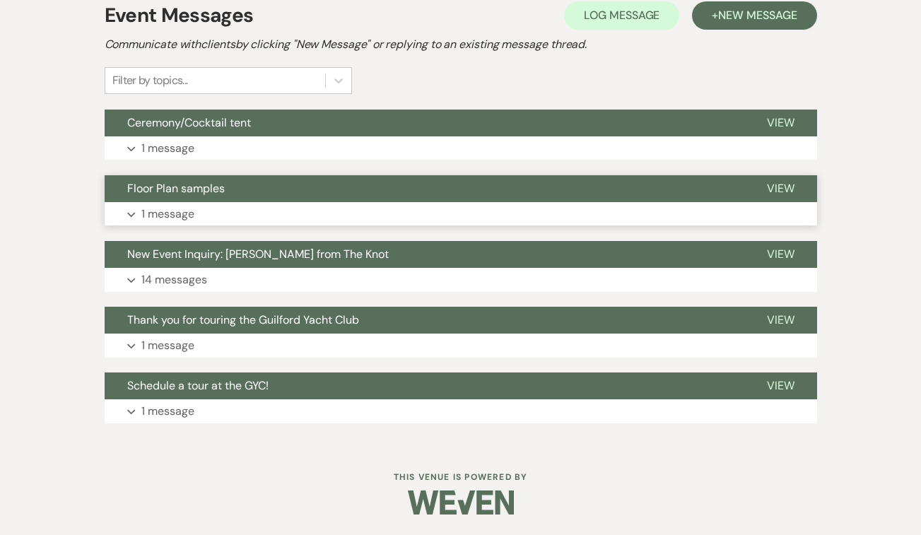
click at [778, 187] on span "View" at bounding box center [781, 188] width 28 height 15
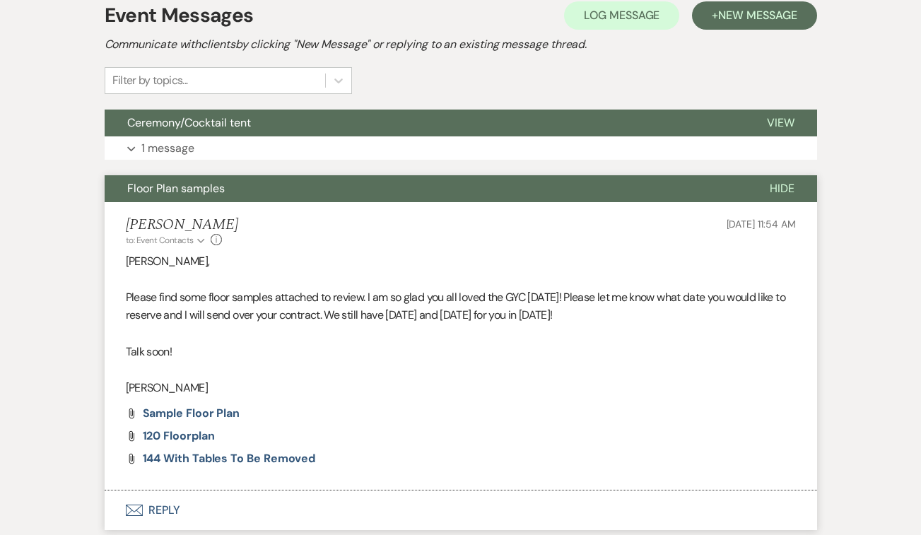
scroll to position [477, 0]
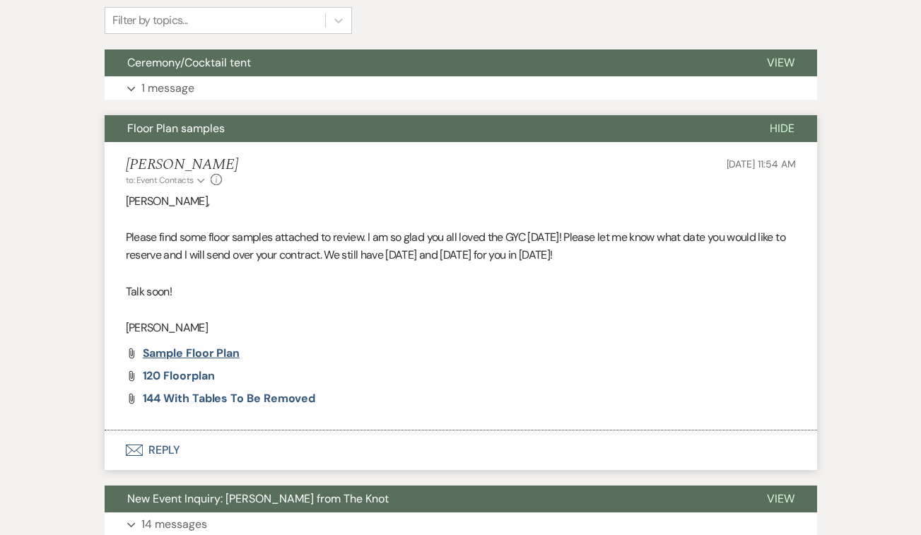
click at [194, 350] on span "Sample Floor Plan" at bounding box center [192, 353] width 98 height 15
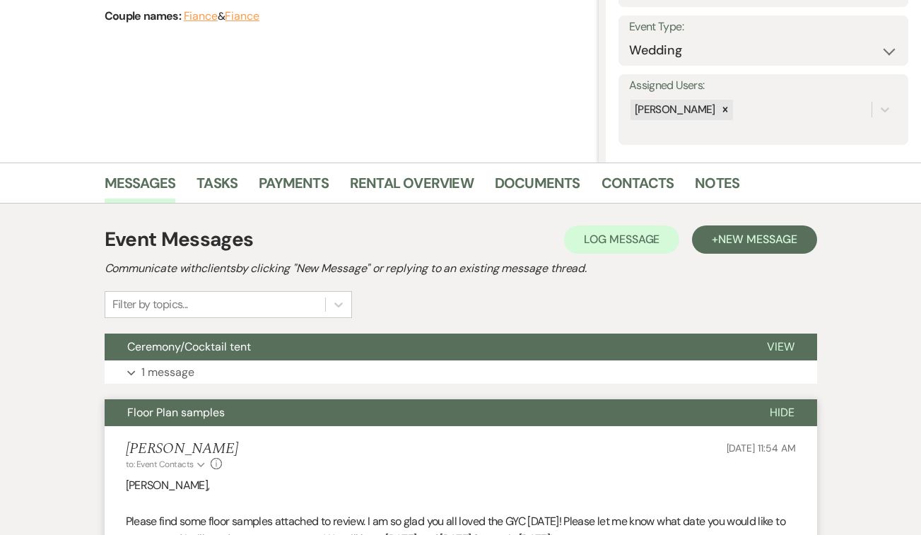
scroll to position [0, 0]
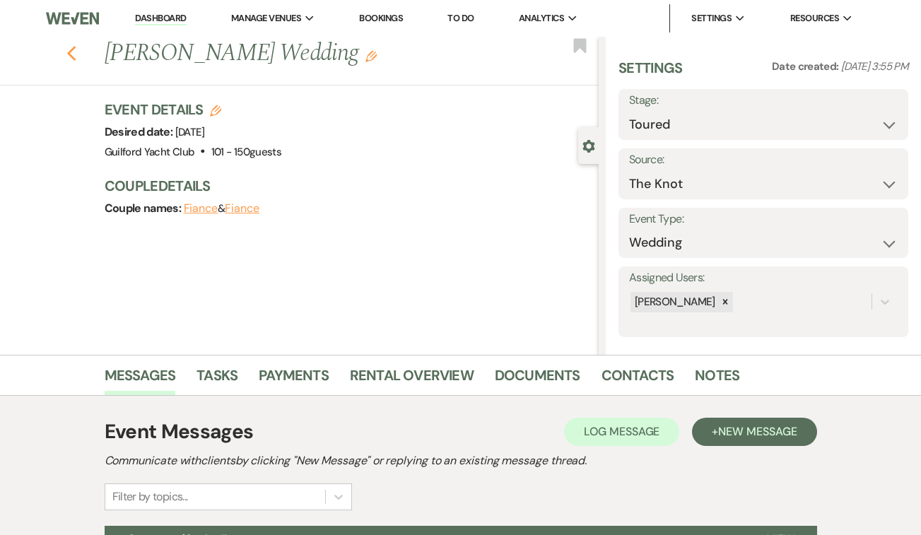
click at [71, 53] on icon "Previous" at bounding box center [71, 53] width 11 height 17
select select "5"
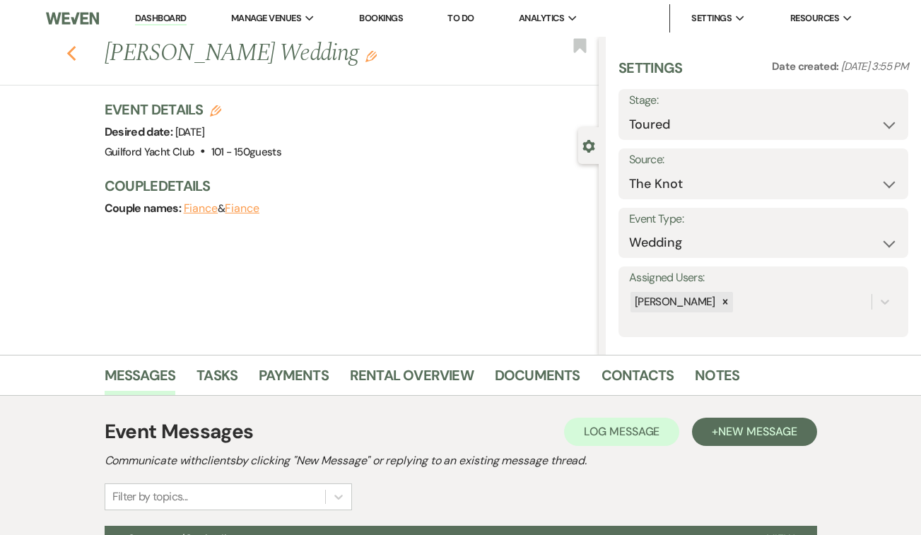
select select "5"
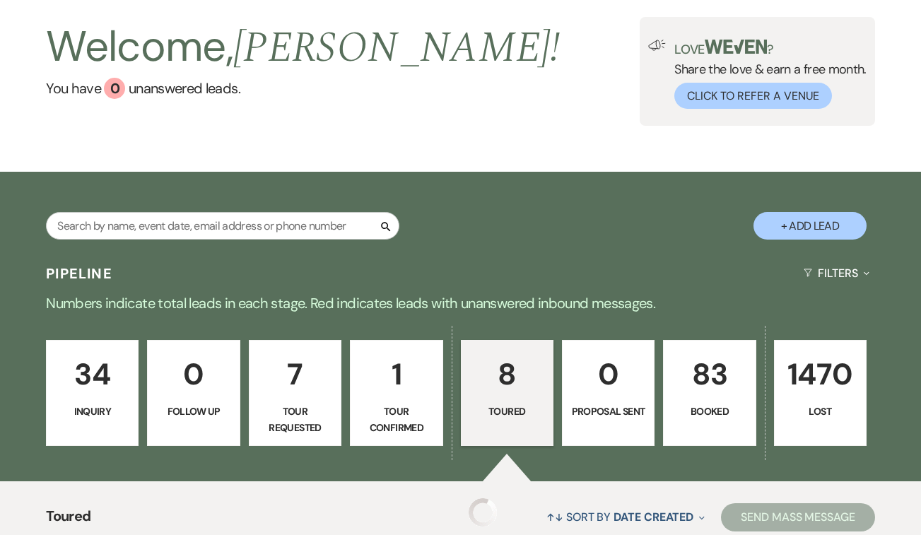
scroll to position [64, 0]
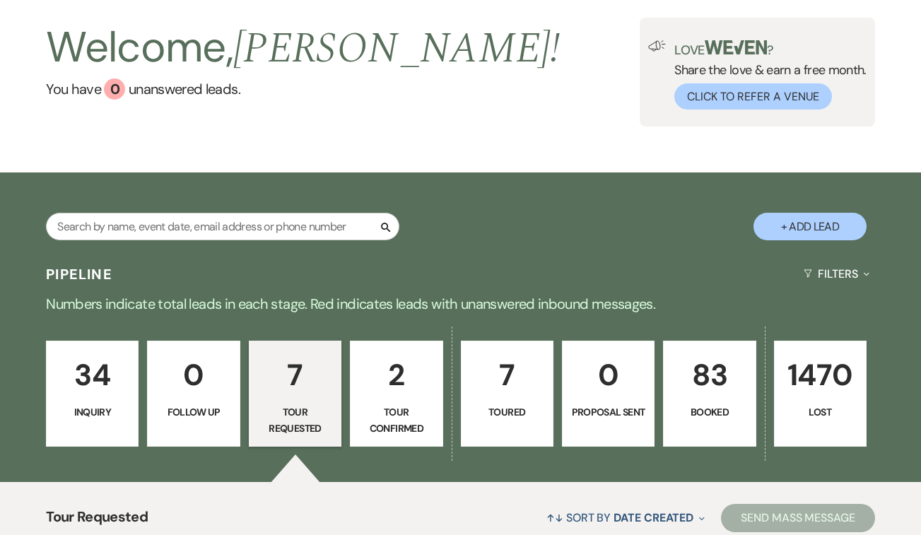
scroll to position [103, 0]
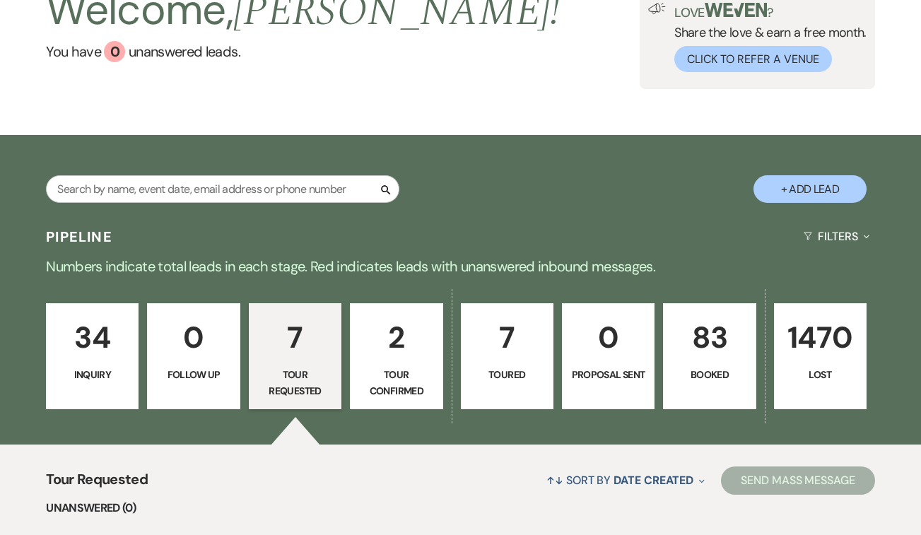
click at [507, 347] on p "7" at bounding box center [507, 337] width 74 height 47
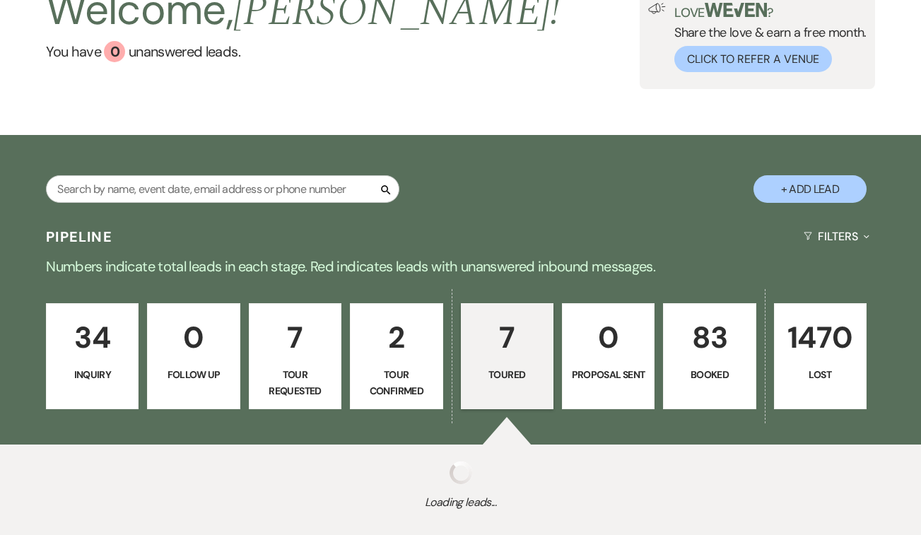
select select "5"
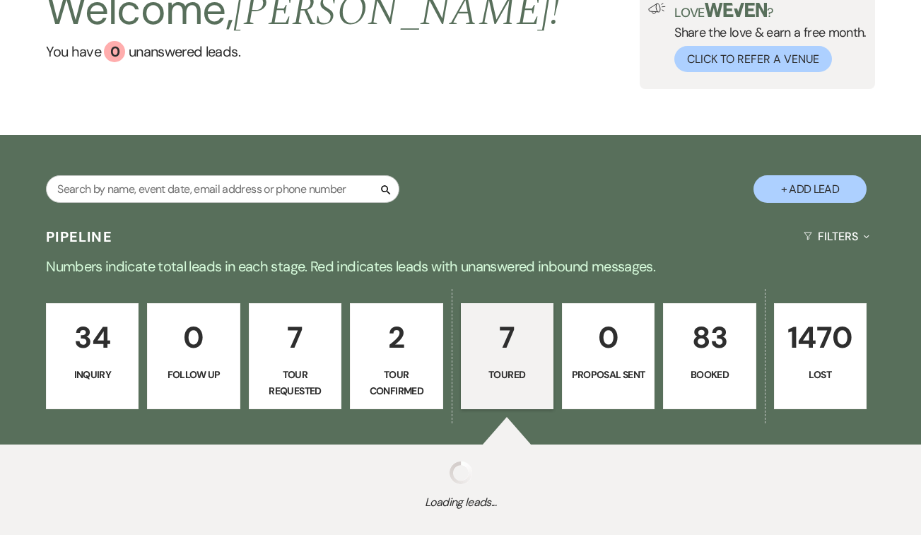
select select "5"
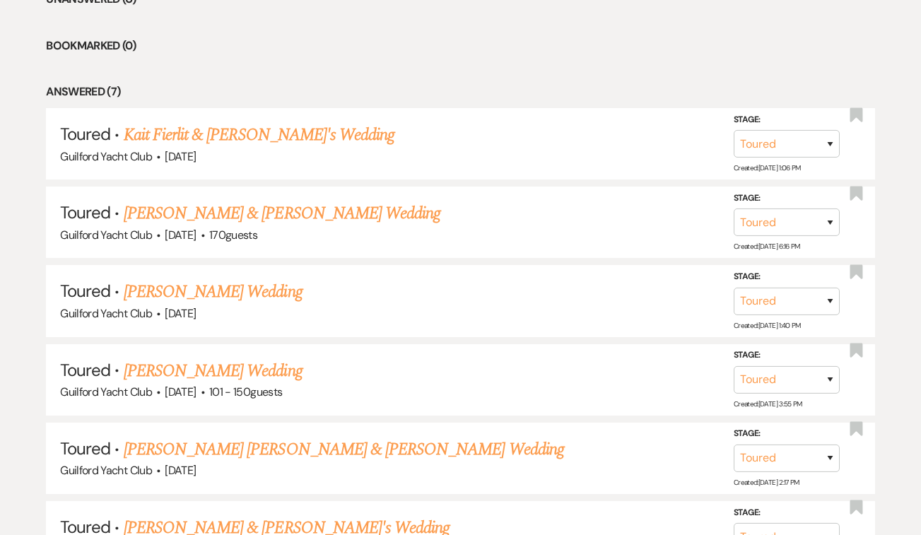
scroll to position [642, 0]
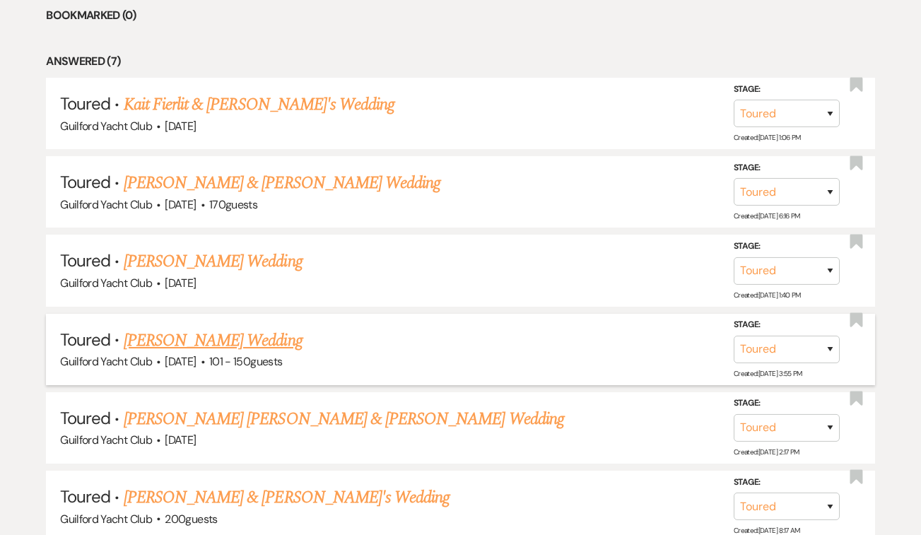
click at [264, 337] on link "[PERSON_NAME] Wedding" at bounding box center [213, 340] width 179 height 25
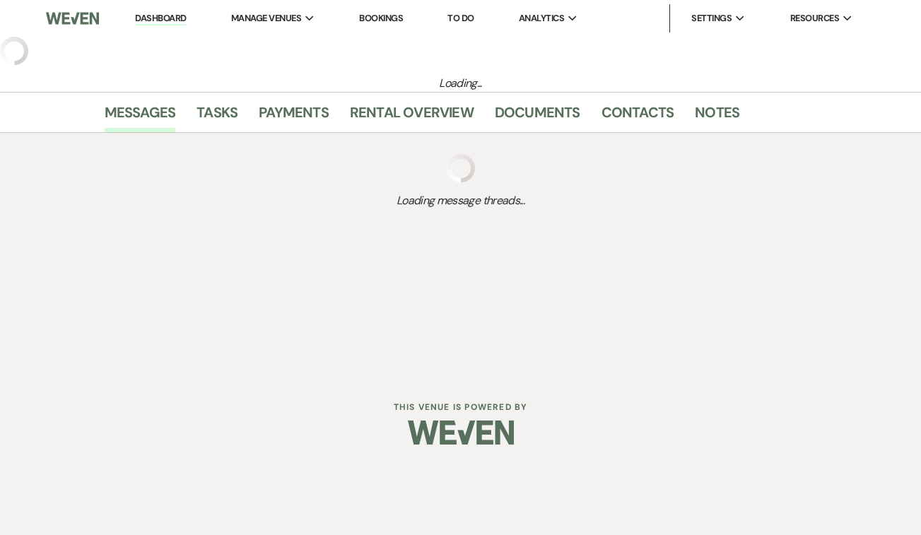
select select "5"
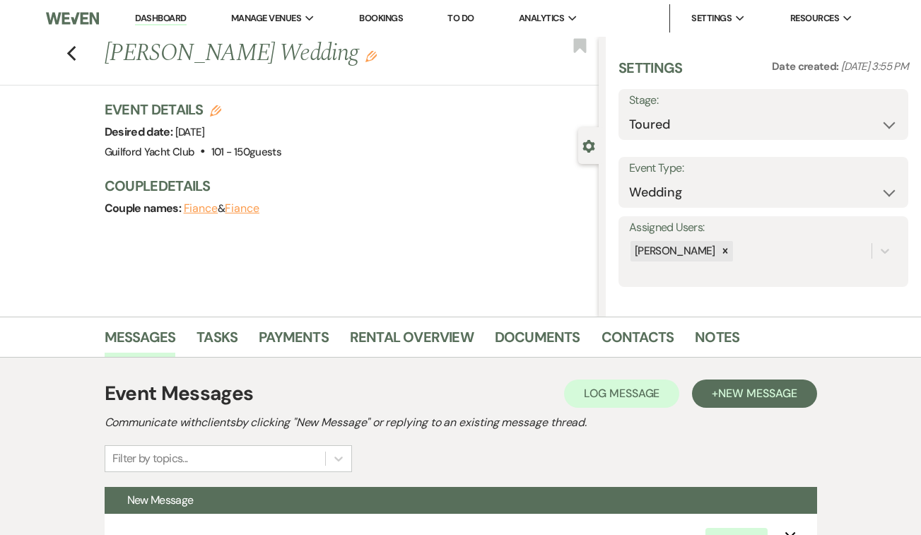
select select "2"
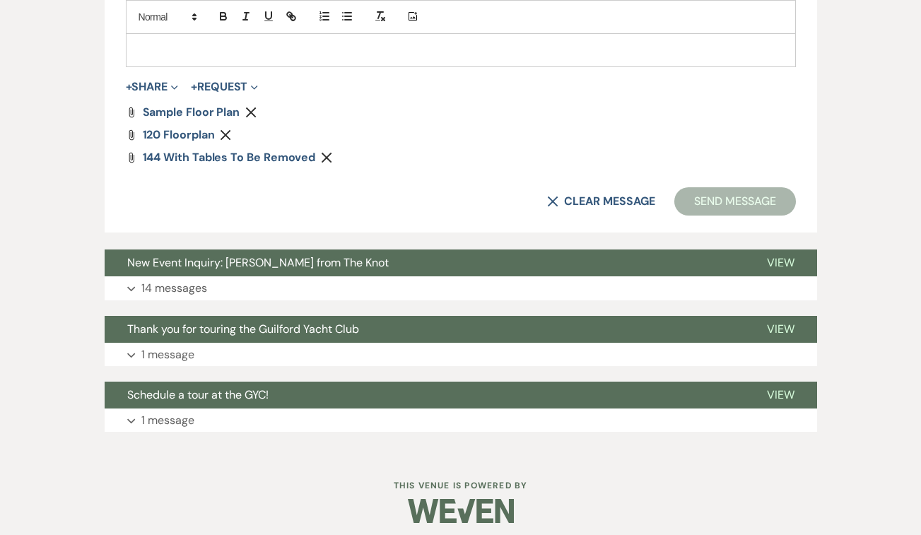
scroll to position [878, 0]
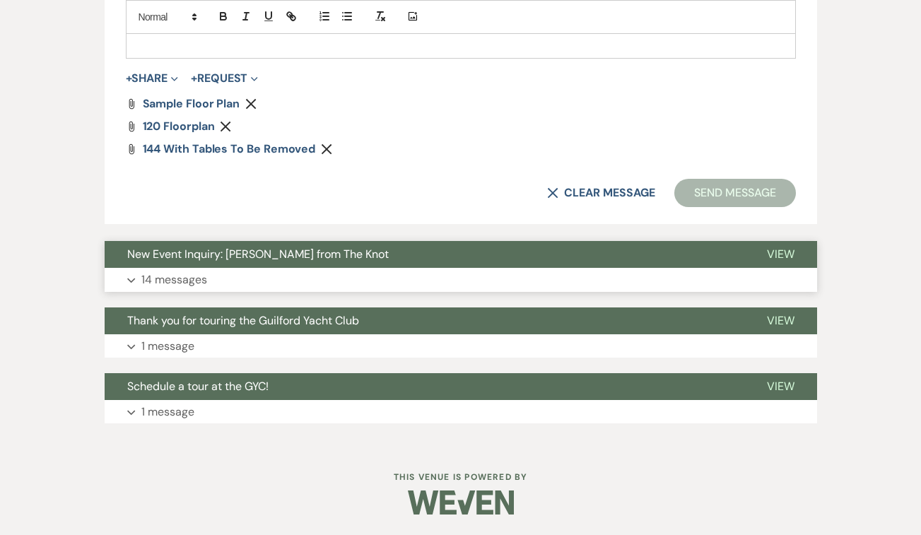
click at [775, 253] on span "View" at bounding box center [781, 254] width 28 height 15
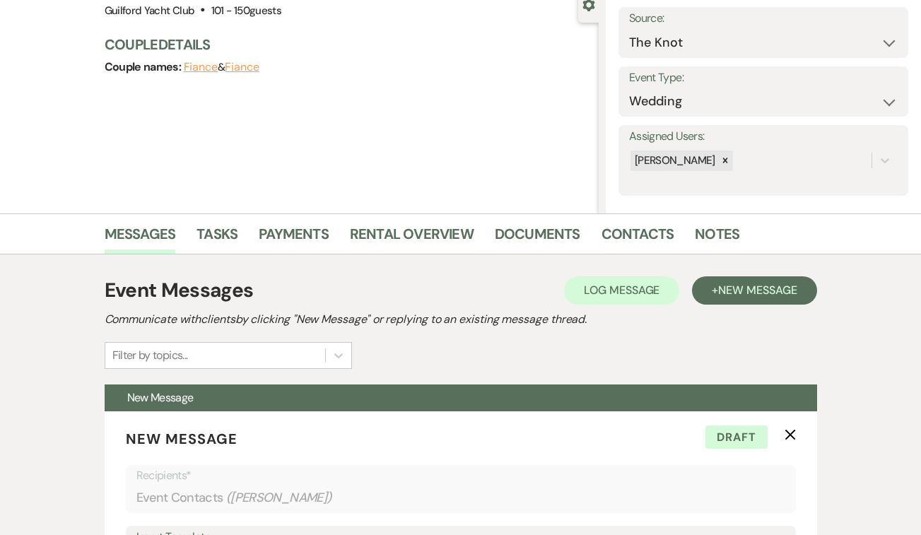
scroll to position [0, 0]
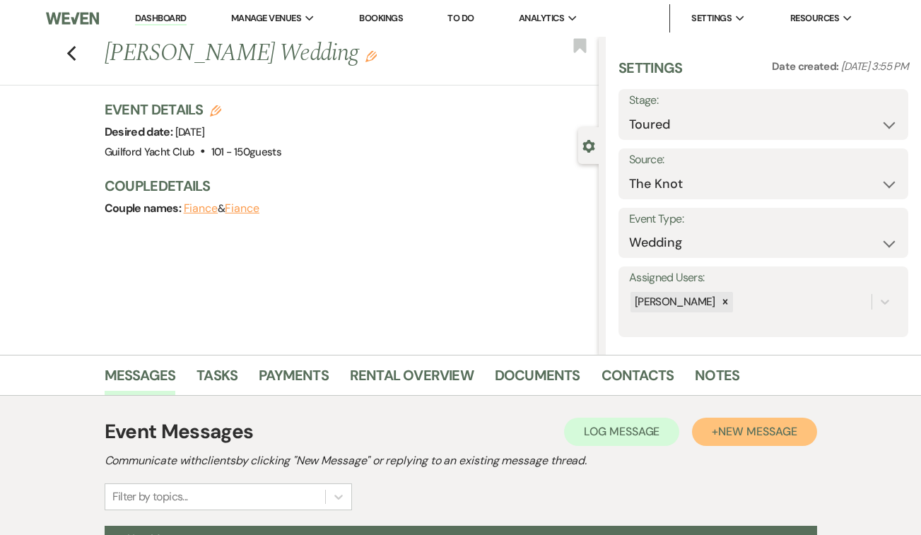
click at [744, 429] on span "New Message" at bounding box center [758, 431] width 78 height 15
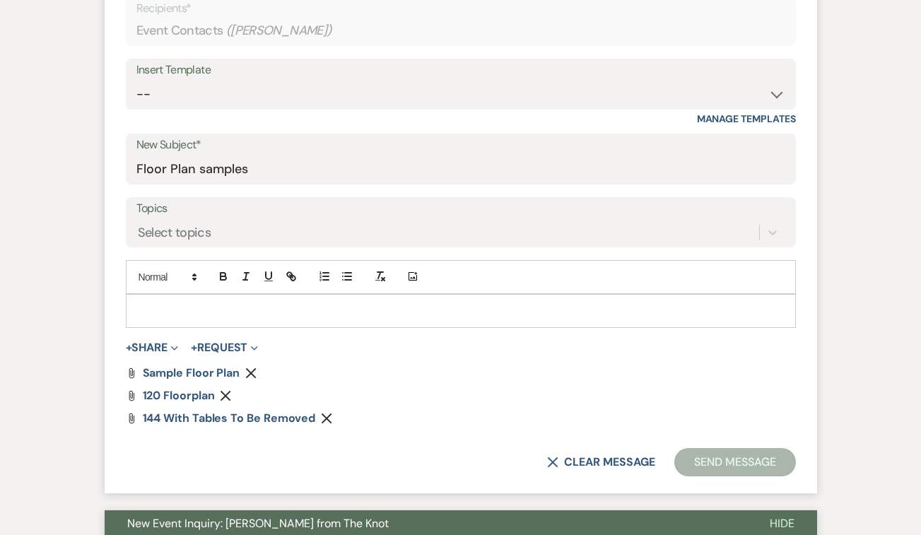
scroll to position [607, 0]
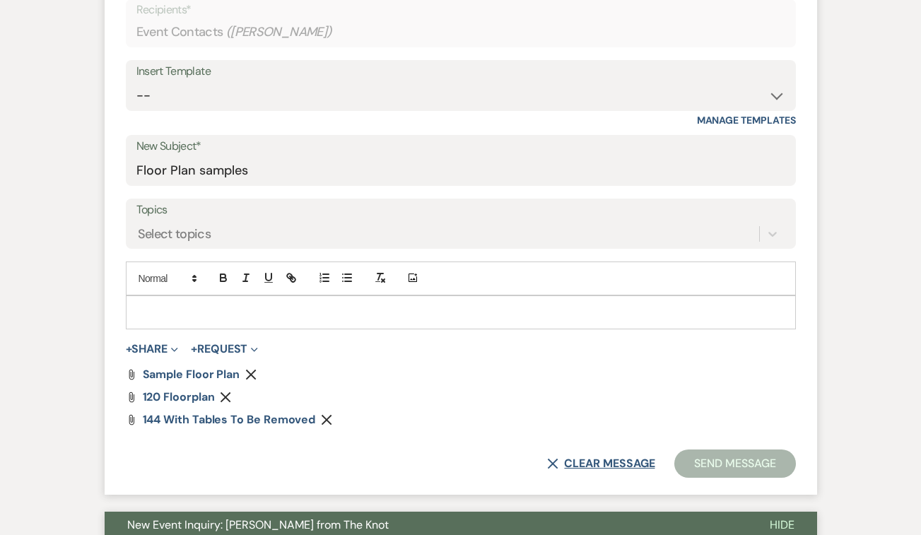
click at [571, 463] on button "X Clear message" at bounding box center [600, 463] width 107 height 11
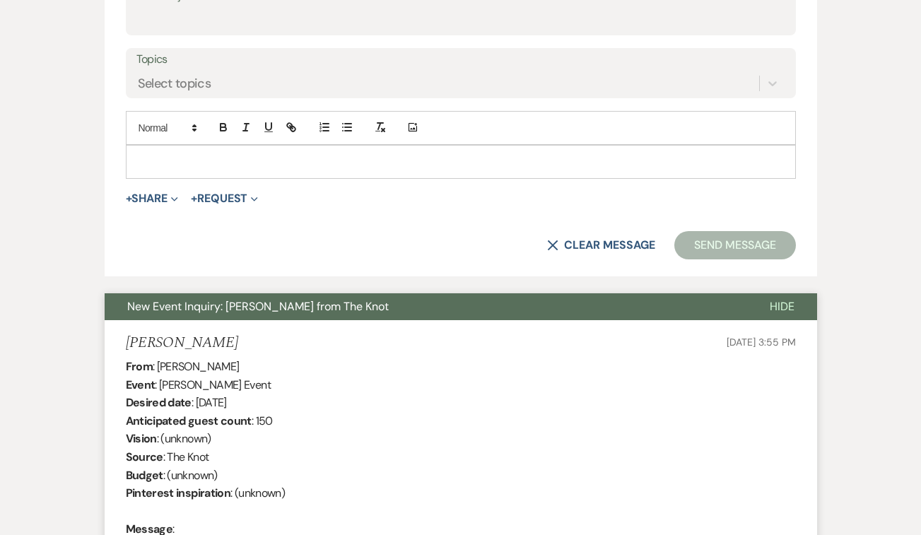
scroll to position [631, 0]
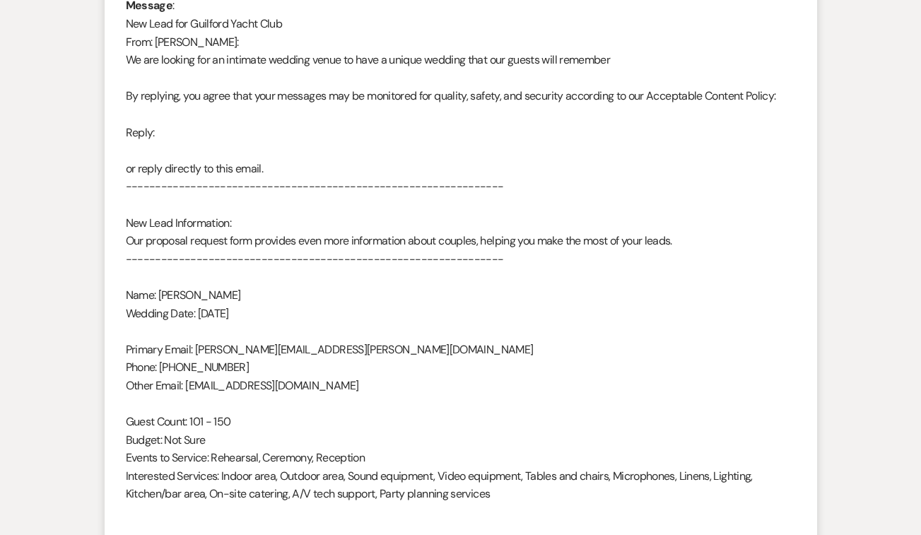
select select "5"
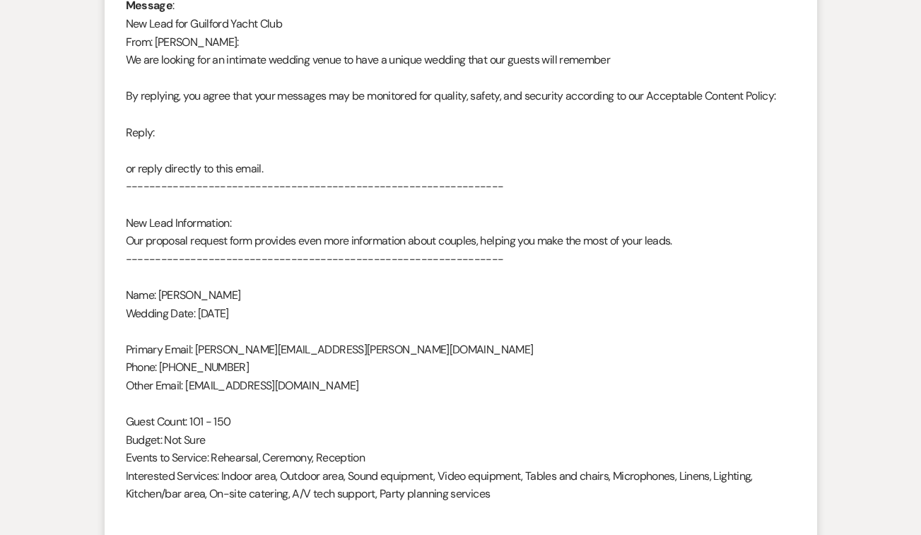
select select "5"
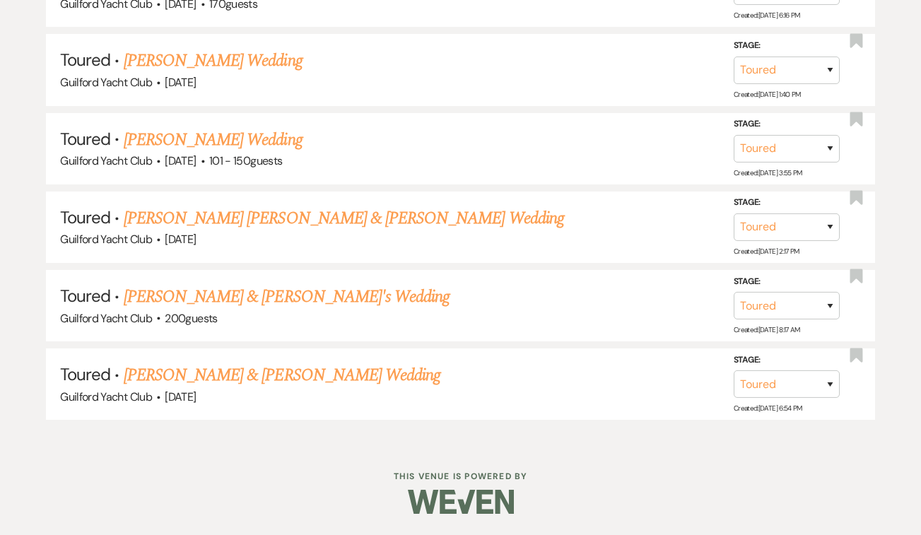
scroll to position [642, 0]
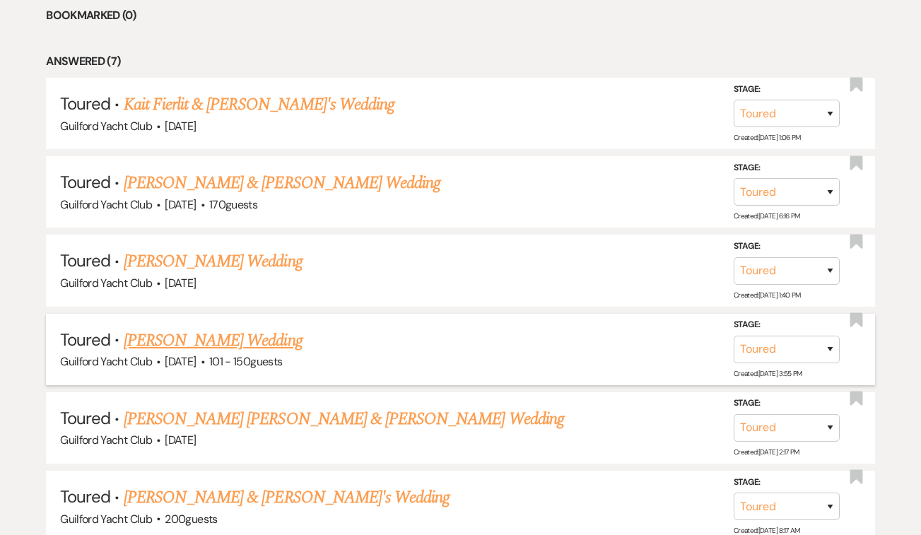
click at [231, 342] on link "[PERSON_NAME] Wedding" at bounding box center [213, 340] width 179 height 25
select select "5"
select select "2"
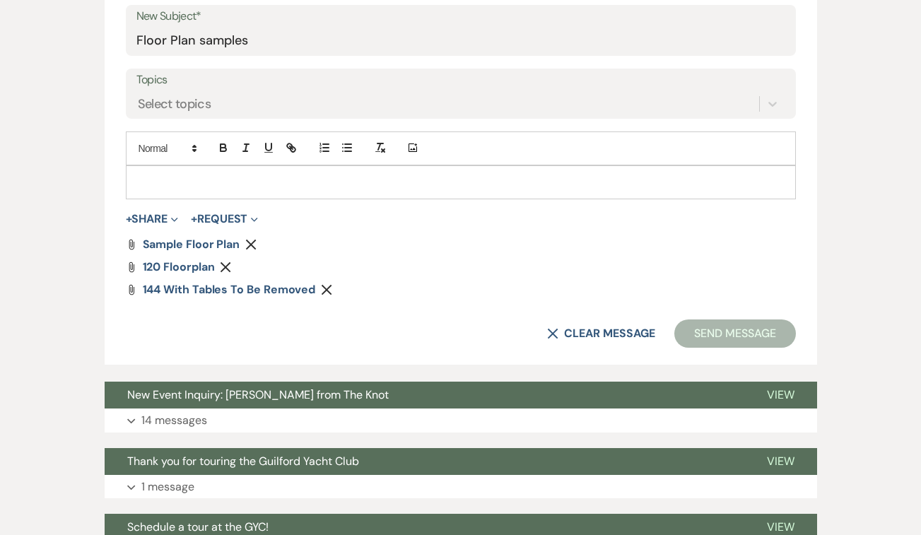
scroll to position [738, 0]
